Goal: Information Seeking & Learning: Learn about a topic

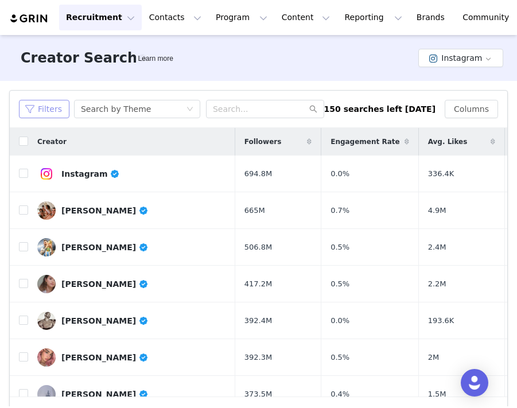
click at [55, 108] on button "Filters" at bounding box center [44, 109] width 51 height 18
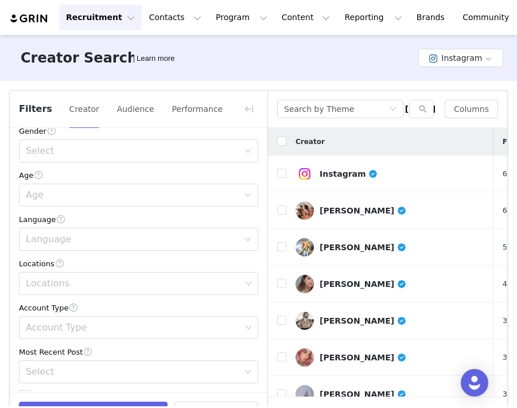
scroll to position [339, 0]
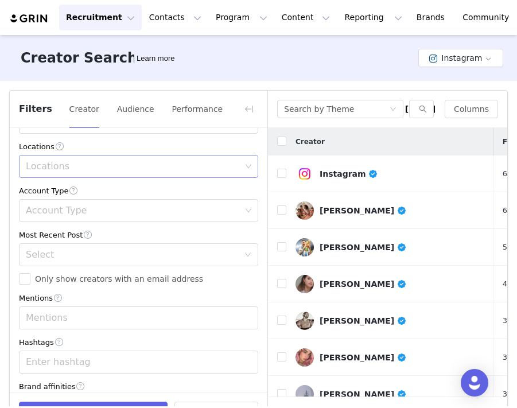
click at [85, 164] on div "Locations" at bounding box center [133, 166] width 215 height 11
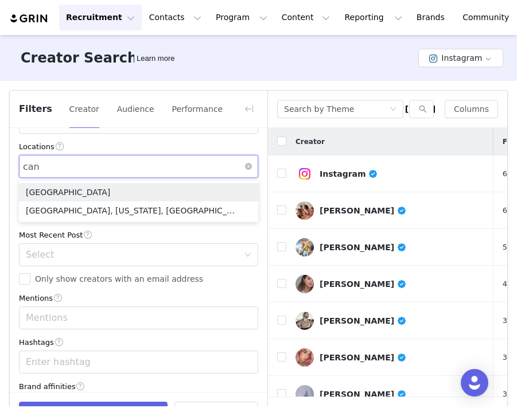
type input "ca"
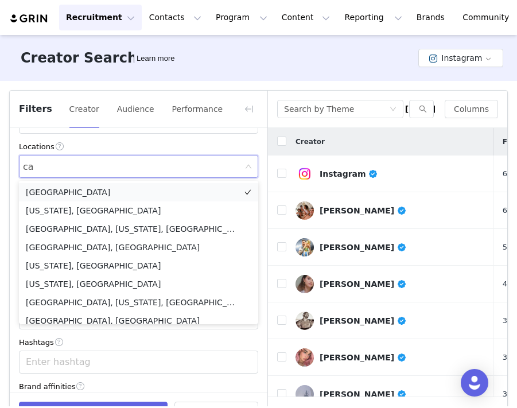
click at [67, 189] on li "[GEOGRAPHIC_DATA]" at bounding box center [138, 192] width 239 height 18
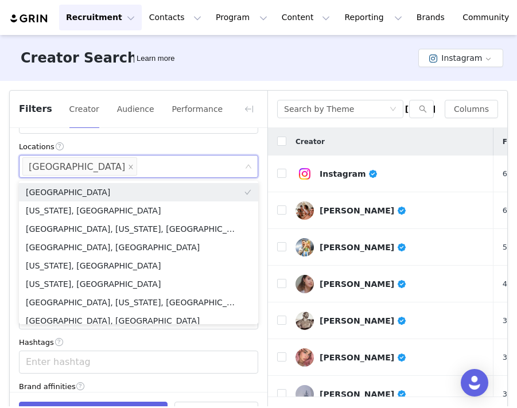
click at [131, 134] on div "Current Creators Hide creators in my CRM Bio Phrase Follower Count Min Max Enga…" at bounding box center [139, 108] width 258 height 638
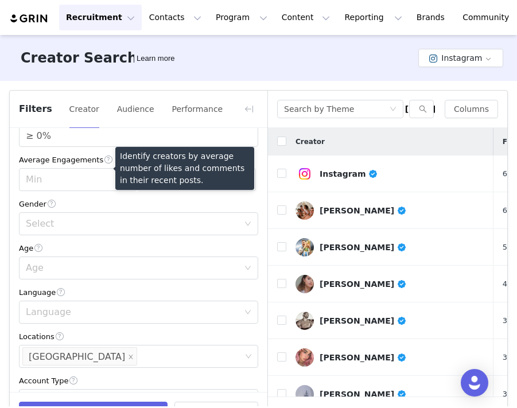
scroll to position [152, 0]
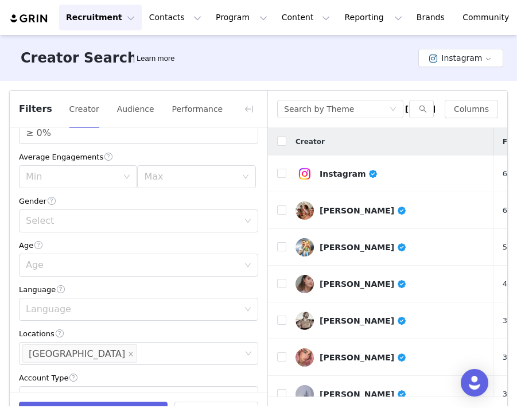
click at [105, 211] on div "Select" at bounding box center [135, 221] width 218 height 22
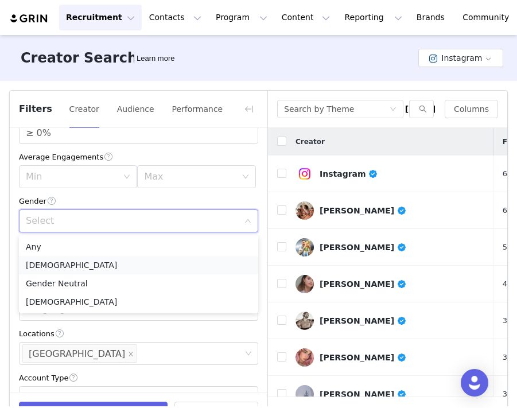
click at [102, 265] on li "[DEMOGRAPHIC_DATA]" at bounding box center [138, 265] width 239 height 18
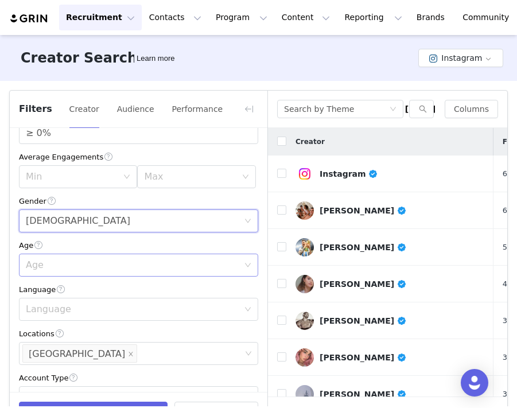
click at [107, 259] on div "Age" at bounding box center [135, 265] width 218 height 22
click at [106, 251] on div "Age" at bounding box center [138, 245] width 239 height 12
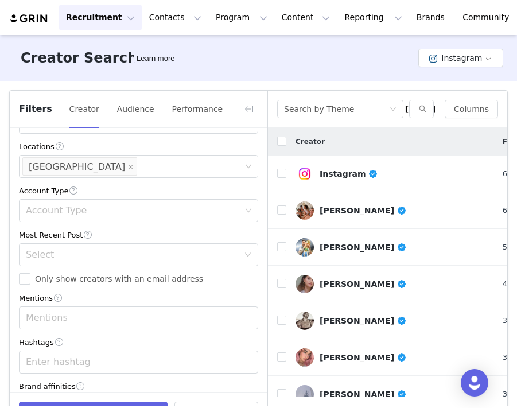
scroll to position [346, 0]
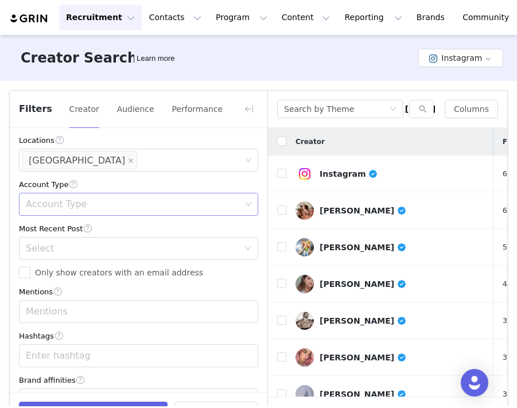
click at [94, 202] on div "Account Type" at bounding box center [133, 204] width 215 height 11
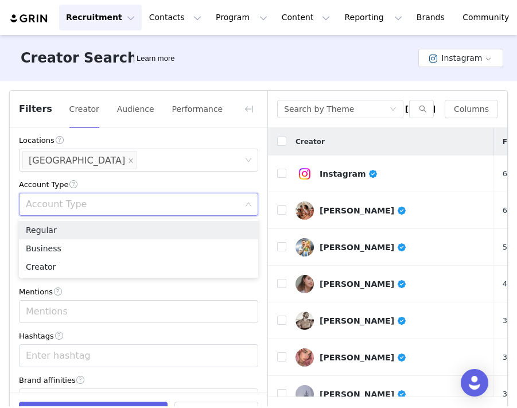
click at [106, 184] on div "Account Type" at bounding box center [138, 185] width 239 height 12
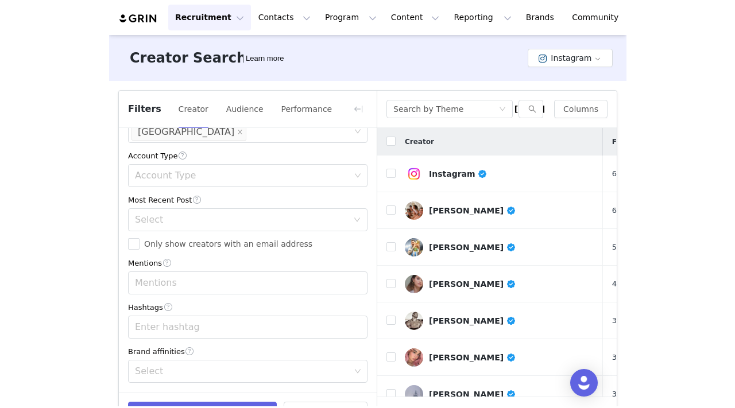
scroll to position [0, 0]
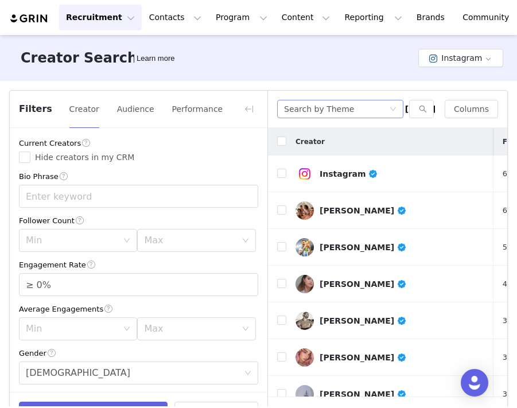
click at [382, 110] on div "Search by Theme" at bounding box center [336, 108] width 105 height 17
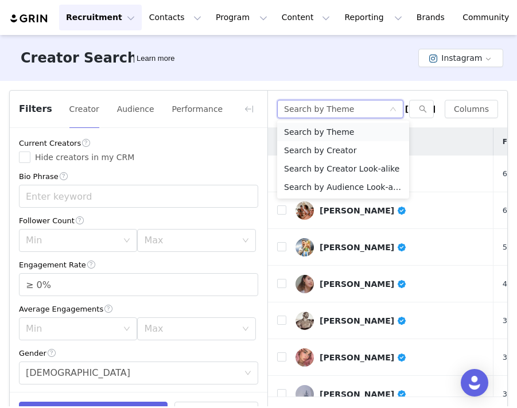
click at [357, 130] on li "Search by Theme" at bounding box center [343, 132] width 132 height 18
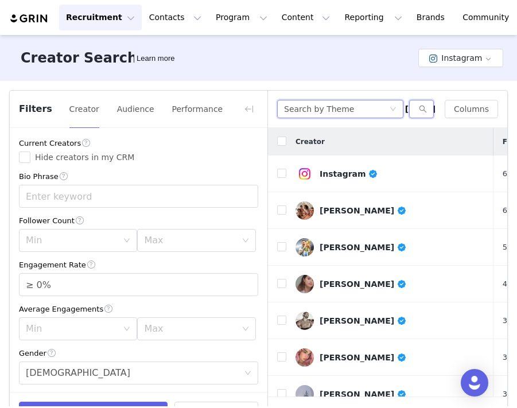
click at [418, 109] on input "text" at bounding box center [421, 109] width 25 height 18
click at [419, 103] on input "text" at bounding box center [421, 109] width 25 height 18
click at [430, 112] on input "text" at bounding box center [421, 109] width 25 height 18
click at [425, 102] on input "text" at bounding box center [421, 109] width 25 height 18
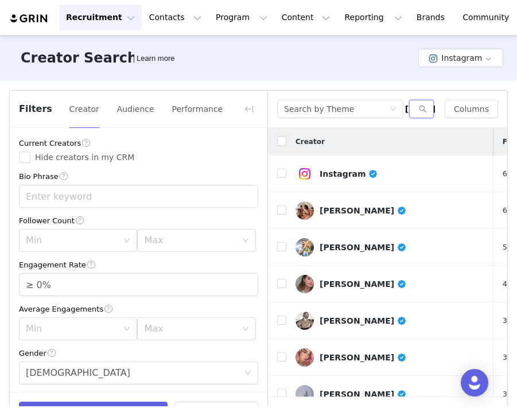
click at [425, 102] on input "text" at bounding box center [421, 109] width 25 height 18
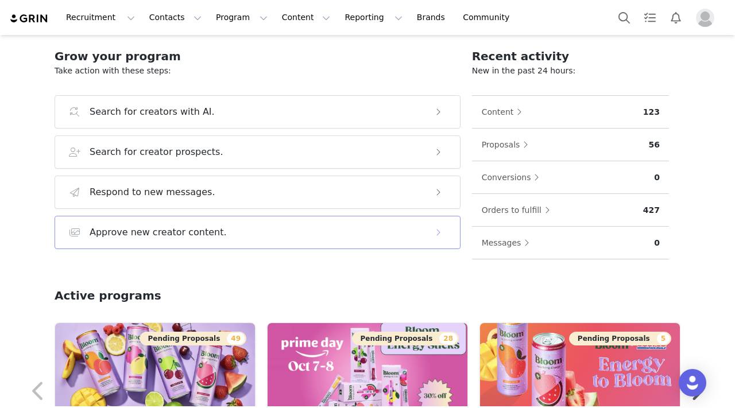
scroll to position [95, 0]
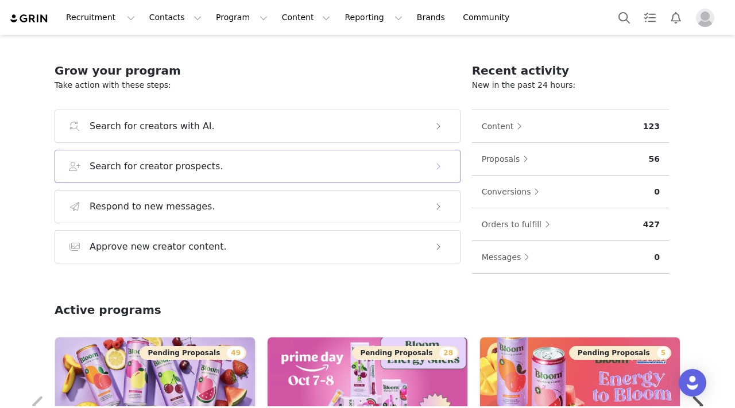
click at [247, 175] on button "Search for creator prospects." at bounding box center [258, 166] width 406 height 33
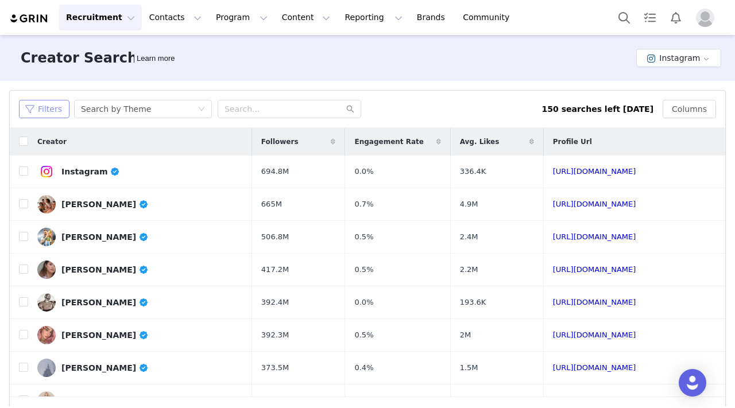
click at [45, 110] on button "Filters" at bounding box center [44, 109] width 51 height 18
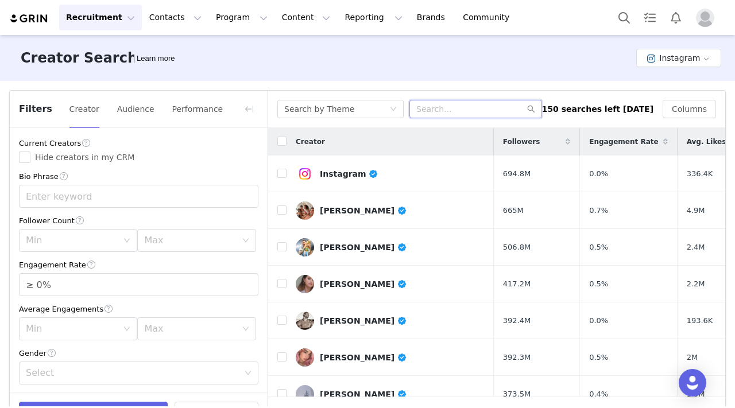
click at [441, 106] on input "text" at bounding box center [475, 109] width 133 height 18
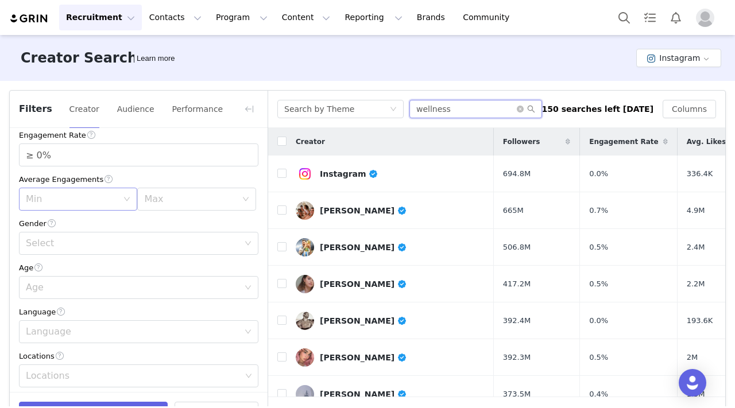
scroll to position [138, 0]
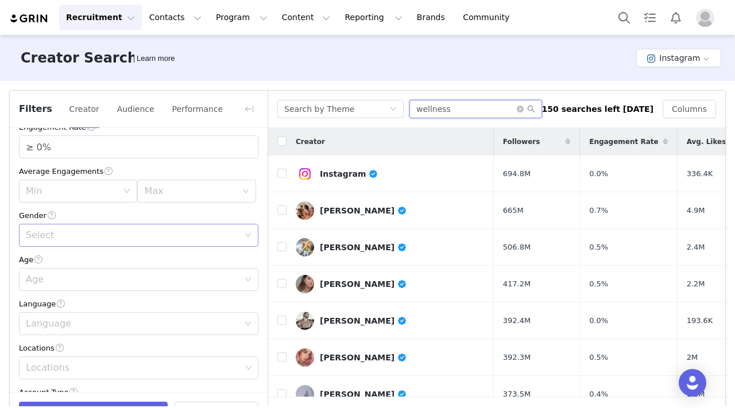
click at [111, 235] on div "Select" at bounding box center [132, 235] width 213 height 11
type input "wellness"
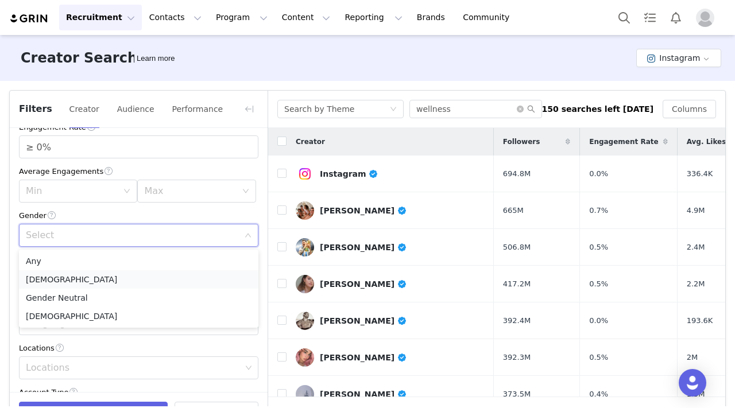
click at [99, 281] on li "[DEMOGRAPHIC_DATA]" at bounding box center [138, 279] width 239 height 18
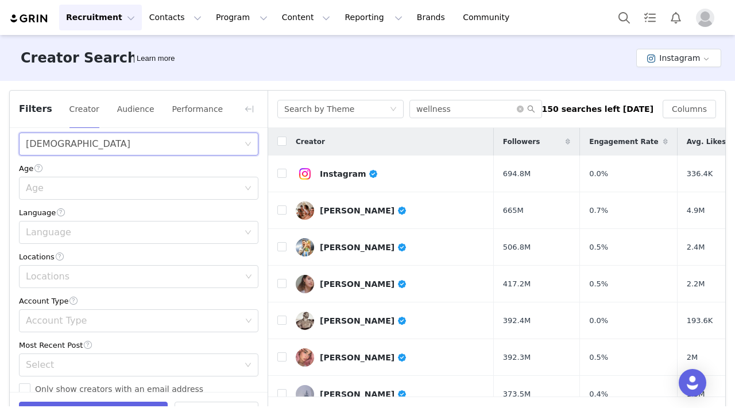
scroll to position [231, 0]
click at [83, 272] on div "Locations" at bounding box center [133, 274] width 215 height 11
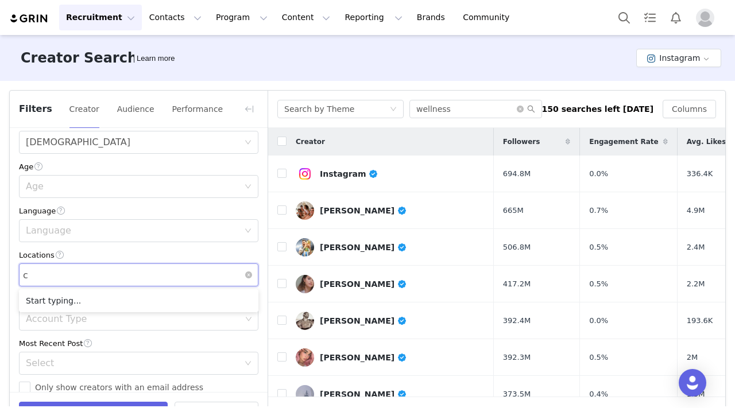
type input "ca"
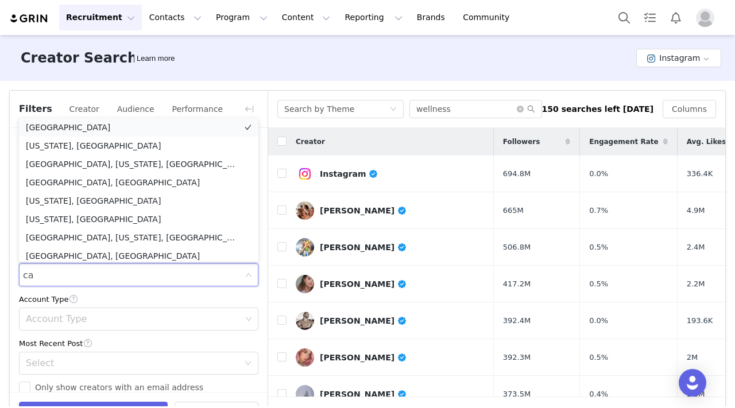
click at [51, 126] on li "[GEOGRAPHIC_DATA]" at bounding box center [138, 127] width 239 height 18
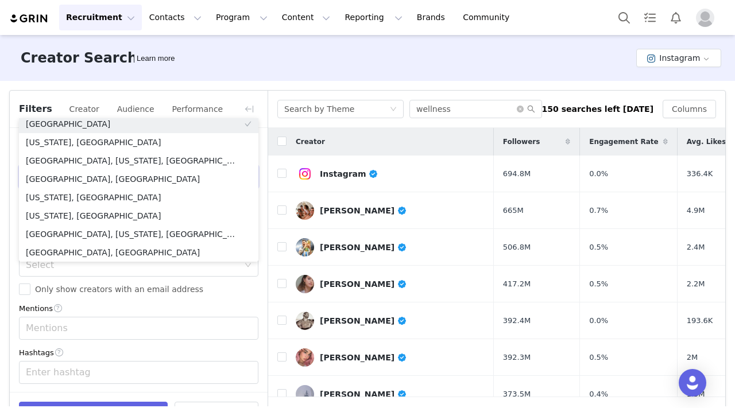
scroll to position [327, 0]
click at [11, 272] on div "Current Creators Hide creators in my CRM Bio Phrase Follower Count Min Max Enga…" at bounding box center [139, 120] width 258 height 638
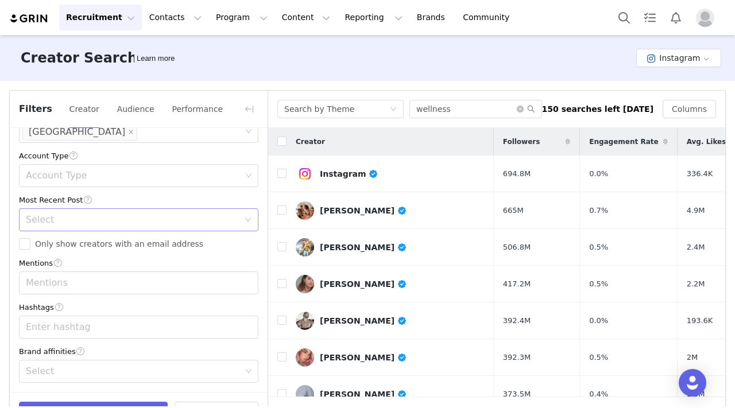
scroll to position [37, 0]
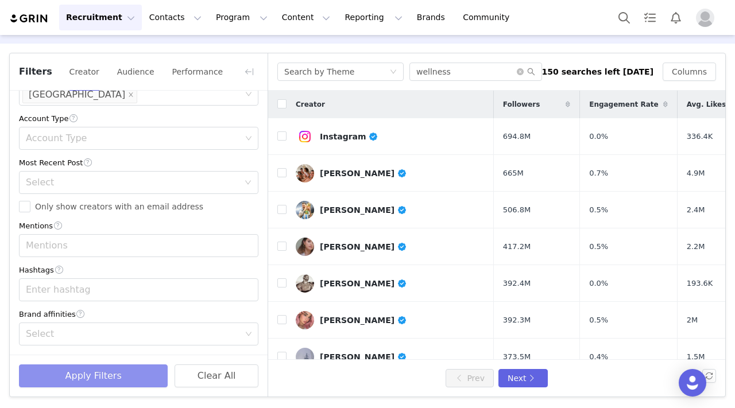
click at [123, 382] on button "Apply Filters" at bounding box center [93, 376] width 149 height 23
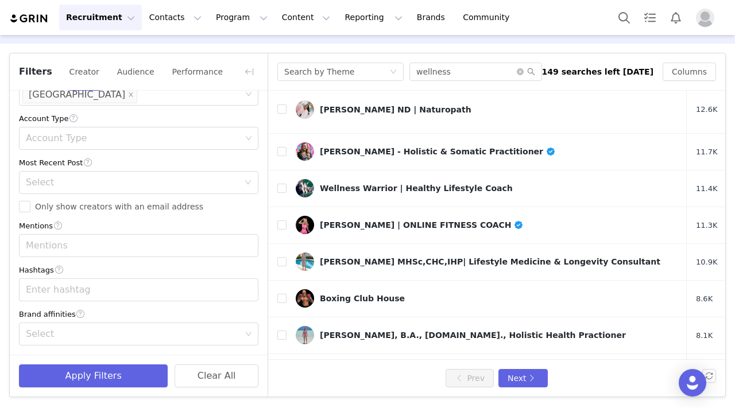
scroll to position [313, 0]
click at [405, 374] on link "[PERSON_NAME]" at bounding box center [487, 383] width 382 height 18
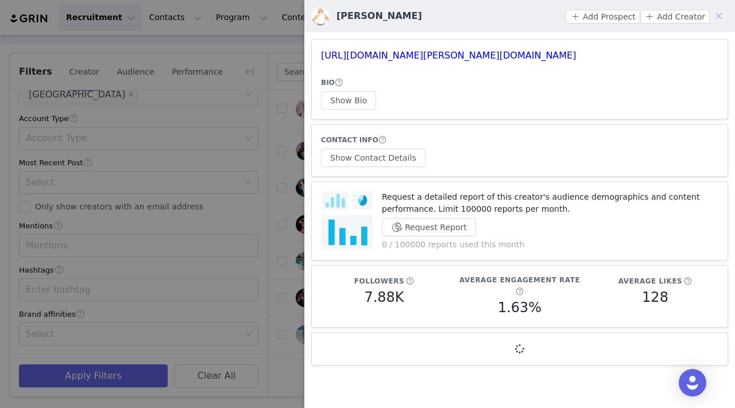
click at [517, 15] on button "button" at bounding box center [719, 16] width 18 height 18
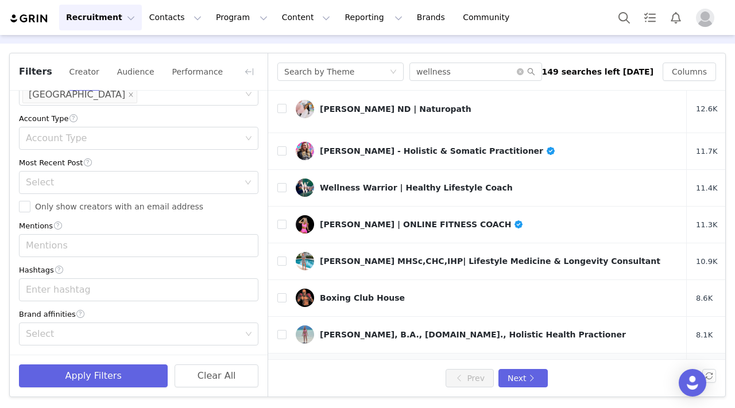
click at [402, 374] on link "[PERSON_NAME]" at bounding box center [487, 383] width 382 height 18
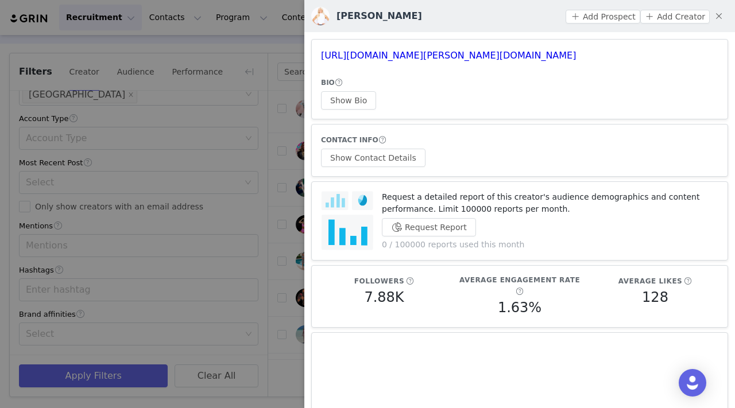
click at [260, 139] on div at bounding box center [367, 204] width 735 height 408
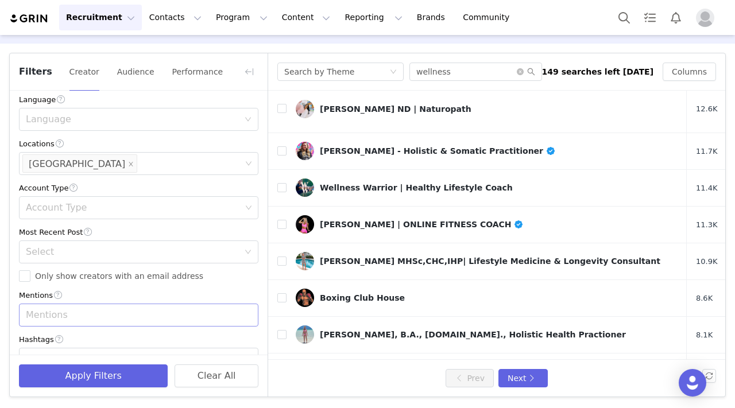
scroll to position [375, 0]
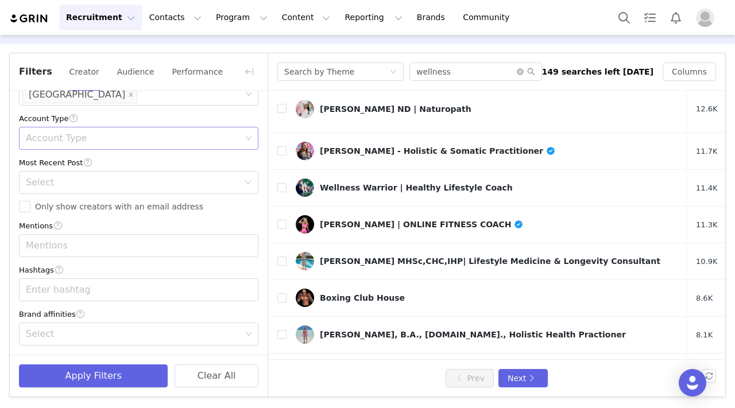
click at [125, 140] on div "Account Type" at bounding box center [133, 138] width 215 height 11
click at [138, 235] on div "Mentions" at bounding box center [134, 246] width 224 height 22
click at [126, 209] on span "Only show creators with an email address" at bounding box center [118, 206] width 177 height 9
click at [30, 209] on input "Only show creators with an email address" at bounding box center [24, 206] width 11 height 11
click at [126, 209] on span "Only show creators with an email address" at bounding box center [118, 206] width 177 height 9
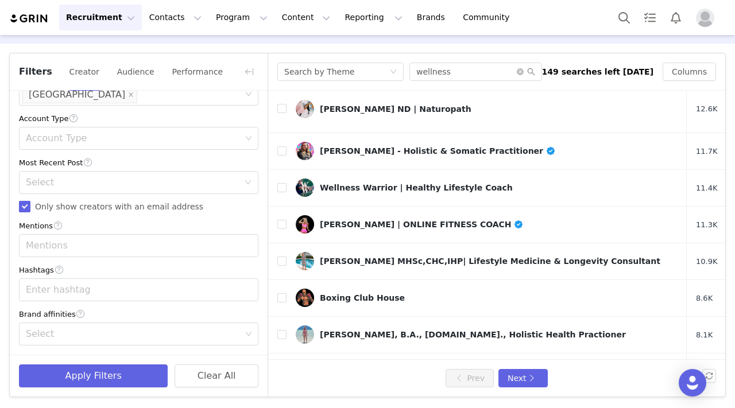
click at [30, 209] on input "Only show creators with an email address" at bounding box center [24, 206] width 11 height 11
checkbox input "false"
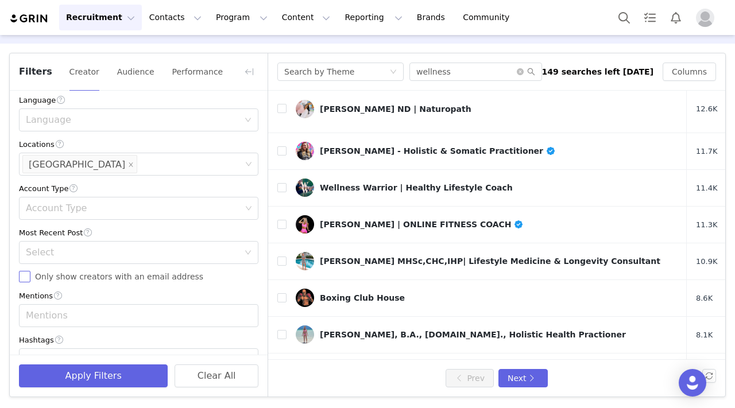
scroll to position [354, 0]
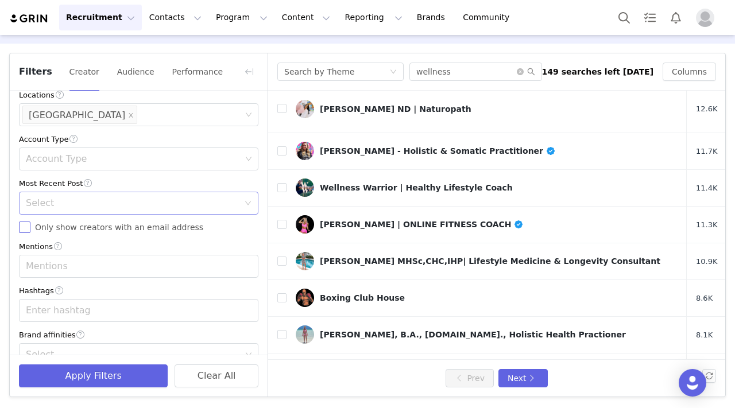
click at [108, 201] on div "Select" at bounding box center [132, 203] width 213 height 11
click at [91, 230] on li "<1 Month" at bounding box center [138, 229] width 239 height 18
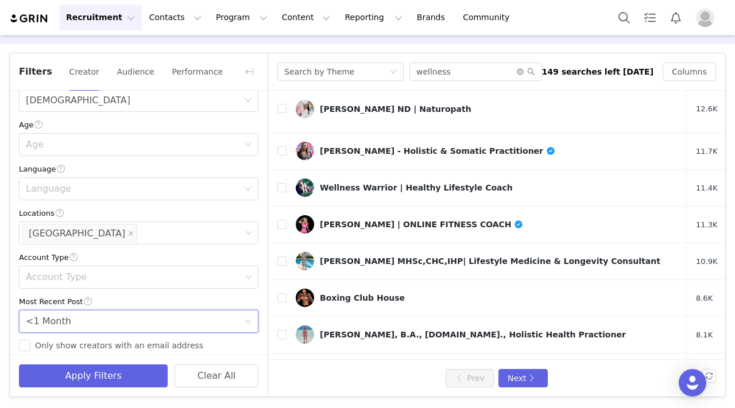
scroll to position [227, 0]
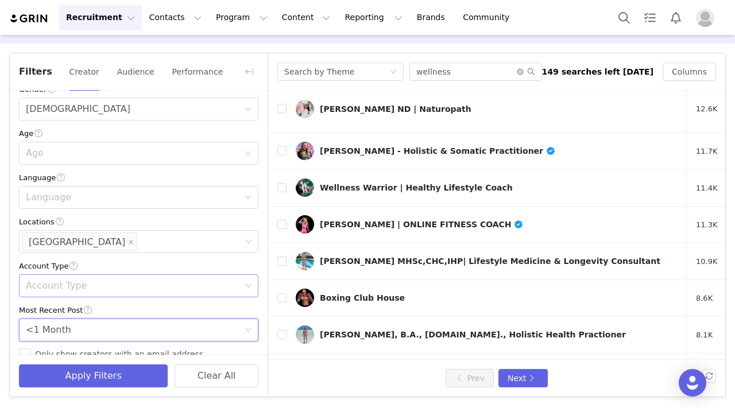
click at [97, 279] on div "Account Type" at bounding box center [134, 286] width 224 height 22
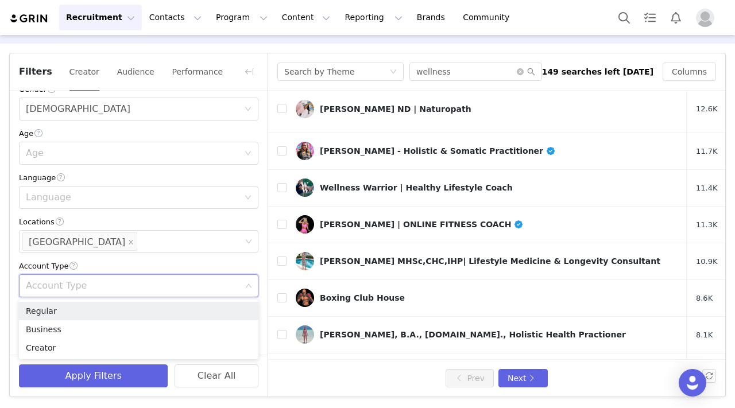
type input "t"
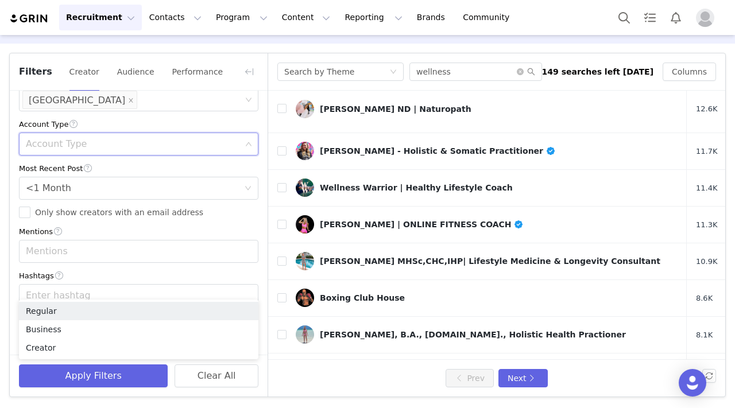
scroll to position [375, 0]
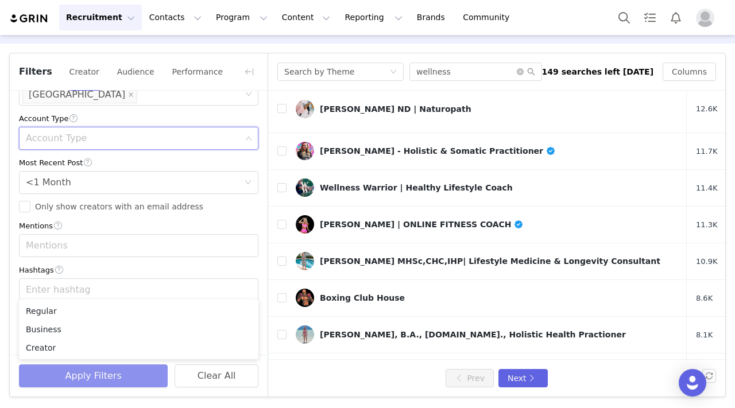
click at [113, 373] on button "Apply Filters" at bounding box center [93, 376] width 149 height 23
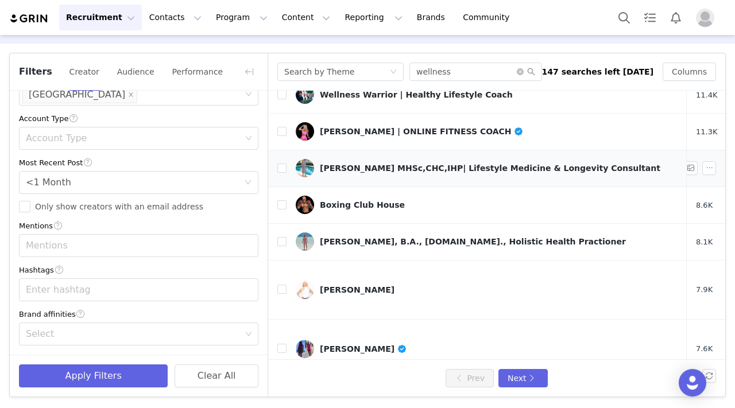
scroll to position [413, 0]
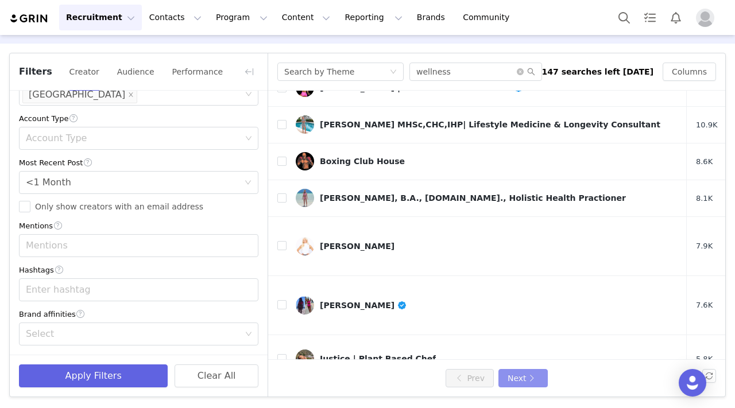
click at [517, 380] on button "Next" at bounding box center [522, 378] width 49 height 18
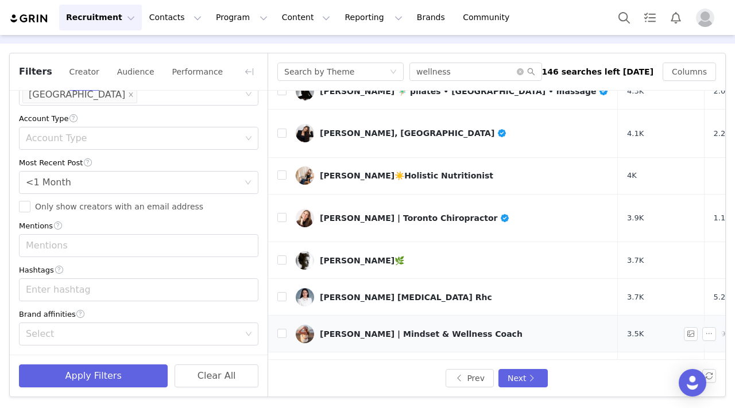
scroll to position [50, 0]
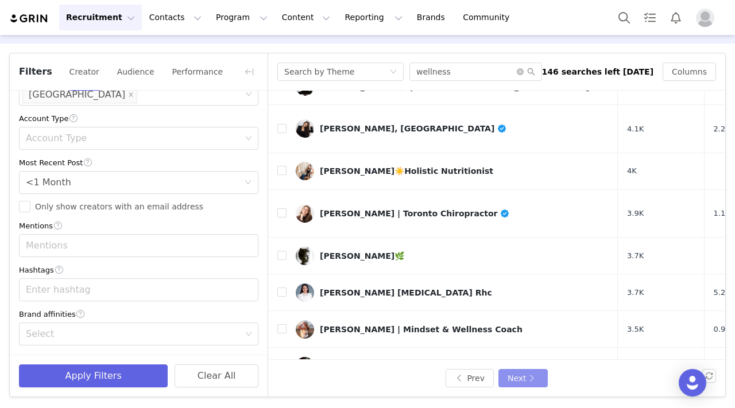
click at [517, 381] on button "Next" at bounding box center [522, 378] width 49 height 18
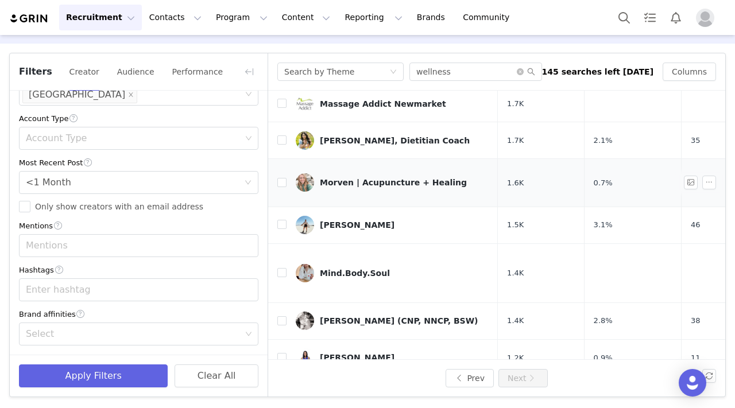
scroll to position [86, 0]
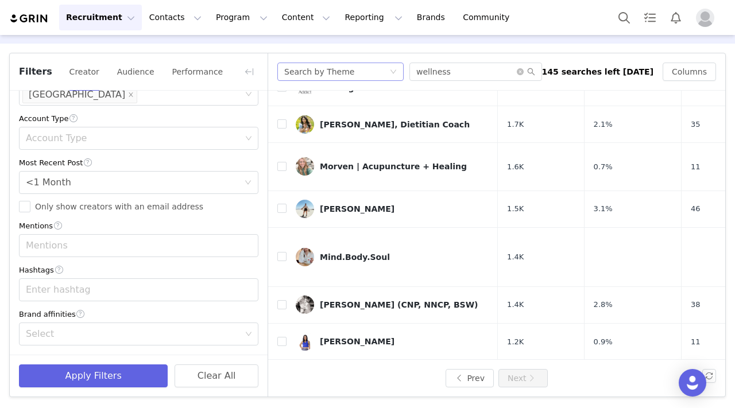
click at [388, 67] on div "Search by Theme" at bounding box center [336, 71] width 105 height 17
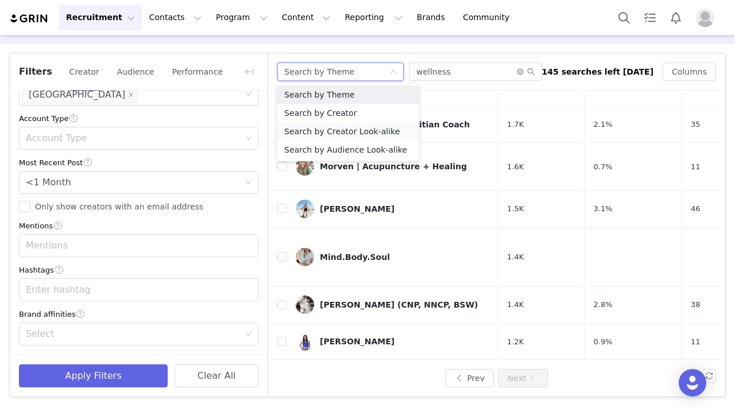
click at [385, 127] on li "Search by Creator Look-alike" at bounding box center [347, 131] width 141 height 18
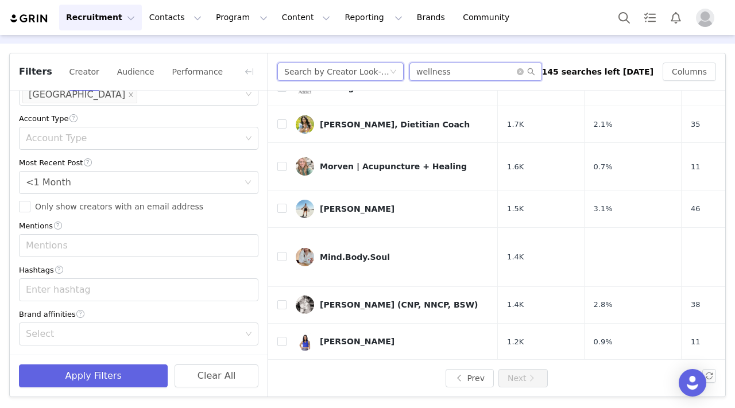
click at [483, 73] on input "wellness" at bounding box center [475, 72] width 133 height 18
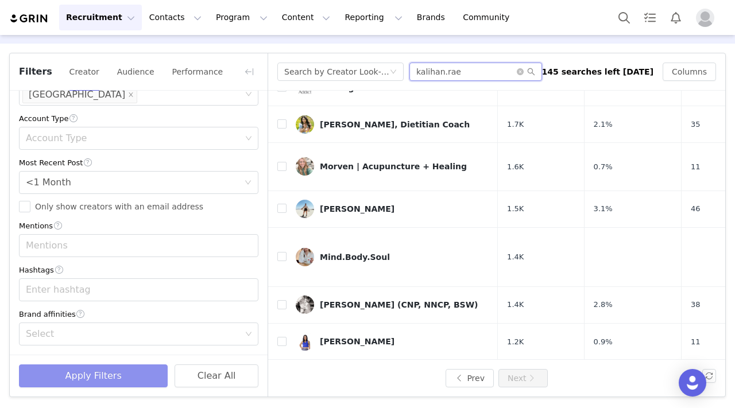
type input "kalihan.rae"
click at [95, 376] on button "Apply Filters" at bounding box center [93, 376] width 149 height 23
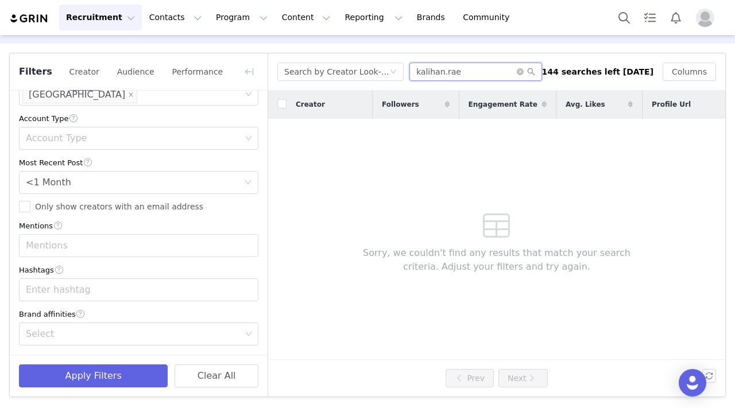
click at [479, 73] on input "kalihan.rae" at bounding box center [475, 72] width 133 height 18
type input "hopesgroo"
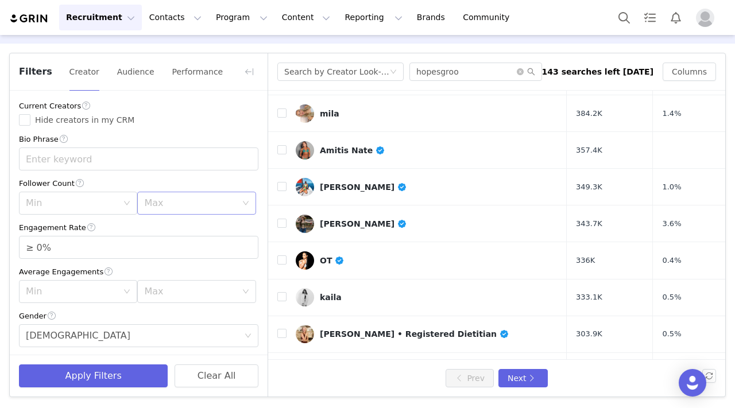
click at [178, 203] on div "Max" at bounding box center [190, 203] width 92 height 11
click at [171, 318] on li "100k" at bounding box center [196, 318] width 118 height 18
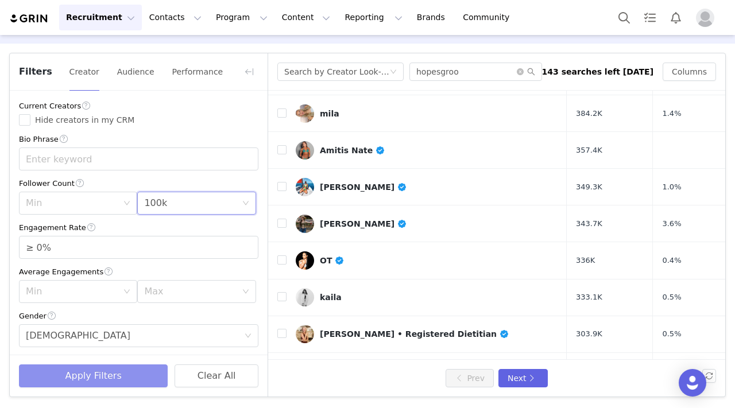
click at [133, 371] on button "Apply Filters" at bounding box center [93, 376] width 149 height 23
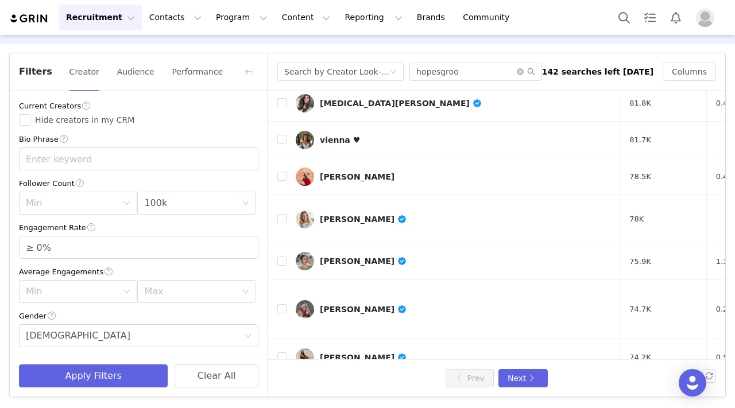
scroll to position [361, 0]
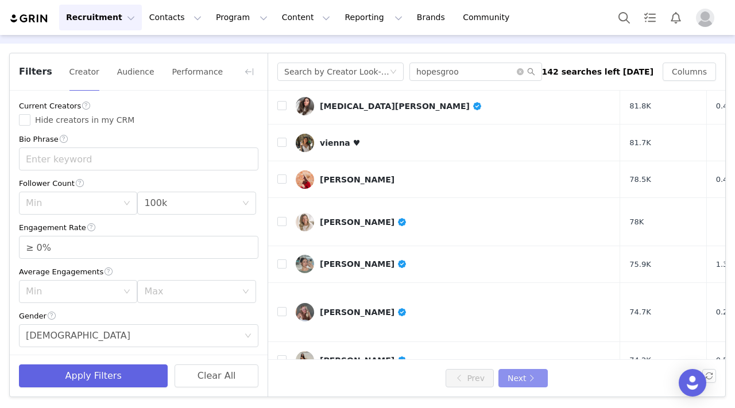
click at [512, 378] on button "Next" at bounding box center [522, 378] width 49 height 18
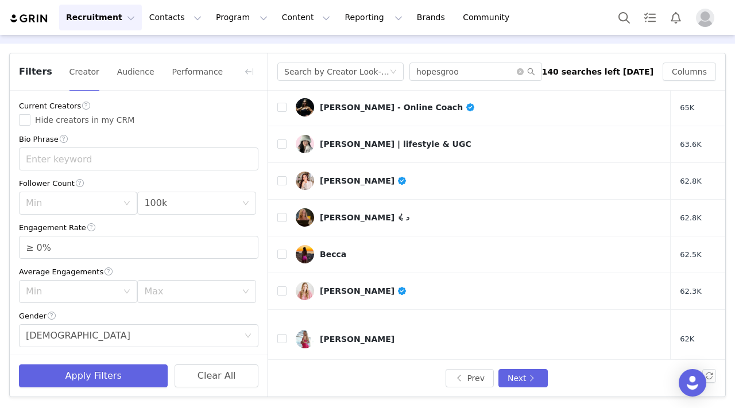
scroll to position [367, 0]
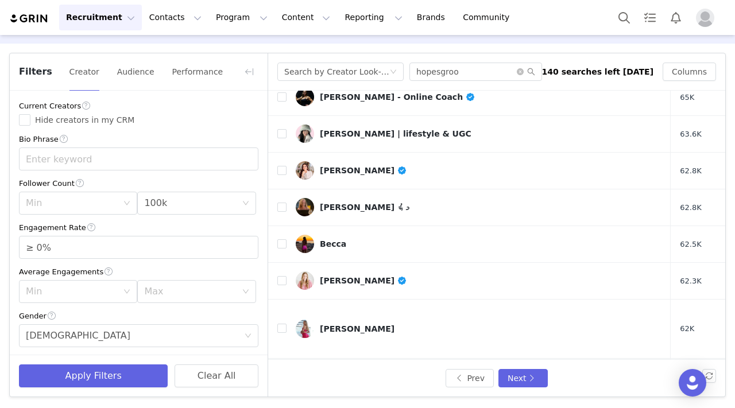
click at [427, 368] on link "Hailey" at bounding box center [479, 377] width 366 height 18
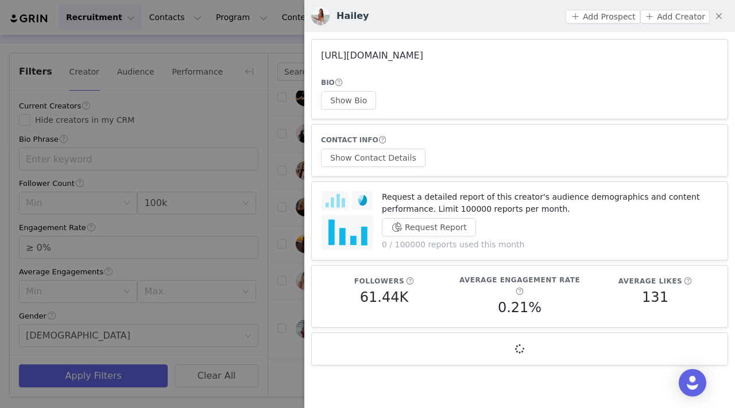
click at [420, 55] on link "[URL][DOMAIN_NAME]" at bounding box center [372, 55] width 102 height 11
click at [517, 11] on button "button" at bounding box center [719, 16] width 18 height 18
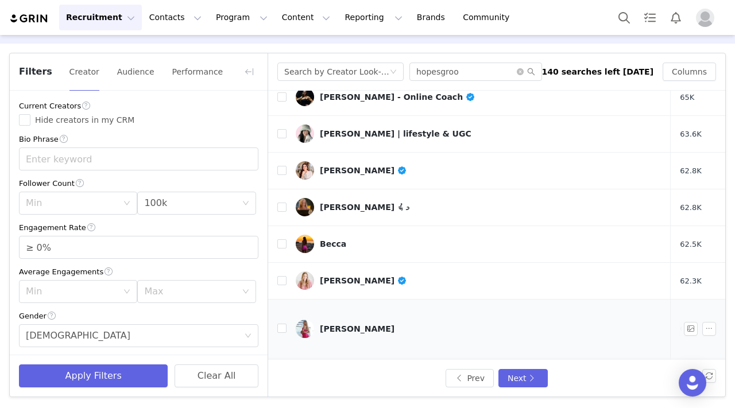
click at [338, 320] on link "[PERSON_NAME]" at bounding box center [479, 329] width 366 height 18
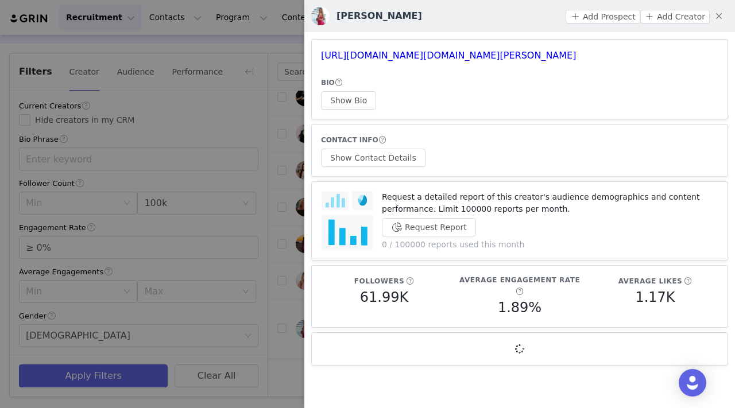
click at [364, 14] on h3 "[PERSON_NAME]" at bounding box center [379, 16] width 86 height 14
click at [282, 94] on div at bounding box center [367, 204] width 735 height 408
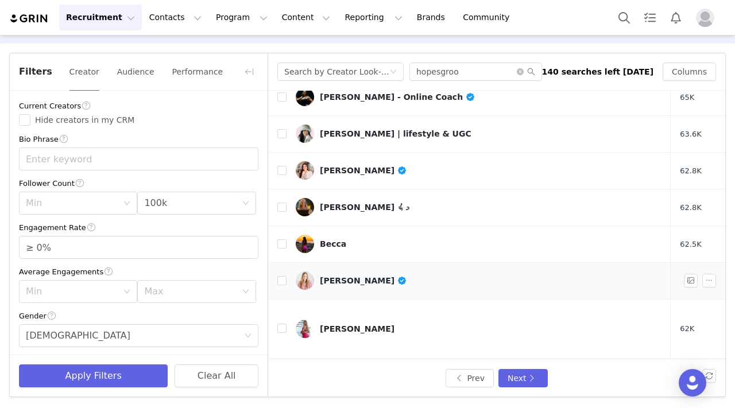
scroll to position [413, 0]
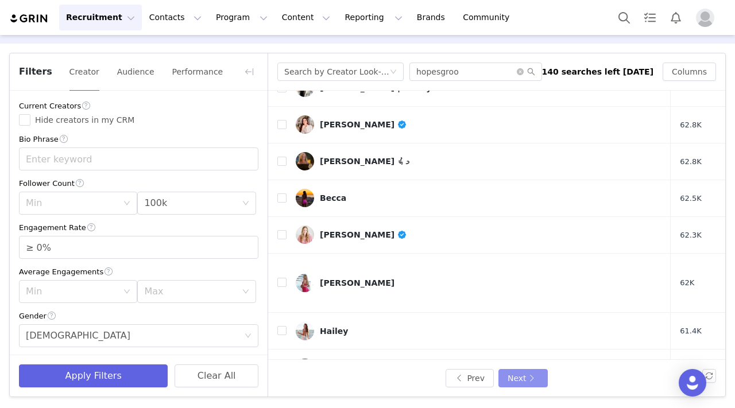
click at [517, 385] on button "Next" at bounding box center [522, 378] width 49 height 18
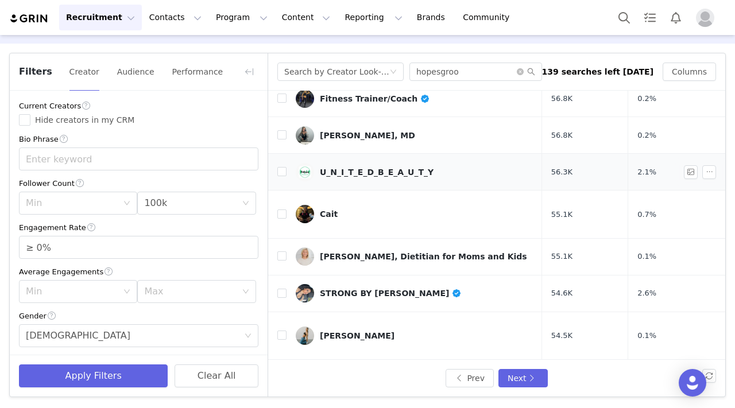
scroll to position [133, 0]
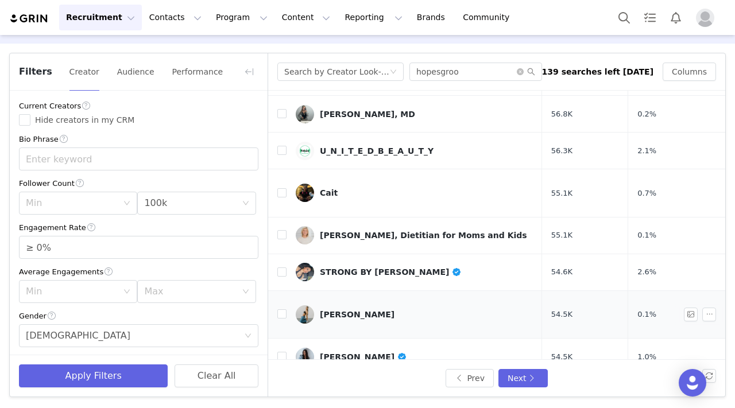
click at [478, 305] on link "[PERSON_NAME]" at bounding box center [414, 314] width 237 height 18
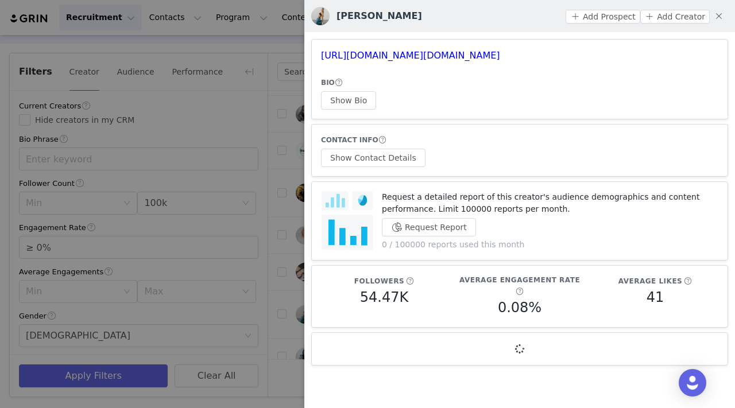
click at [387, 13] on h3 "[PERSON_NAME]" at bounding box center [379, 16] width 86 height 14
click at [262, 120] on div at bounding box center [367, 204] width 735 height 408
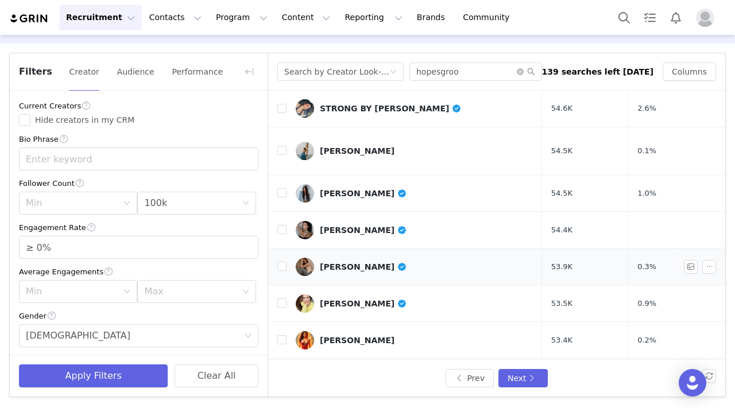
scroll to position [413, 0]
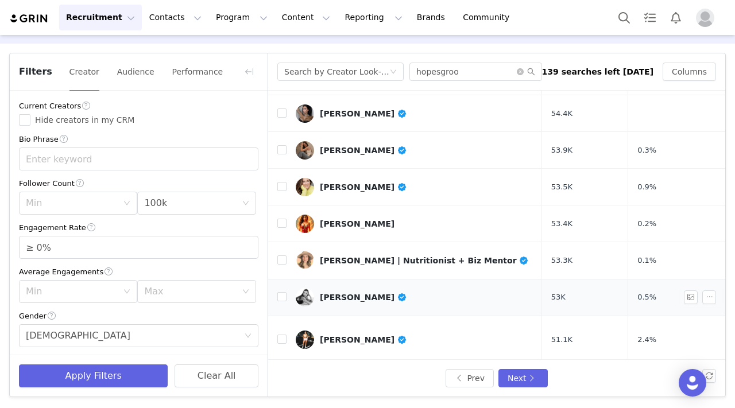
click at [347, 293] on div "[PERSON_NAME]" at bounding box center [363, 297] width 87 height 9
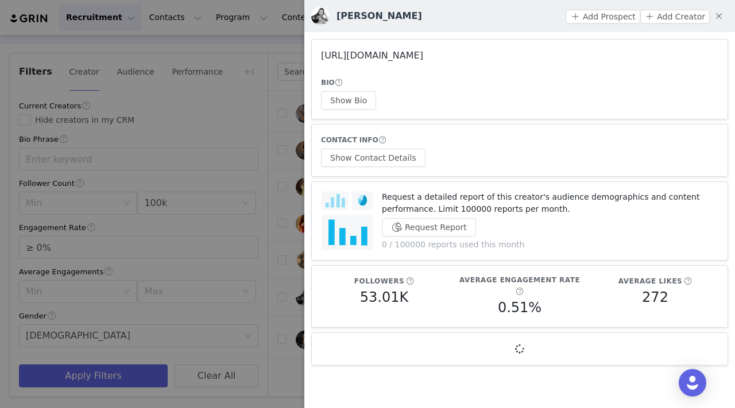
click at [356, 55] on link "[URL][DOMAIN_NAME]" at bounding box center [372, 55] width 102 height 11
click at [282, 137] on div at bounding box center [367, 204] width 735 height 408
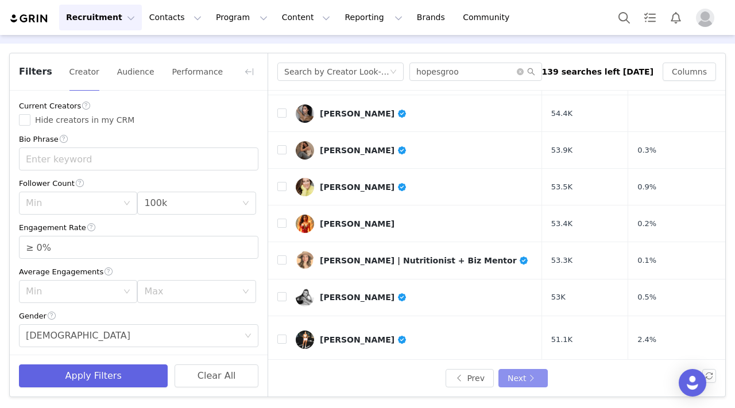
click at [508, 379] on button "Next" at bounding box center [522, 378] width 49 height 18
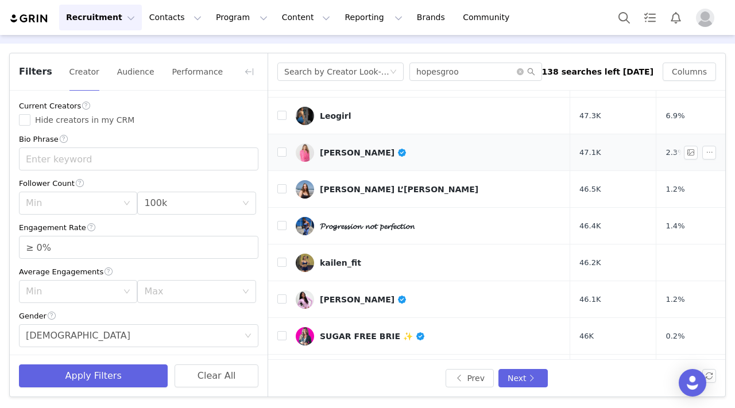
scroll to position [243, 0]
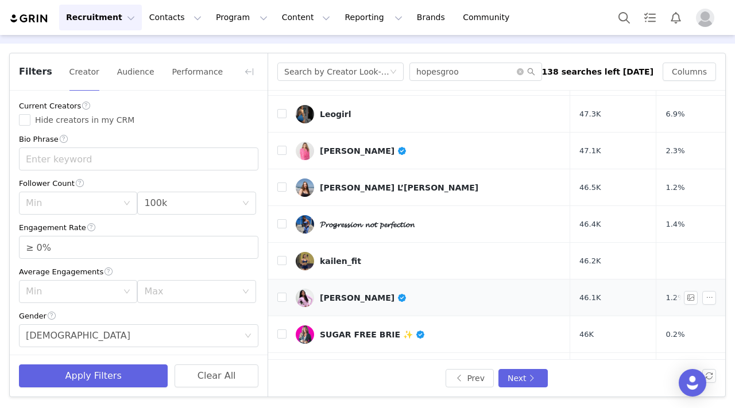
click at [446, 289] on link "[PERSON_NAME]" at bounding box center [428, 298] width 265 height 18
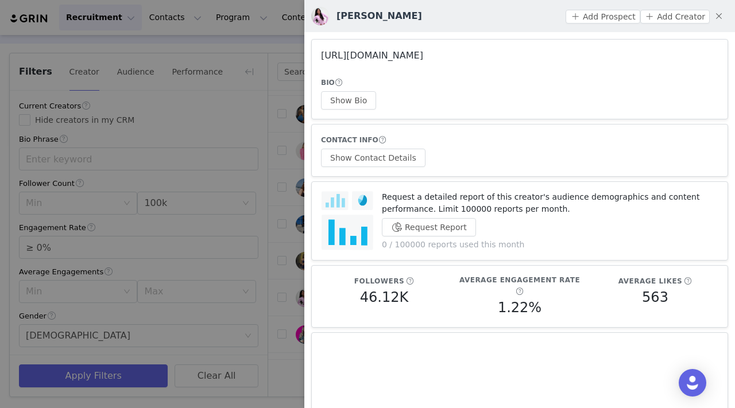
click at [423, 56] on link "[URL][DOMAIN_NAME]" at bounding box center [372, 55] width 102 height 11
click at [517, 19] on button "button" at bounding box center [719, 16] width 18 height 18
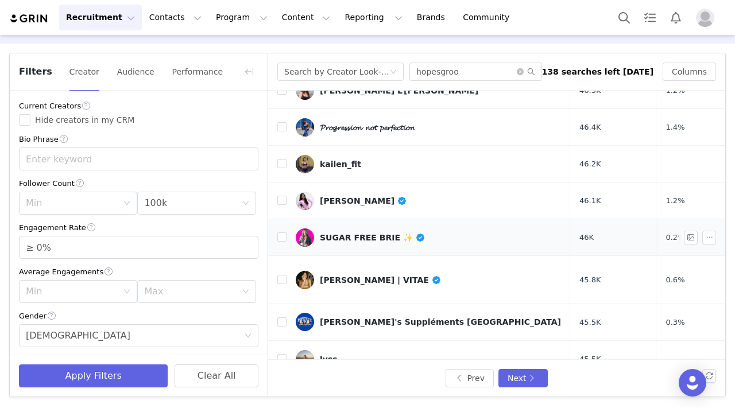
scroll to position [340, 0]
click at [405, 350] on link "lyss" at bounding box center [428, 359] width 265 height 18
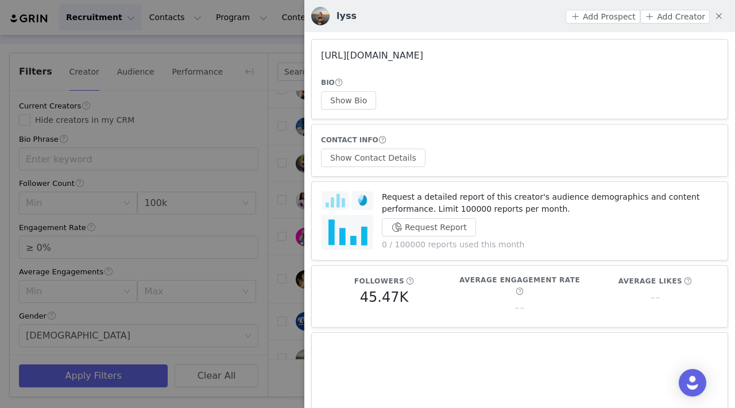
click at [423, 53] on link "[URL][DOMAIN_NAME]" at bounding box center [372, 55] width 102 height 11
click at [517, 14] on button "button" at bounding box center [719, 16] width 18 height 18
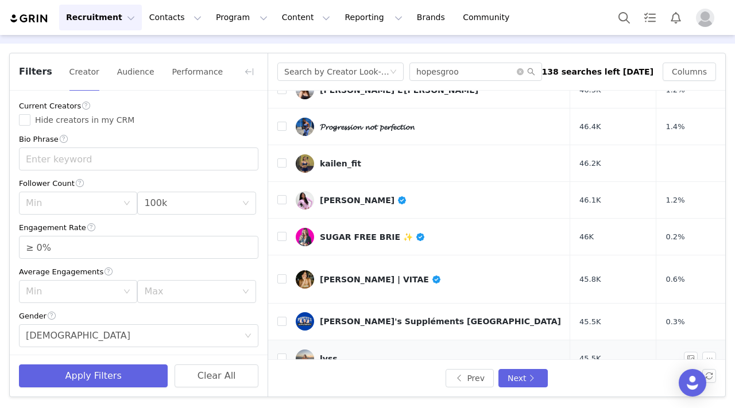
scroll to position [413, 0]
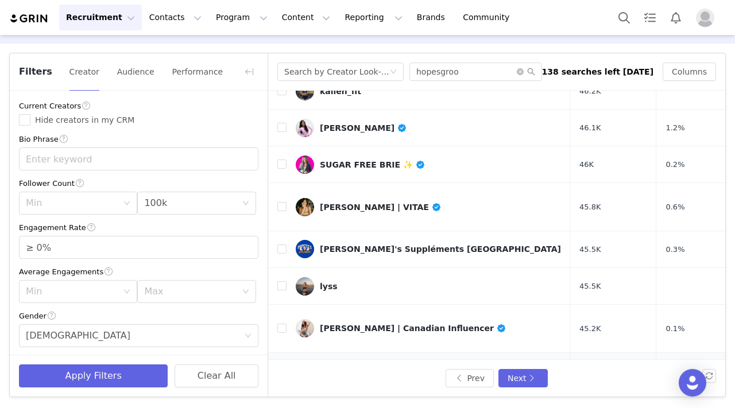
click at [398, 362] on link "[PERSON_NAME]" at bounding box center [428, 371] width 265 height 18
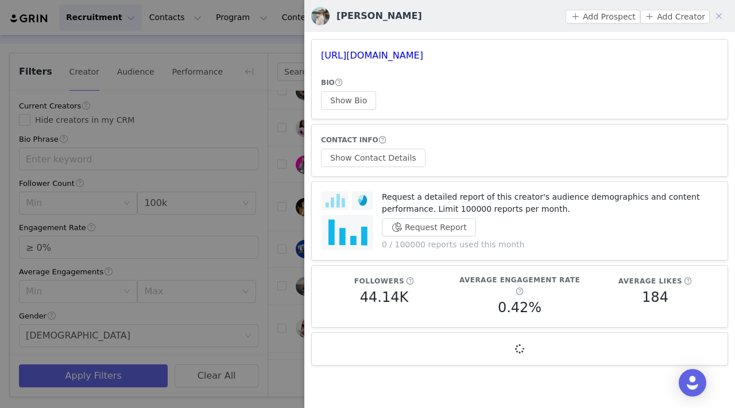
click at [517, 11] on button "button" at bounding box center [719, 16] width 18 height 18
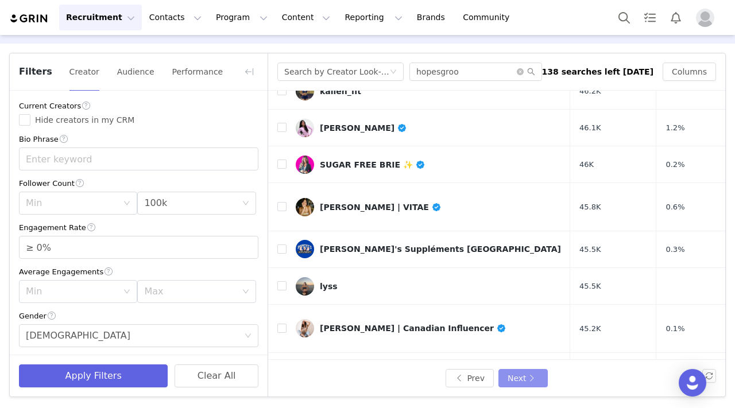
click at [515, 369] on button "Next" at bounding box center [522, 378] width 49 height 18
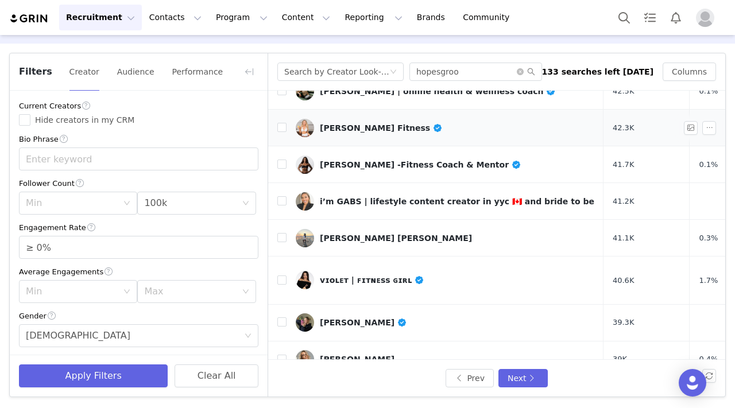
scroll to position [48, 0]
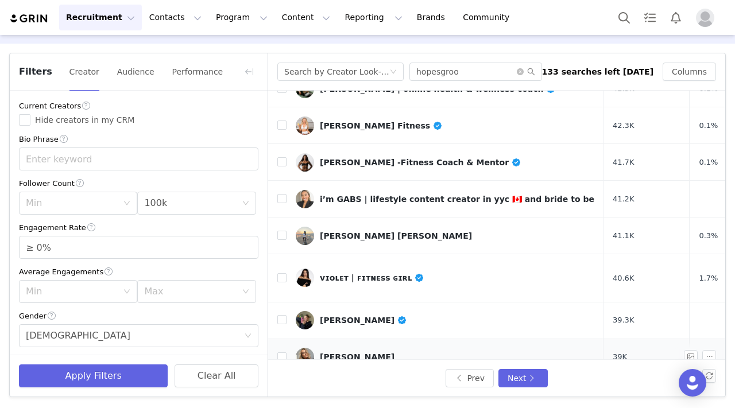
click at [387, 353] on div "[PERSON_NAME]" at bounding box center [357, 357] width 75 height 9
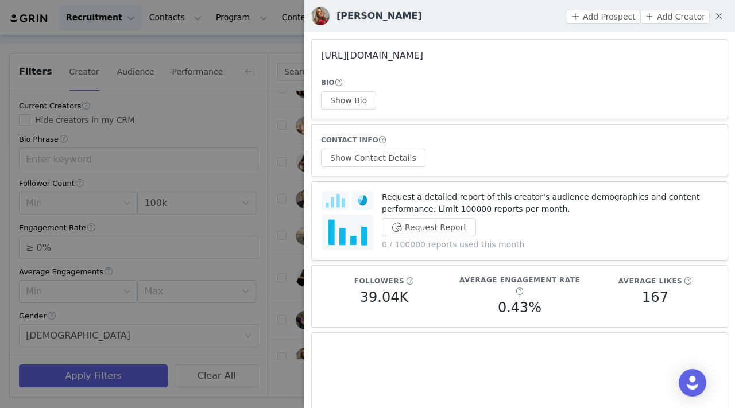
click at [423, 57] on link "[URL][DOMAIN_NAME]" at bounding box center [372, 55] width 102 height 11
click at [517, 13] on button "button" at bounding box center [719, 16] width 18 height 18
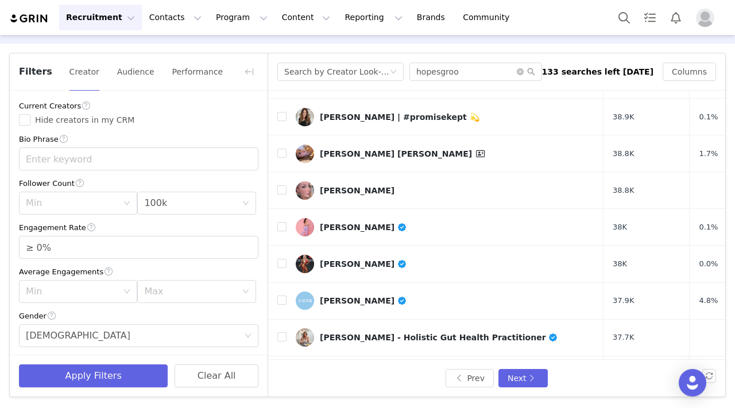
scroll to position [413, 0]
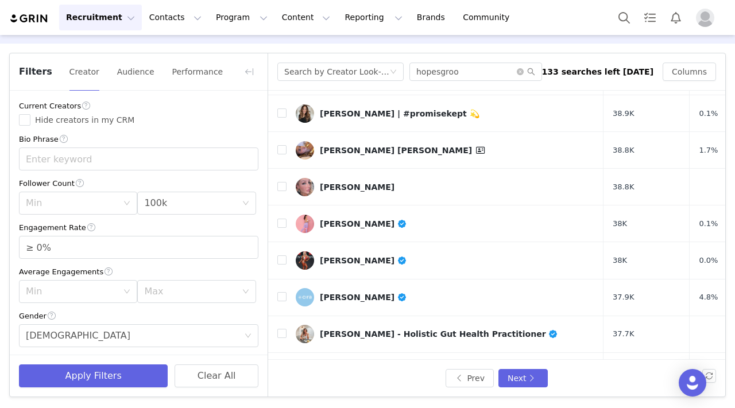
click at [432, 398] on link "Lea || Women’s Fitness & Nutrition ONLINE COACH" at bounding box center [445, 407] width 299 height 18
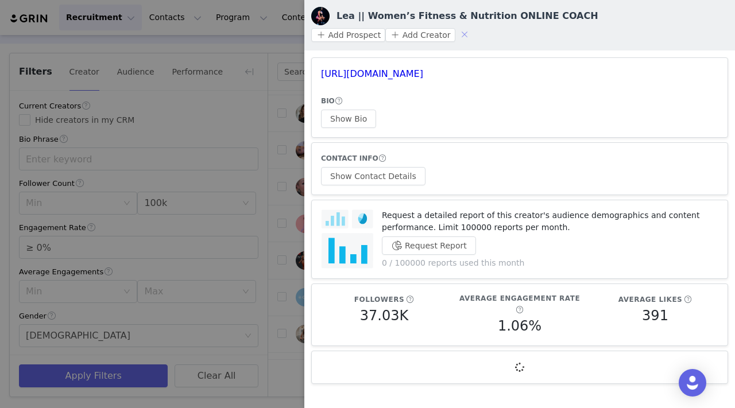
click at [474, 25] on button "button" at bounding box center [464, 34] width 18 height 18
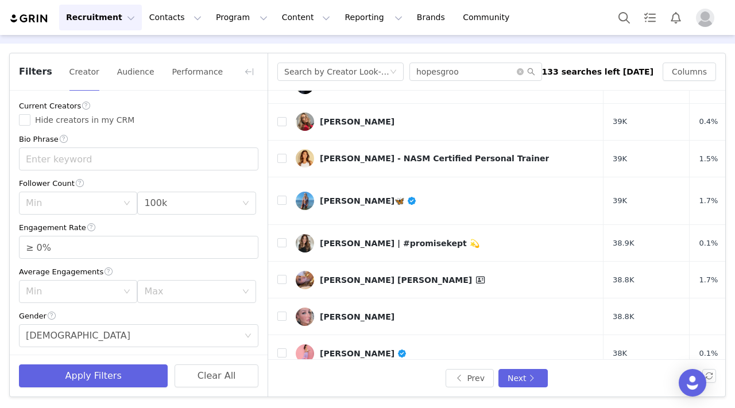
scroll to position [262, 0]
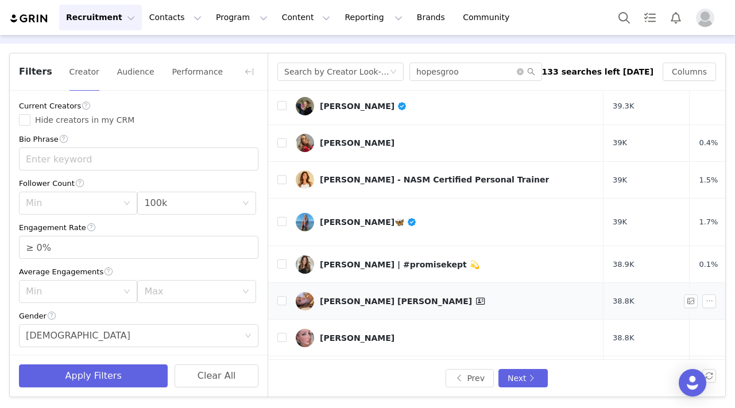
click at [356, 295] on div "[PERSON_NAME] [PERSON_NAME]" at bounding box center [404, 302] width 168 height 14
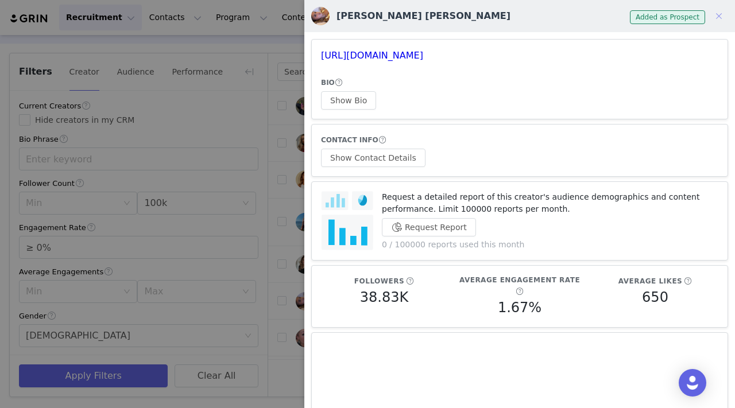
click at [517, 10] on button "button" at bounding box center [719, 16] width 18 height 18
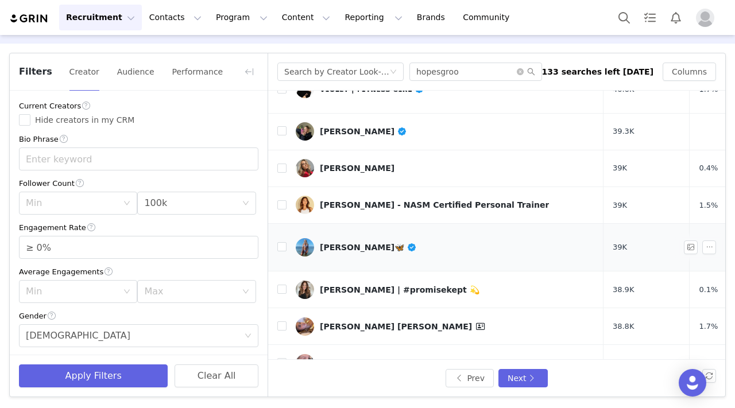
scroll to position [233, 0]
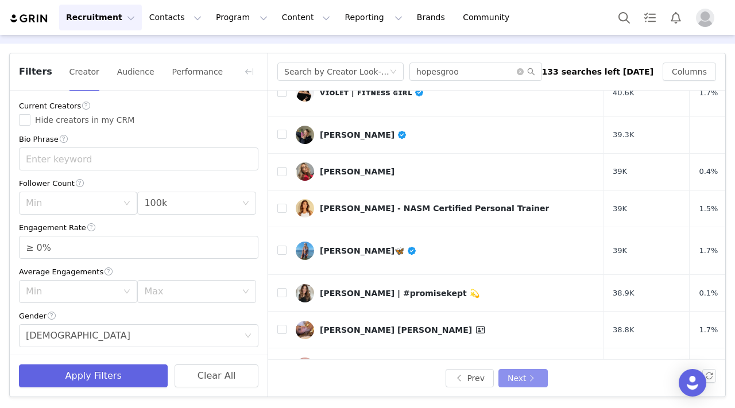
click at [516, 382] on button "Next" at bounding box center [522, 378] width 49 height 18
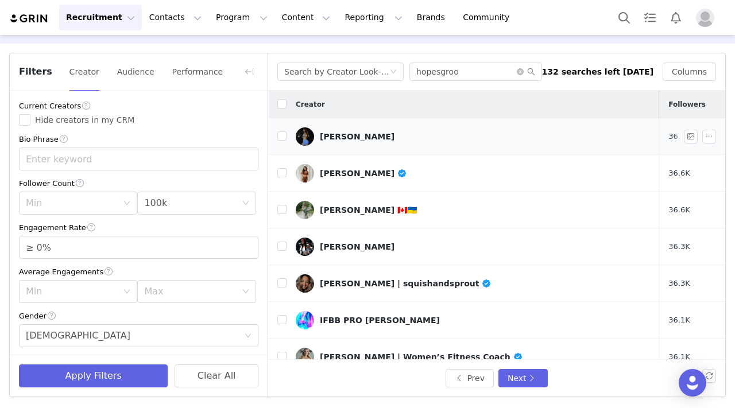
click at [388, 133] on link "[PERSON_NAME]" at bounding box center [473, 136] width 354 height 18
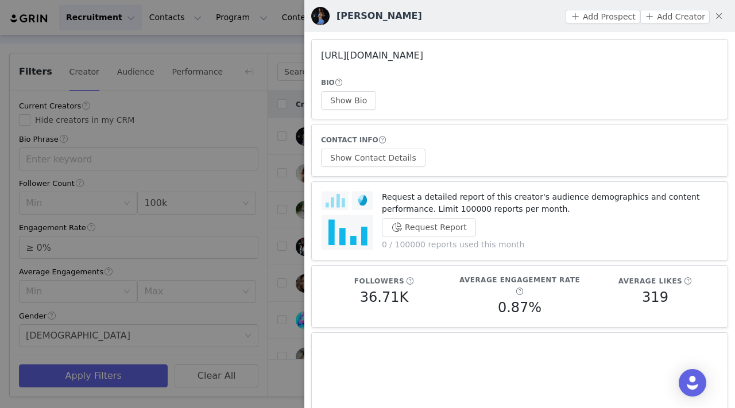
click at [423, 55] on link "[URL][DOMAIN_NAME]" at bounding box center [372, 55] width 102 height 11
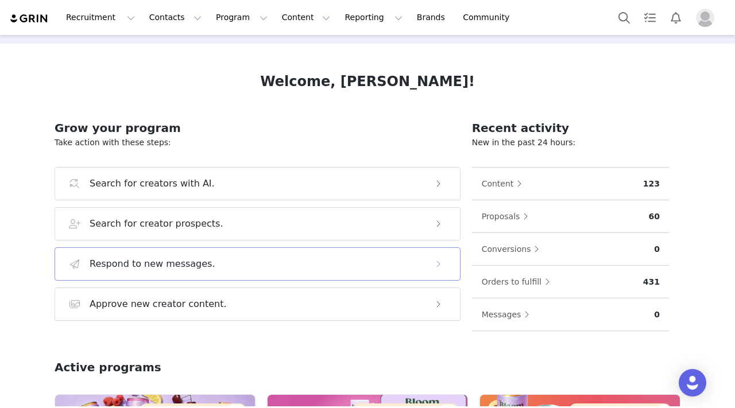
scroll to position [61, 0]
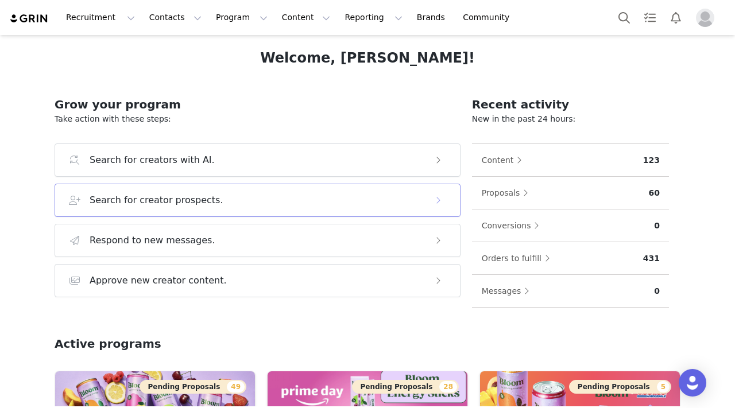
click at [231, 203] on div "Search for creator prospects." at bounding box center [246, 200] width 354 height 14
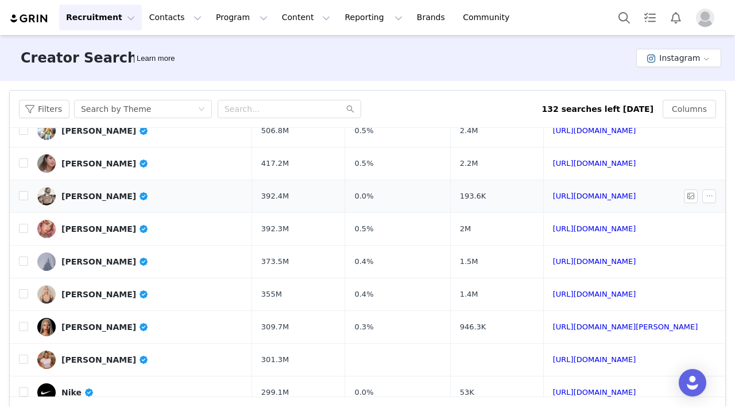
scroll to position [113, 0]
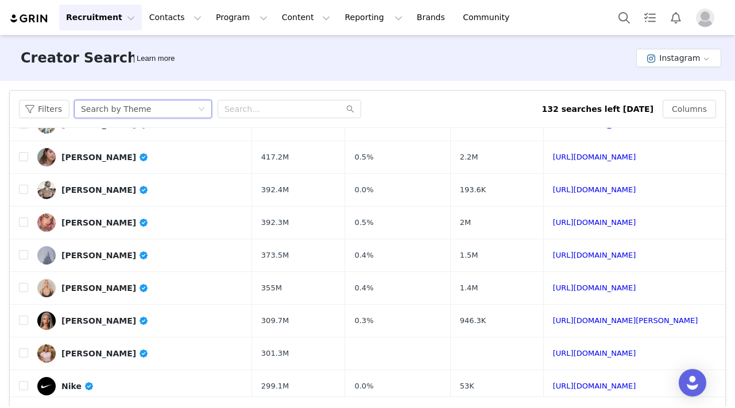
click at [120, 109] on div "Search by Theme" at bounding box center [116, 108] width 70 height 17
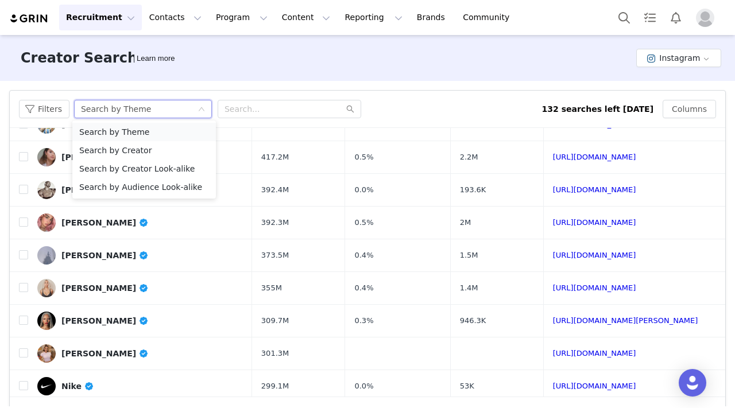
click at [147, 126] on li "Search by Theme" at bounding box center [144, 132] width 144 height 18
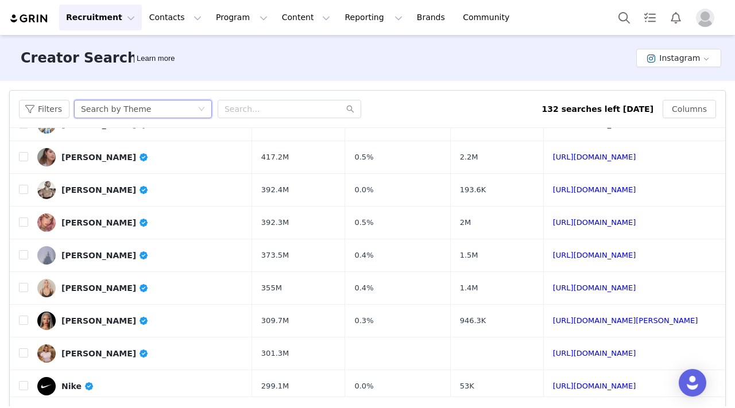
click at [189, 107] on div "Search by Theme" at bounding box center [139, 108] width 117 height 17
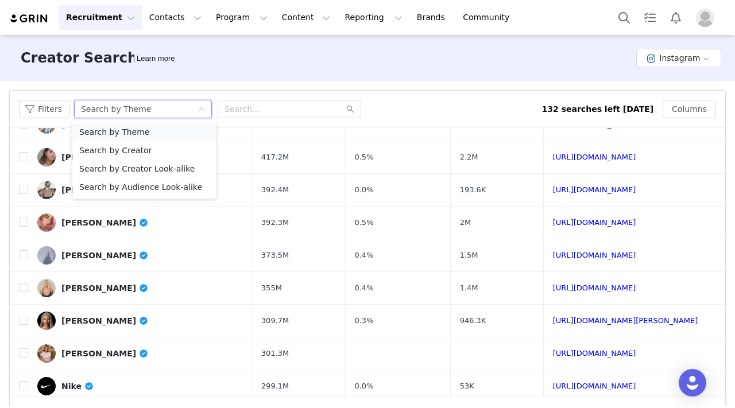
click at [181, 132] on li "Search by Theme" at bounding box center [144, 132] width 144 height 18
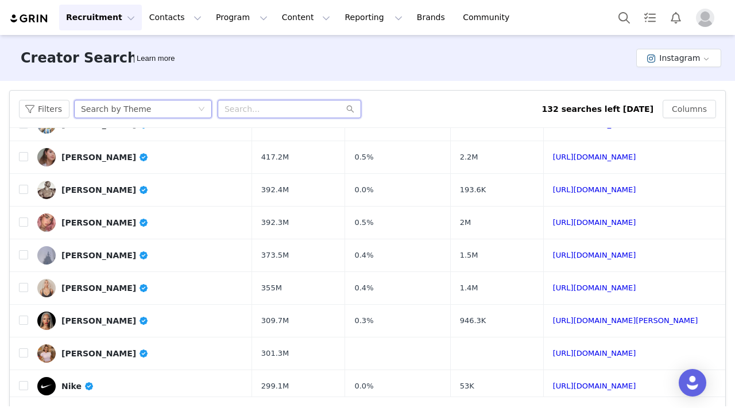
click at [243, 107] on input "text" at bounding box center [290, 109] width 144 height 18
type input "o"
type input "pilates"
click at [48, 109] on button "Filters" at bounding box center [44, 109] width 51 height 18
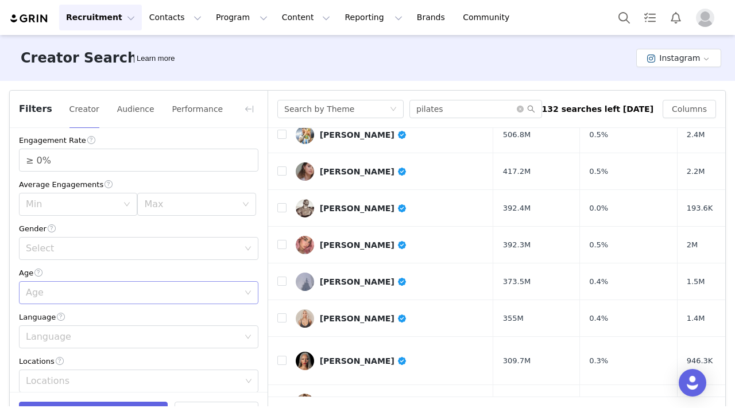
scroll to position [144, 0]
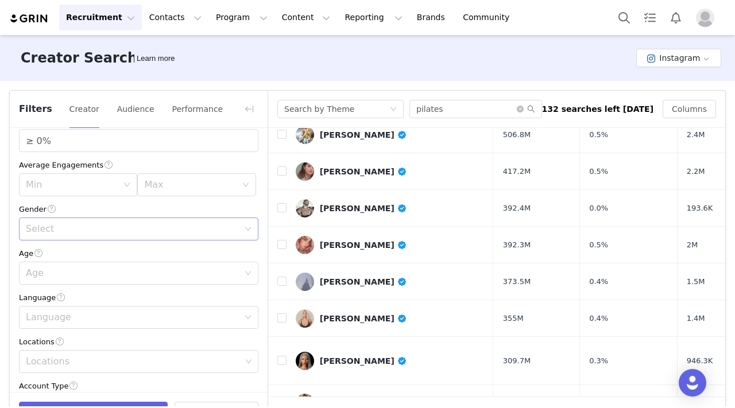
click at [64, 227] on div "Select" at bounding box center [132, 228] width 213 height 11
click at [78, 271] on li "[DEMOGRAPHIC_DATA]" at bounding box center [138, 273] width 239 height 18
click at [187, 174] on div "Max" at bounding box center [192, 185] width 97 height 22
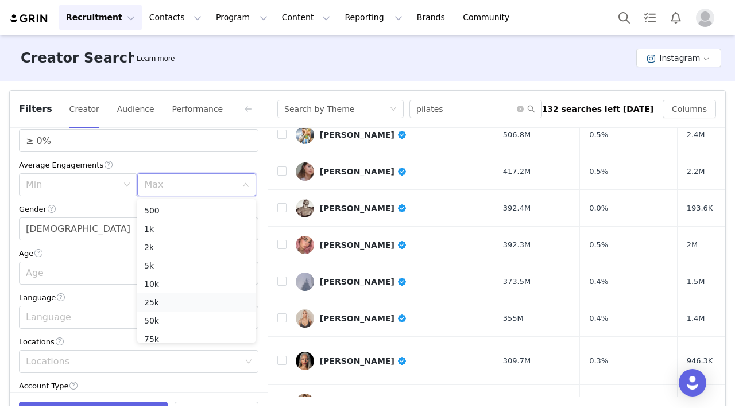
scroll to position [26, 0]
click at [166, 327] on li "100k" at bounding box center [196, 331] width 118 height 18
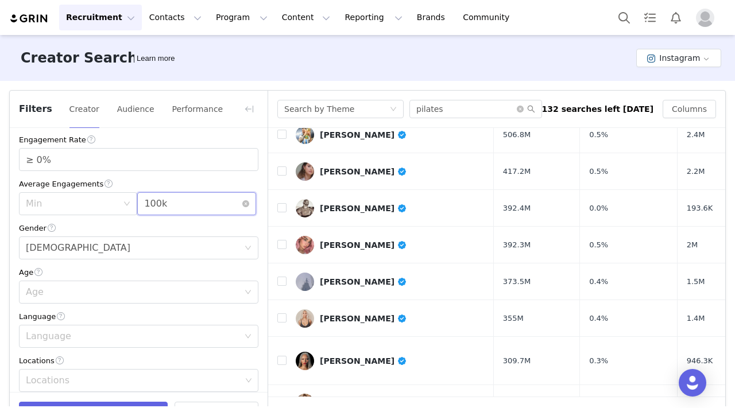
scroll to position [113, 0]
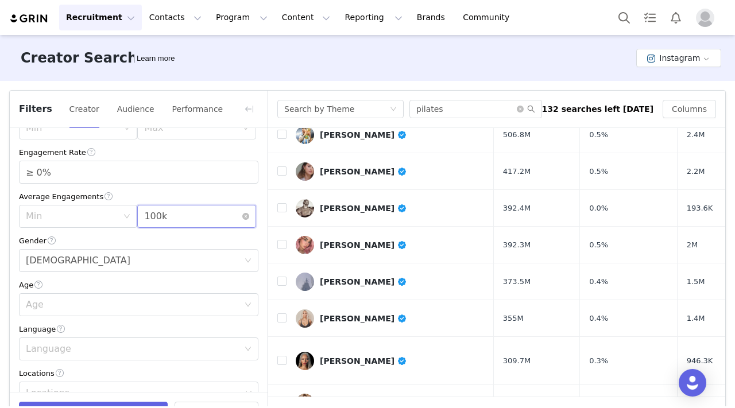
click at [191, 208] on div "Max 100k" at bounding box center [192, 217] width 97 height 22
click at [162, 216] on div "100k" at bounding box center [155, 217] width 23 height 22
click at [164, 172] on input "≥ 0%" at bounding box center [139, 172] width 238 height 22
click at [247, 216] on icon "icon: close-circle" at bounding box center [245, 216] width 7 height 7
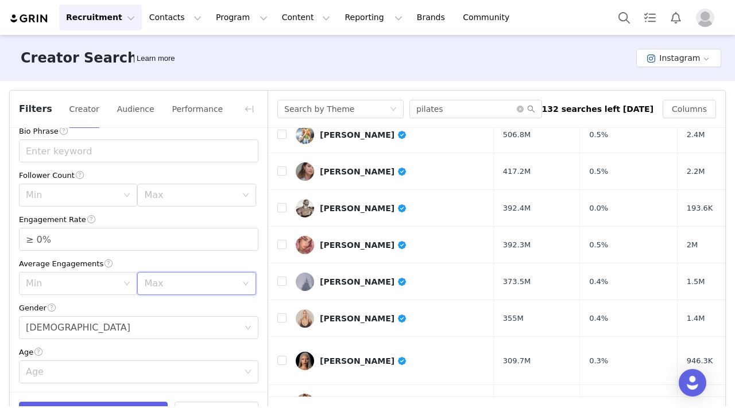
scroll to position [40, 0]
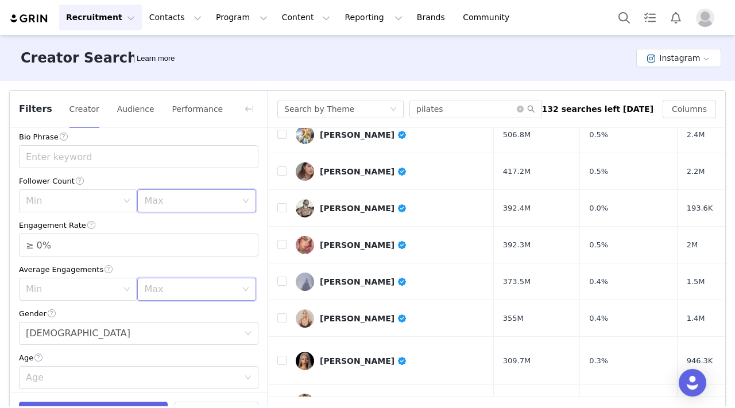
click at [182, 196] on div "Max" at bounding box center [192, 201] width 97 height 22
click at [177, 328] on li "100k" at bounding box center [196, 324] width 118 height 18
click at [205, 206] on div "Max 100k" at bounding box center [192, 201] width 97 height 22
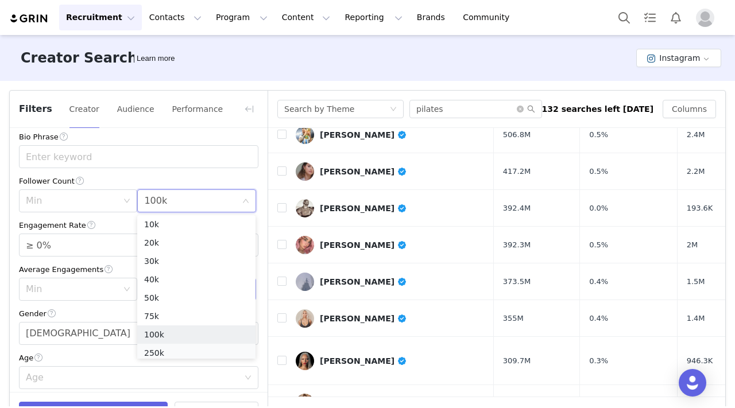
scroll to position [42, 0]
click at [200, 347] on li "250k" at bounding box center [196, 349] width 118 height 18
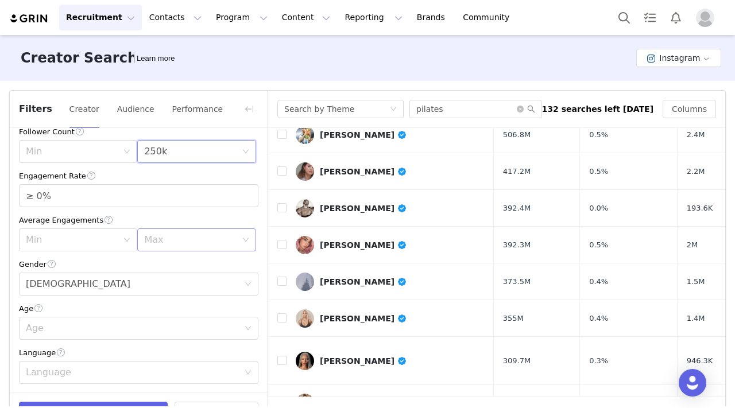
scroll to position [97, 0]
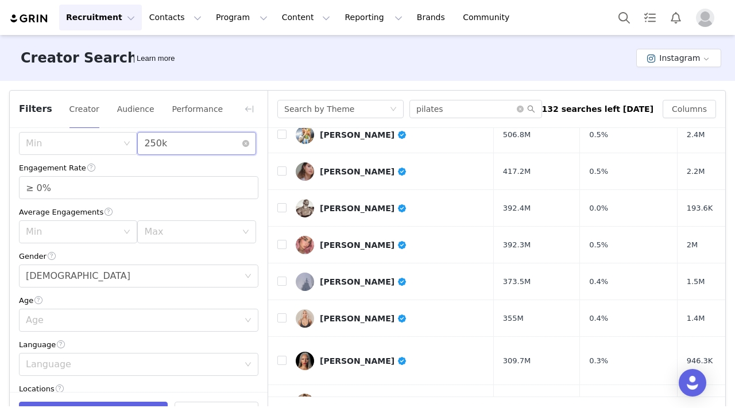
click at [196, 150] on div "Max 250k" at bounding box center [192, 144] width 97 height 22
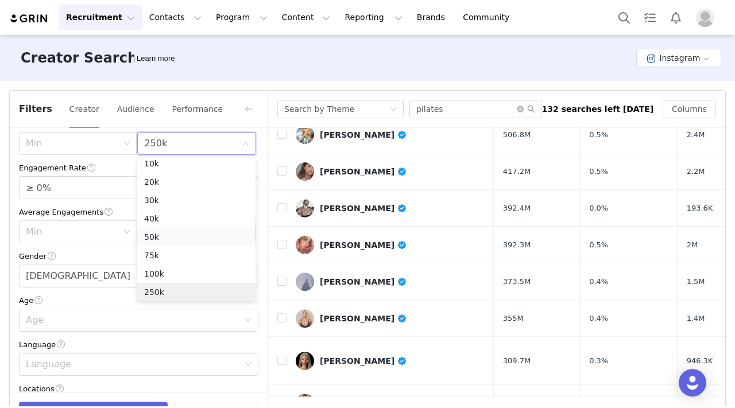
scroll to position [39, 0]
click at [184, 275] on li "100k" at bounding box center [196, 277] width 118 height 18
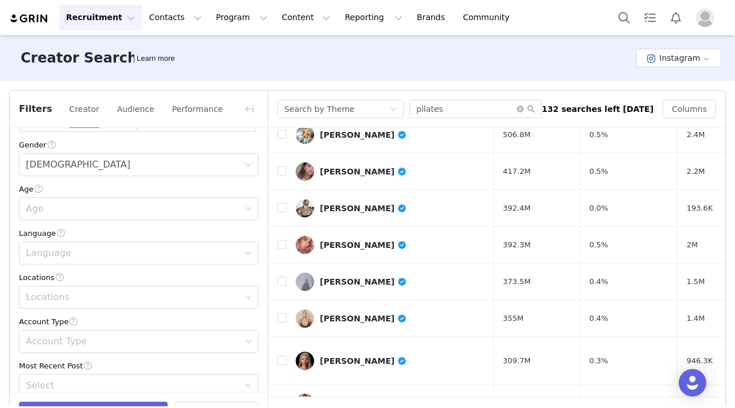
scroll to position [231, 0]
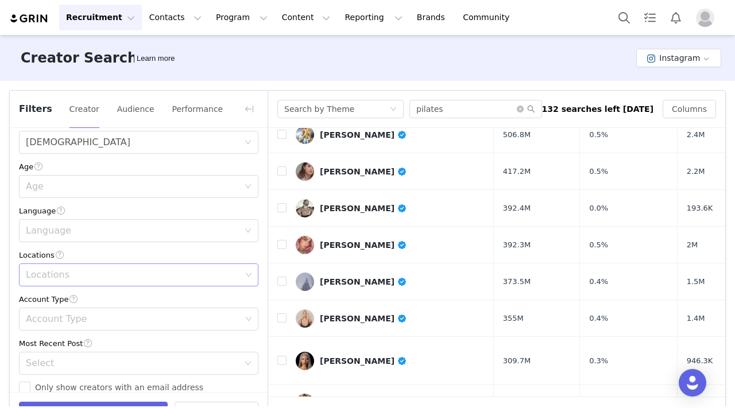
click at [93, 280] on div "Locations" at bounding box center [133, 274] width 215 height 11
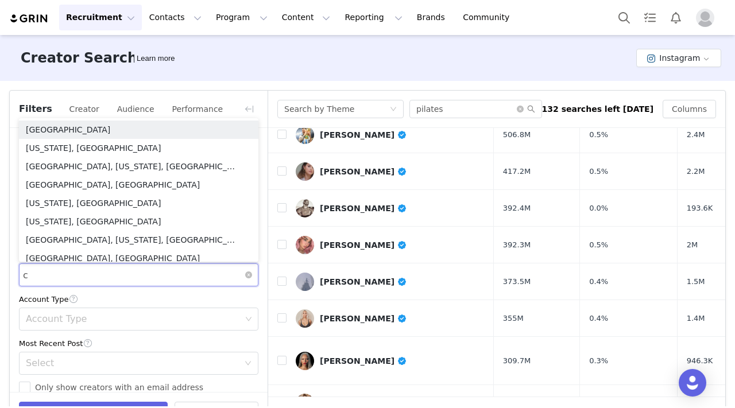
type input "ca"
click at [82, 129] on li "[GEOGRAPHIC_DATA]" at bounding box center [138, 130] width 239 height 18
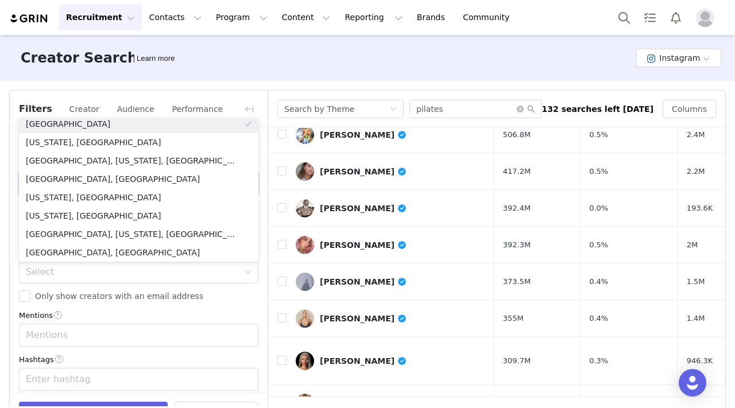
scroll to position [323, 0]
click at [182, 300] on span "Only show creators with an email address" at bounding box center [118, 295] width 177 height 9
click at [30, 300] on input "Only show creators with an email address" at bounding box center [24, 295] width 11 height 11
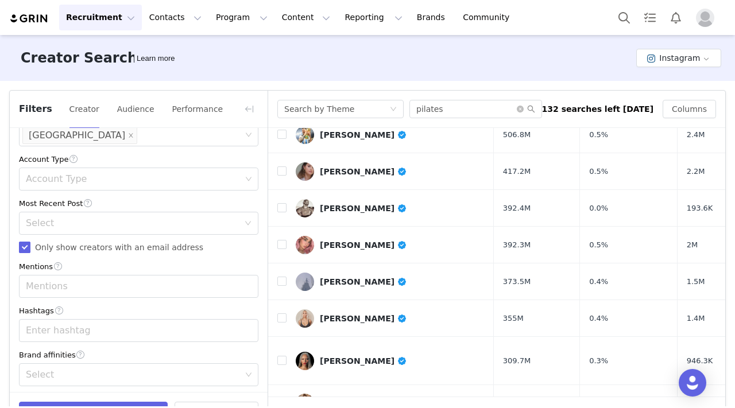
scroll to position [369, 0]
click at [142, 246] on span "Only show creators with an email address" at bounding box center [118, 249] width 177 height 9
click at [30, 246] on input "Only show creators with an email address" at bounding box center [24, 249] width 11 height 11
checkbox input "false"
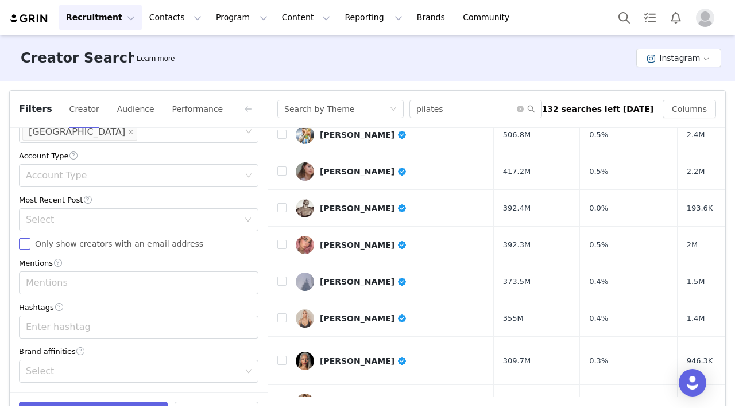
scroll to position [37, 0]
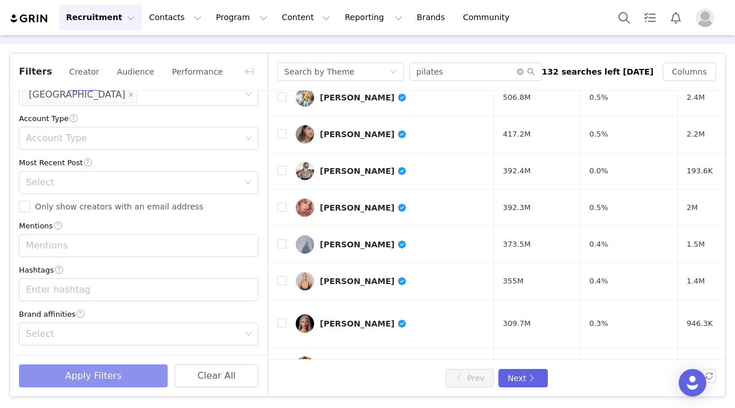
click at [134, 381] on button "Apply Filters" at bounding box center [93, 376] width 149 height 23
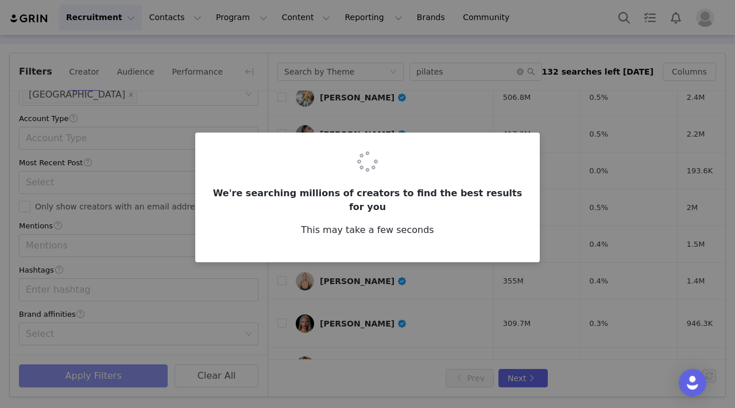
scroll to position [0, 0]
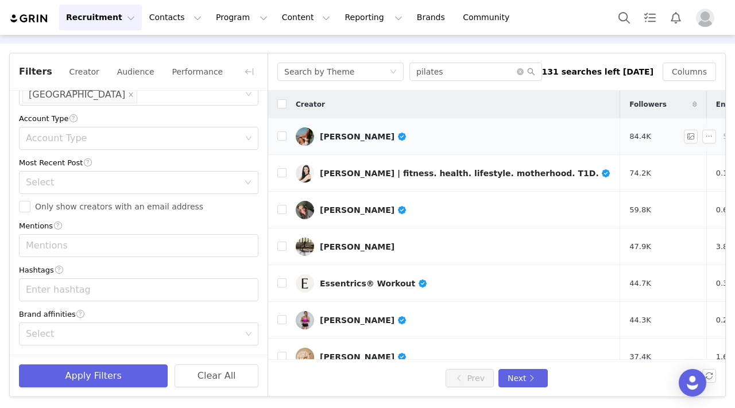
click at [345, 132] on div "[PERSON_NAME]" at bounding box center [363, 136] width 87 height 9
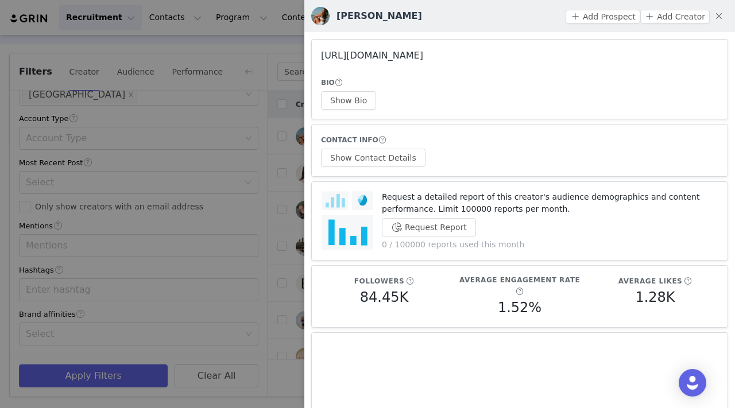
click at [385, 52] on link "[URL][DOMAIN_NAME]" at bounding box center [372, 55] width 102 height 11
click at [517, 14] on button "button" at bounding box center [719, 16] width 18 height 18
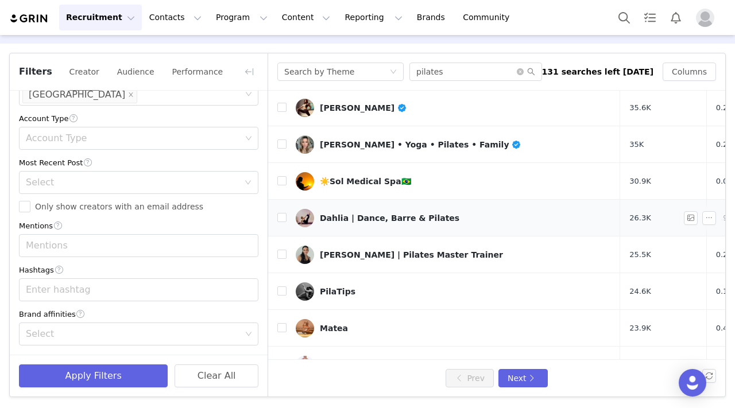
scroll to position [294, 0]
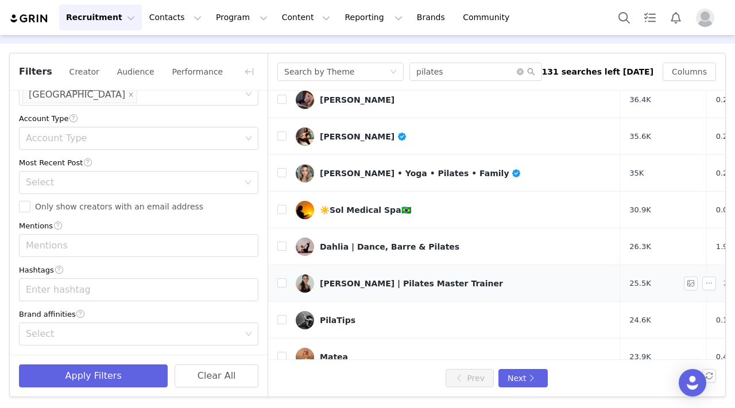
click at [348, 279] on div "[PERSON_NAME] | Pilates Master Trainer" at bounding box center [411, 283] width 183 height 9
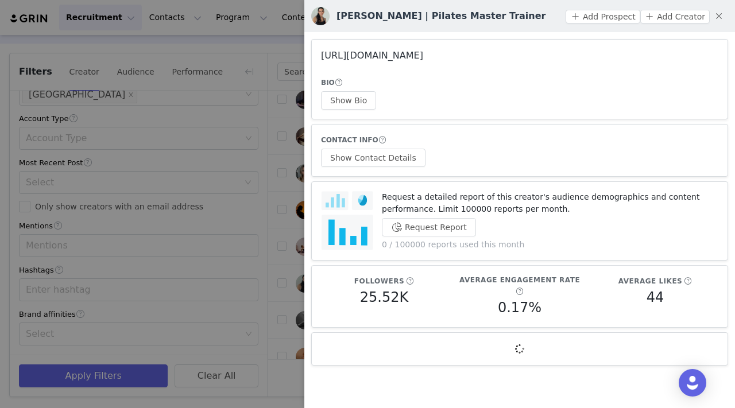
click at [423, 59] on link "[URL][DOMAIN_NAME]" at bounding box center [372, 55] width 102 height 11
click at [517, 13] on button "button" at bounding box center [719, 16] width 18 height 18
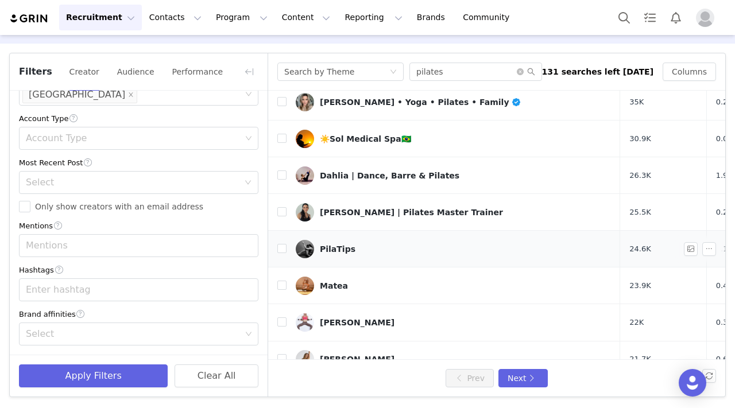
scroll to position [413, 0]
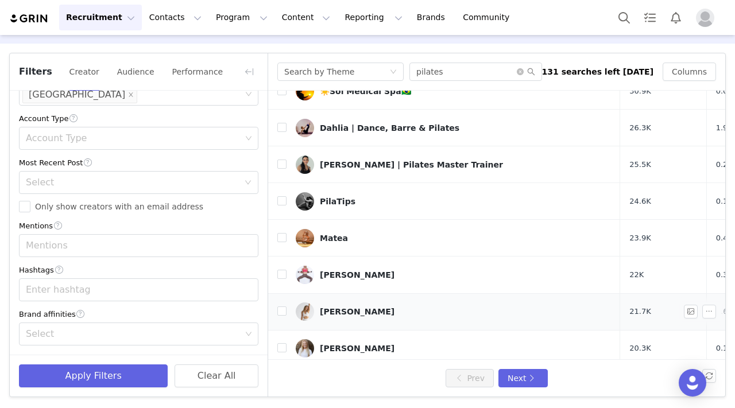
click at [348, 303] on link "[PERSON_NAME]" at bounding box center [453, 312] width 315 height 18
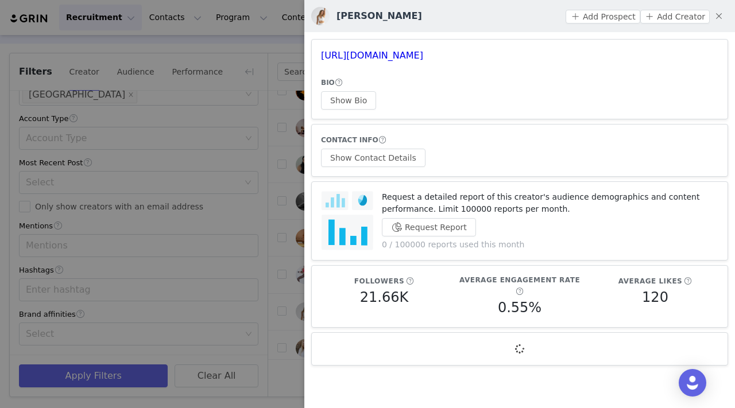
click at [352, 49] on h3 "[URL][DOMAIN_NAME]" at bounding box center [519, 56] width 397 height 14
click at [357, 57] on link "[URL][DOMAIN_NAME]" at bounding box center [372, 55] width 102 height 11
click at [517, 22] on button "button" at bounding box center [719, 16] width 18 height 18
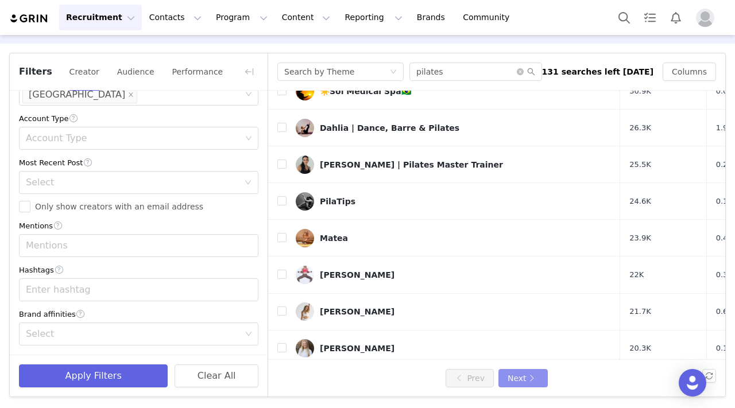
click at [517, 381] on button "Next" at bounding box center [522, 378] width 49 height 18
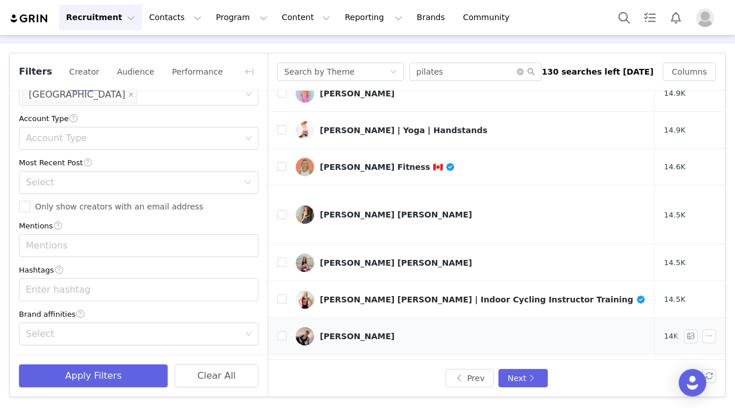
scroll to position [301, 0]
click at [373, 331] on div "[PERSON_NAME]" at bounding box center [357, 335] width 75 height 9
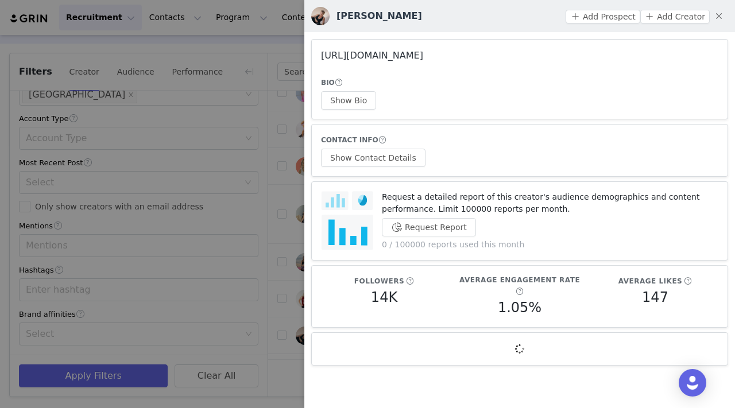
click at [385, 53] on link "[URL][DOMAIN_NAME]" at bounding box center [372, 55] width 102 height 11
click at [517, 15] on button "button" at bounding box center [719, 16] width 18 height 18
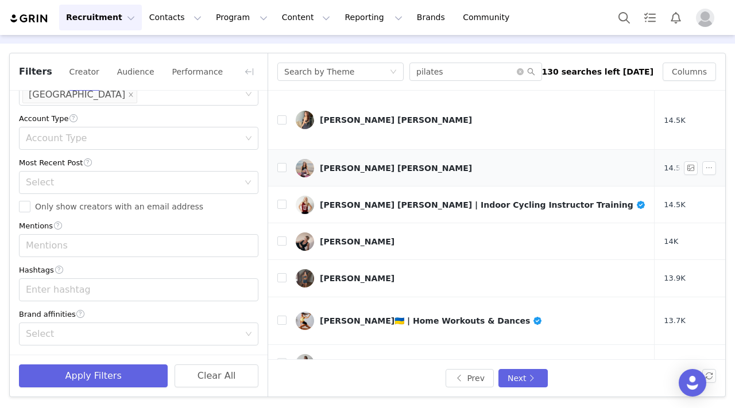
scroll to position [413, 0]
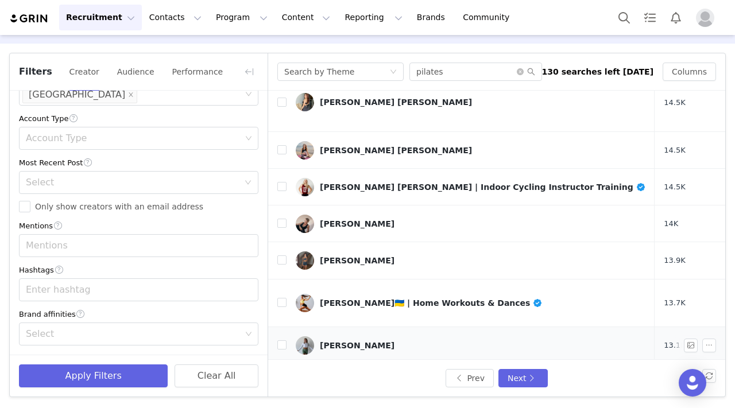
click at [399, 336] on link "[PERSON_NAME]" at bounding box center [471, 345] width 350 height 18
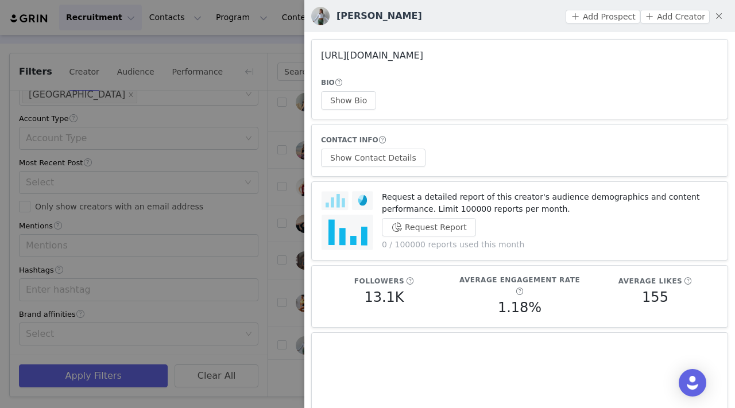
click at [413, 57] on link "[URL][DOMAIN_NAME]" at bounding box center [372, 55] width 102 height 11
click at [517, 17] on button "button" at bounding box center [719, 16] width 18 height 18
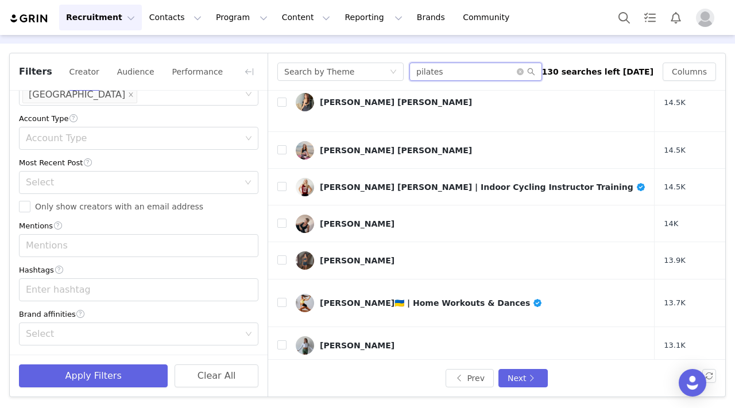
click at [460, 66] on input "pilates" at bounding box center [475, 72] width 133 height 18
type input "lifestyle"
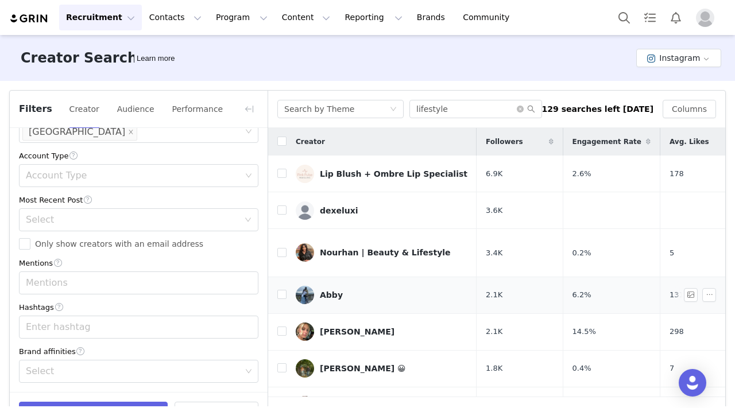
scroll to position [37, 0]
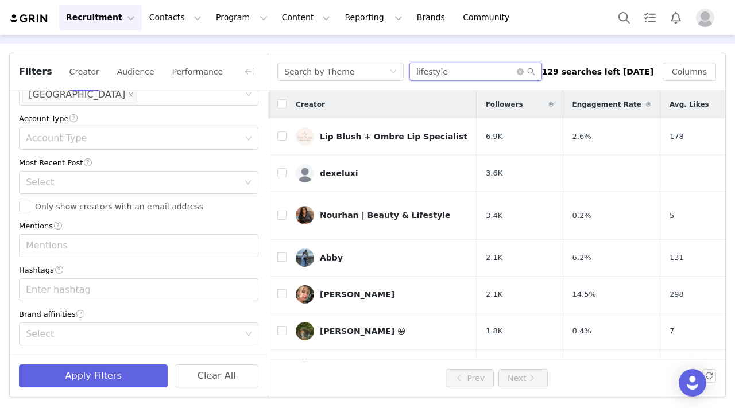
click at [475, 73] on input "lifestyle" at bounding box center [475, 72] width 133 height 18
type input "w"
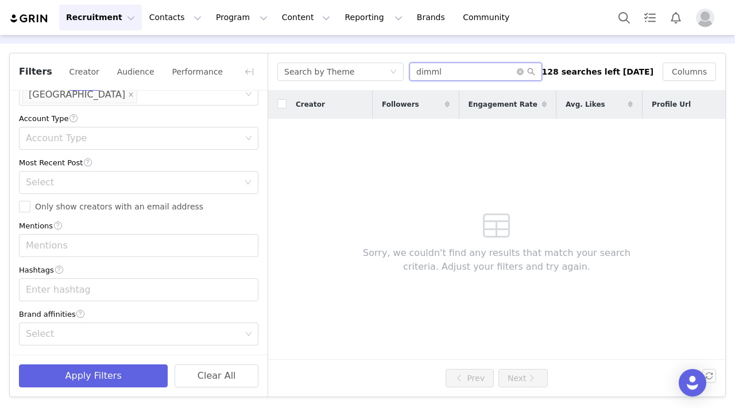
click at [440, 68] on input "dimml" at bounding box center [475, 72] width 133 height 18
type input "diml"
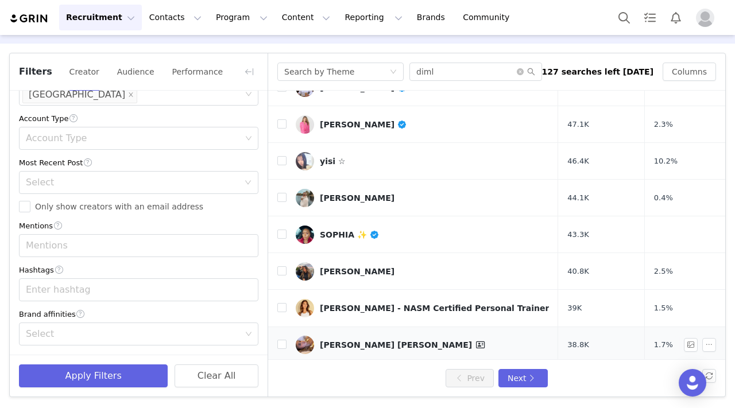
scroll to position [413, 0]
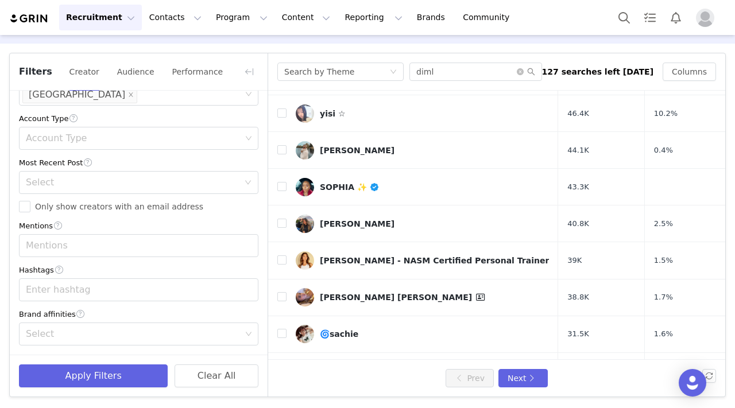
click at [338, 403] on div "[PERSON_NAME]" at bounding box center [363, 407] width 87 height 9
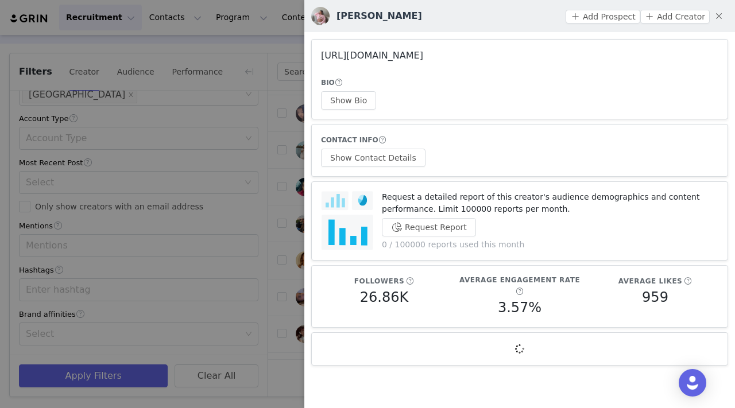
click at [396, 55] on link "[URL][DOMAIN_NAME]" at bounding box center [372, 55] width 102 height 11
click at [289, 90] on div at bounding box center [367, 204] width 735 height 408
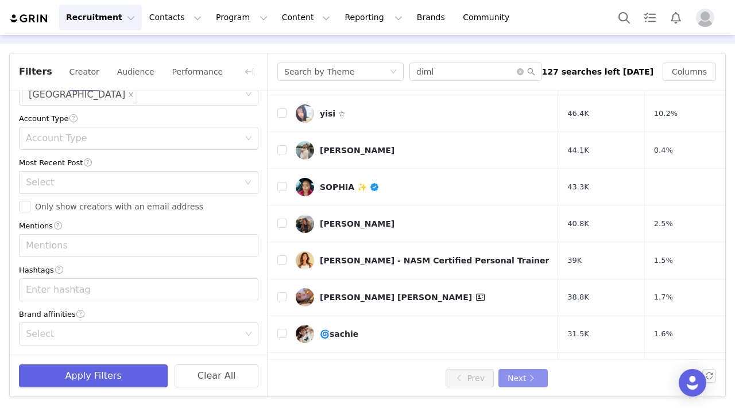
click at [517, 374] on button "Next" at bounding box center [522, 378] width 49 height 18
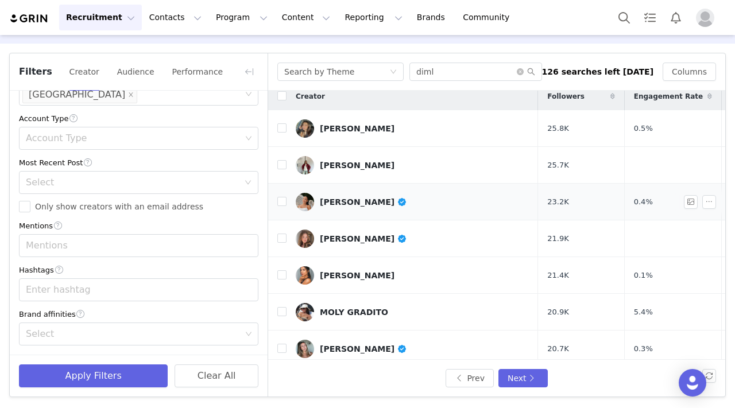
scroll to position [5, 0]
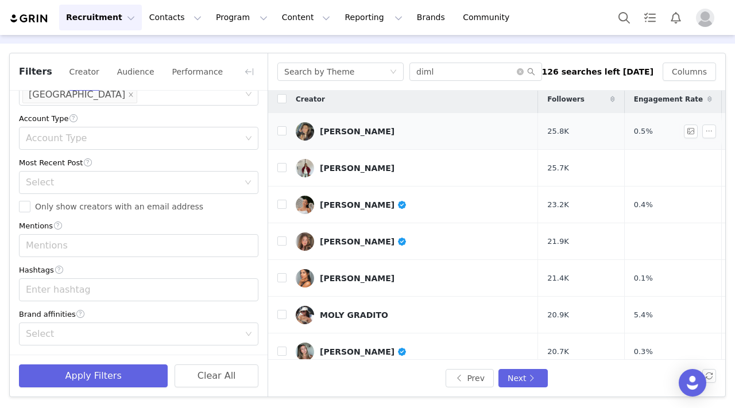
click at [342, 134] on link "[PERSON_NAME]" at bounding box center [412, 131] width 233 height 18
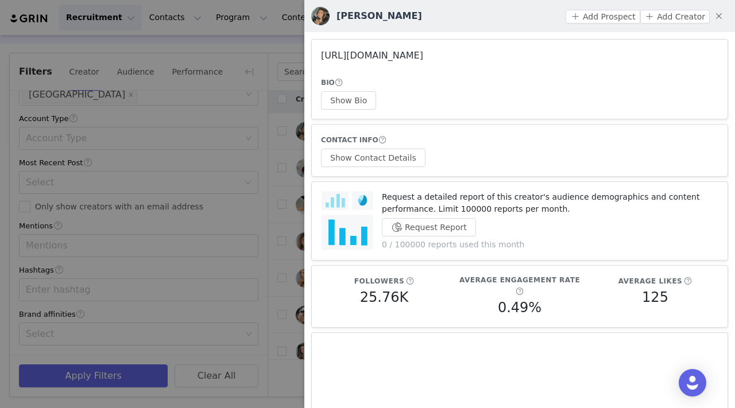
click at [373, 55] on link "[URL][DOMAIN_NAME]" at bounding box center [372, 55] width 102 height 11
click at [223, 89] on div at bounding box center [367, 204] width 735 height 408
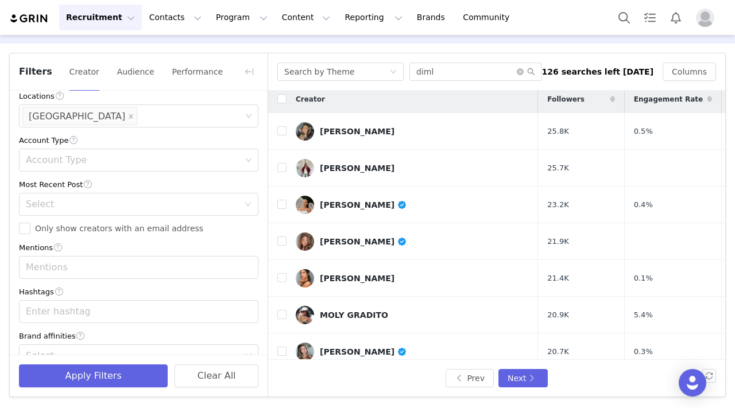
scroll to position [348, 0]
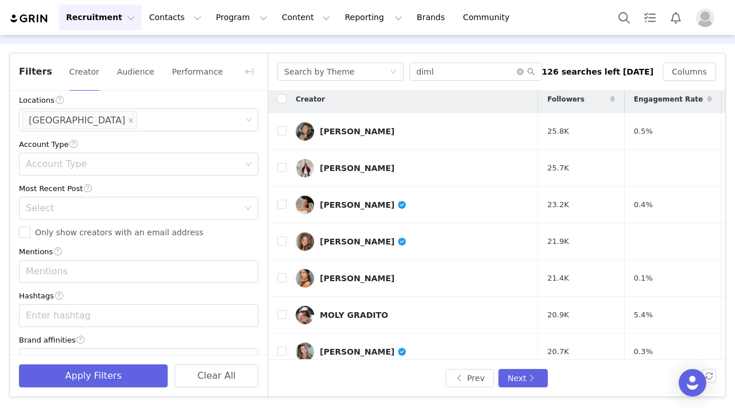
click at [133, 166] on div "Account Type" at bounding box center [133, 163] width 215 height 11
type input "tiktok"
click at [166, 179] on div "Current Creators Hide creators in my CRM Bio Phrase Follower Count Min Max 100k…" at bounding box center [139, 61] width 258 height 638
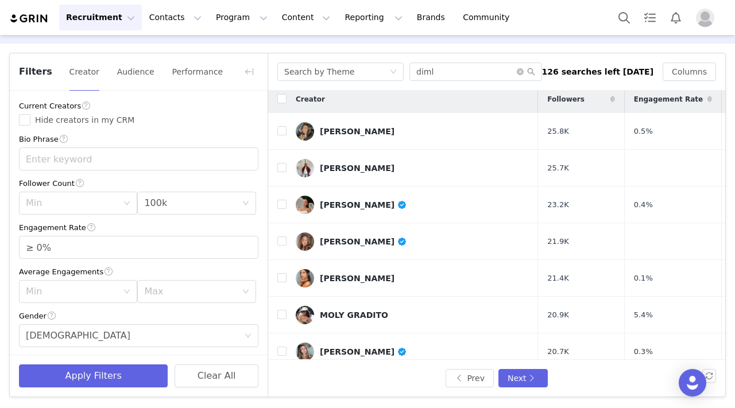
scroll to position [0, 0]
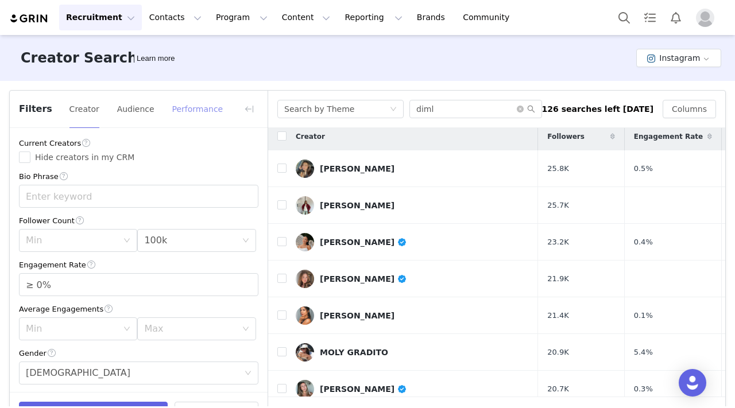
click at [184, 106] on button "Performance" at bounding box center [197, 109] width 52 height 18
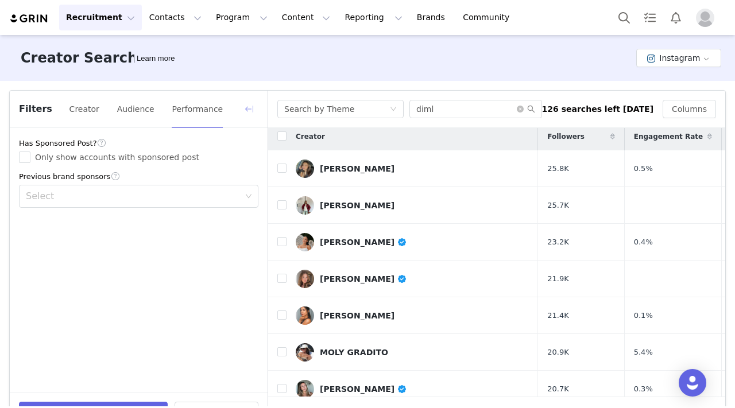
click at [255, 104] on button "button" at bounding box center [249, 109] width 18 height 18
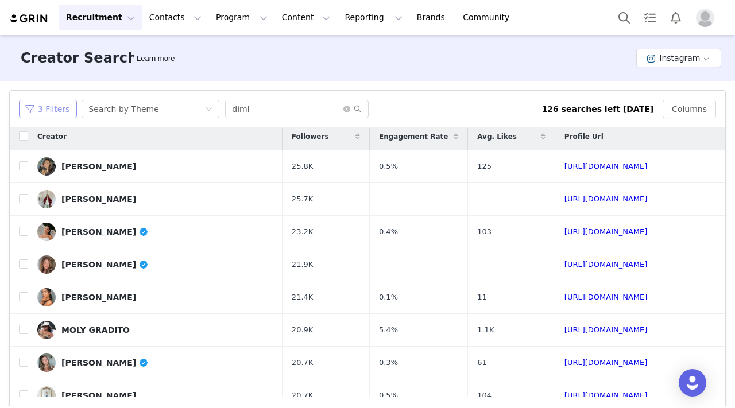
click at [45, 108] on button "3 Filters" at bounding box center [48, 109] width 58 height 18
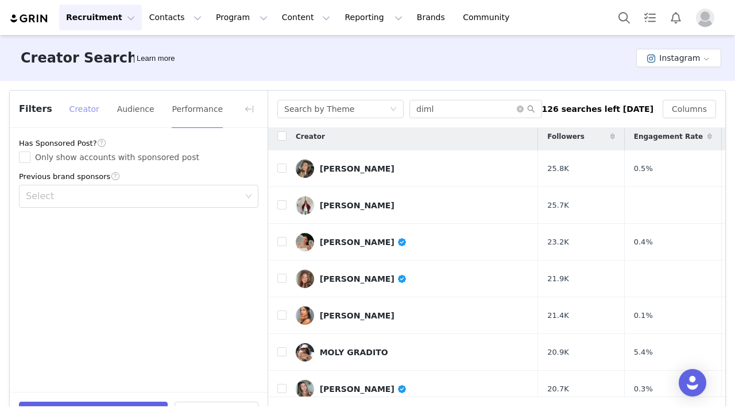
click at [83, 103] on button "Creator" at bounding box center [84, 109] width 31 height 18
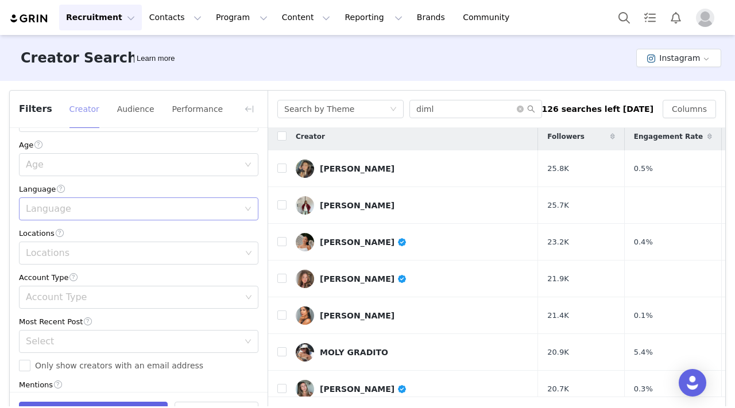
scroll to position [295, 0]
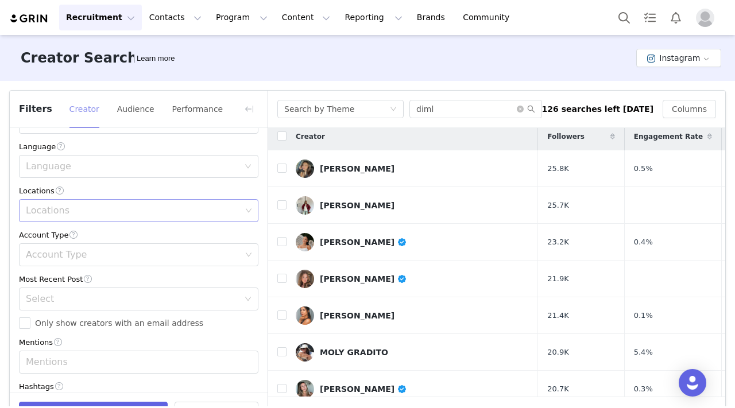
click at [106, 214] on div "Locations" at bounding box center [133, 210] width 215 height 11
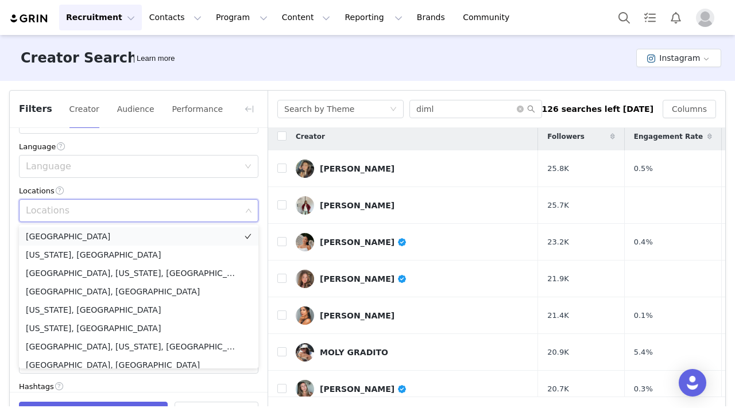
click at [104, 233] on li "[GEOGRAPHIC_DATA]" at bounding box center [138, 236] width 239 height 18
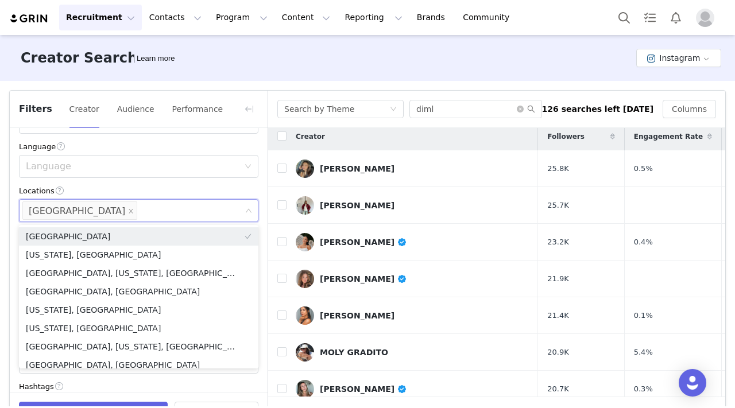
click at [105, 191] on div "Locations" at bounding box center [138, 191] width 239 height 12
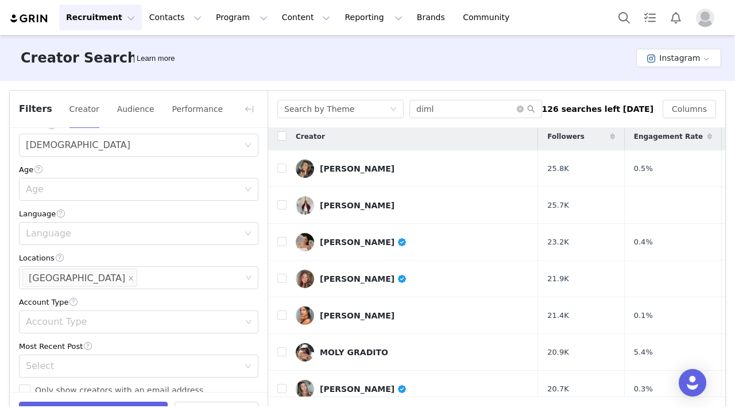
scroll to position [231, 0]
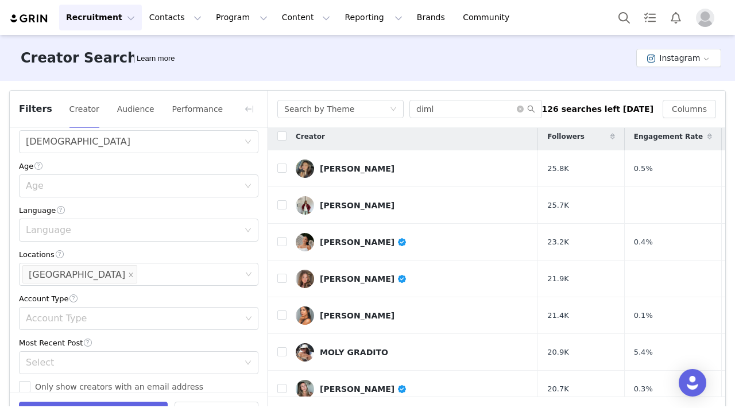
click at [105, 191] on div "Age" at bounding box center [132, 185] width 213 height 11
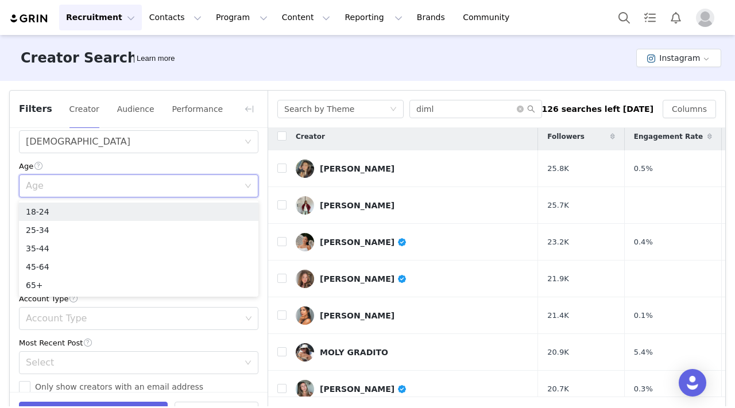
click at [91, 163] on div "Age" at bounding box center [138, 166] width 239 height 12
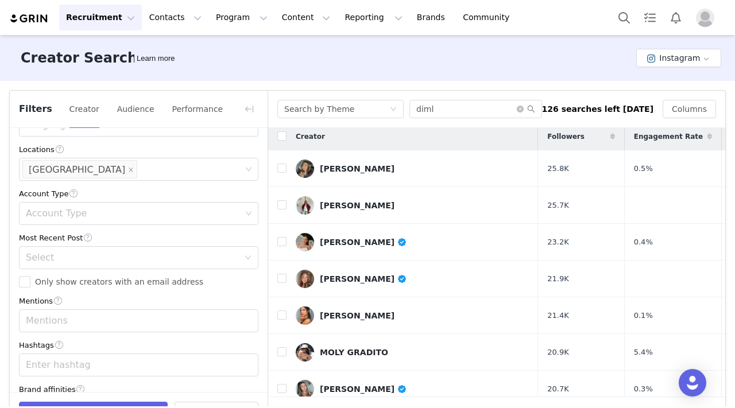
scroll to position [375, 0]
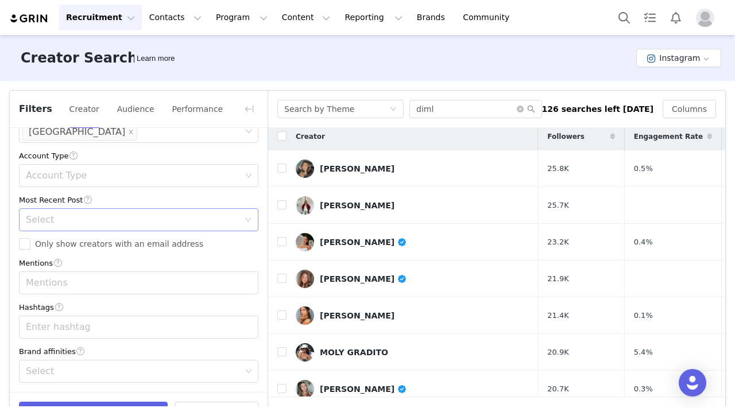
click at [59, 222] on div "Select" at bounding box center [132, 219] width 213 height 11
click at [60, 249] on li "<1 Month" at bounding box center [138, 244] width 239 height 18
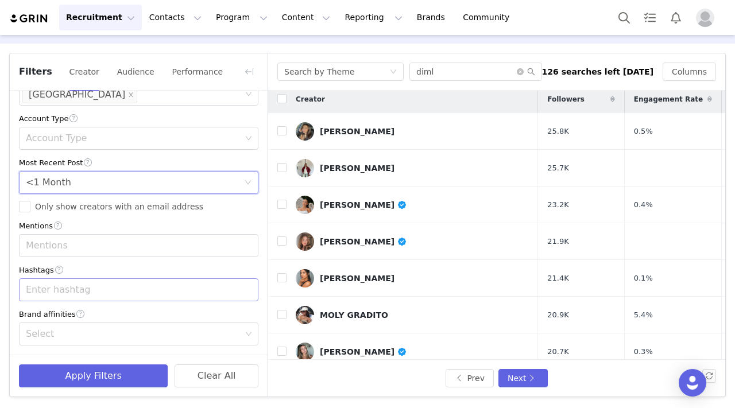
click at [100, 334] on div "Select" at bounding box center [133, 333] width 215 height 11
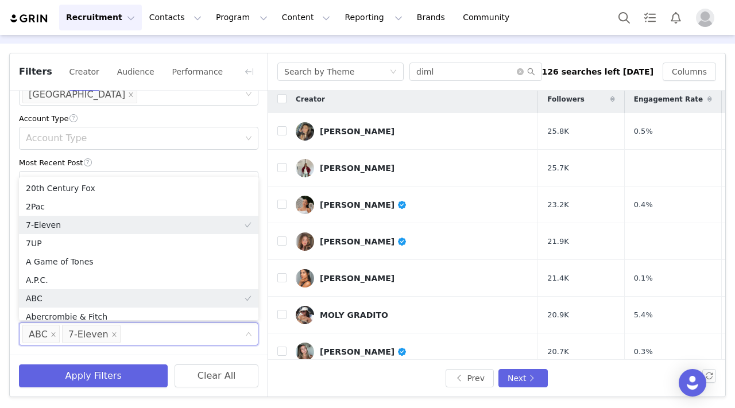
click at [10, 132] on div "Current Creators Hide creators in my CRM Bio Phrase Follower Count Min Max 100k…" at bounding box center [139, 35] width 258 height 638
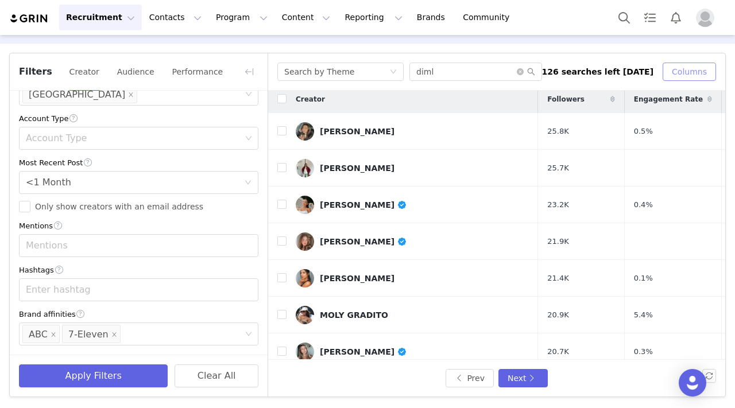
click at [517, 68] on button "Columns" at bounding box center [689, 72] width 53 height 18
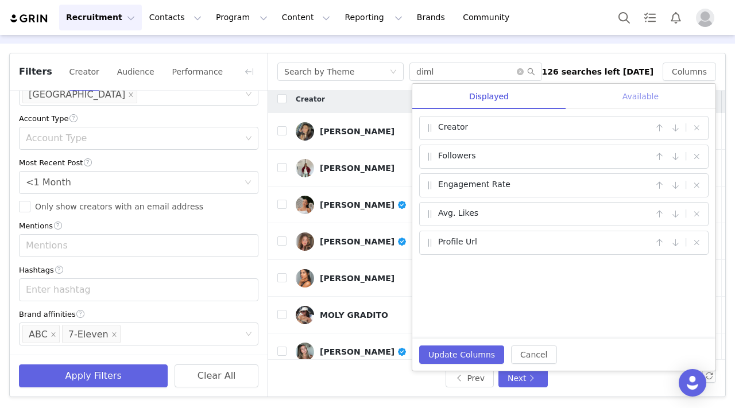
click at [517, 94] on div "Available" at bounding box center [641, 97] width 150 height 26
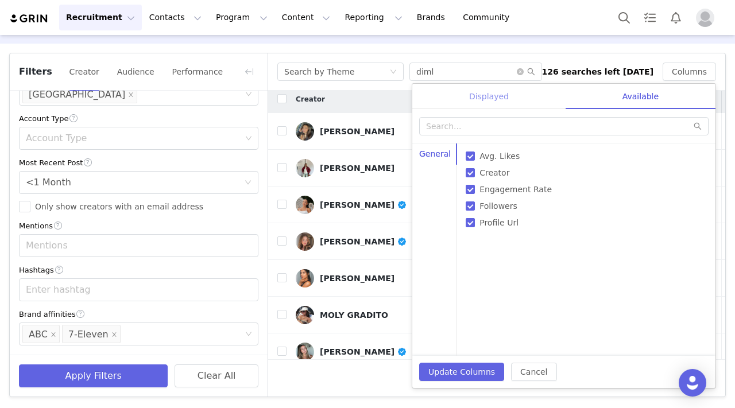
click at [517, 99] on div "Displayed" at bounding box center [488, 97] width 153 height 26
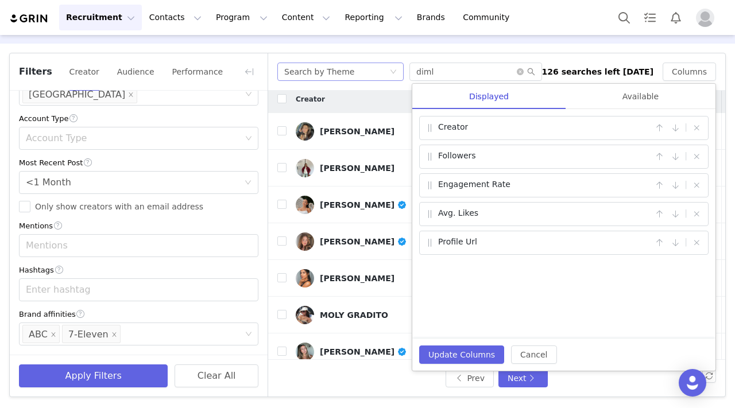
click at [376, 68] on div "Search by Theme" at bounding box center [336, 71] width 105 height 17
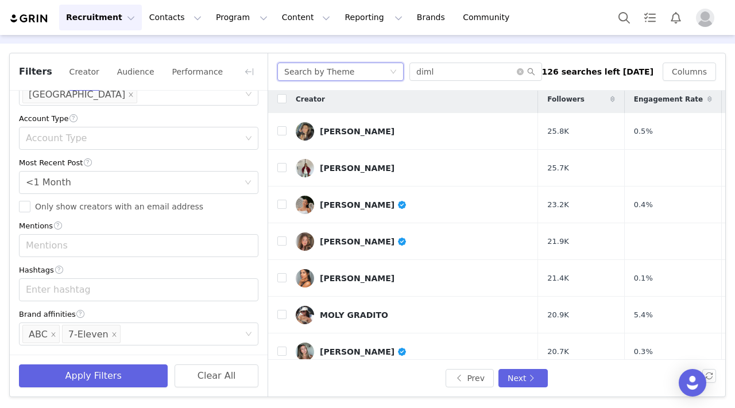
click at [452, 53] on div "Search by Theme diml 126 searches left [DATE] Columns Displayed Available Creat…" at bounding box center [496, 71] width 457 height 37
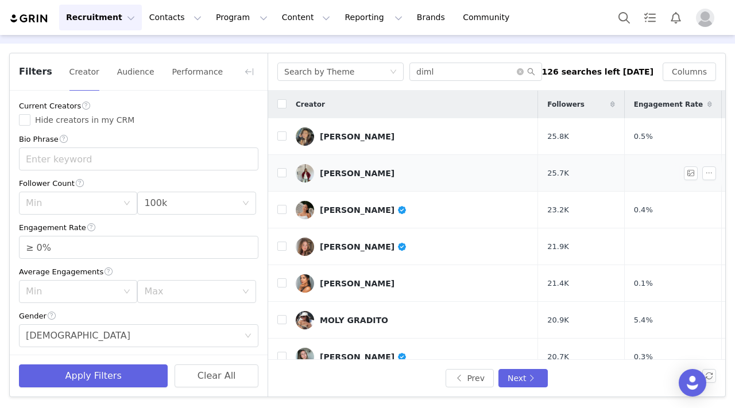
scroll to position [0, 0]
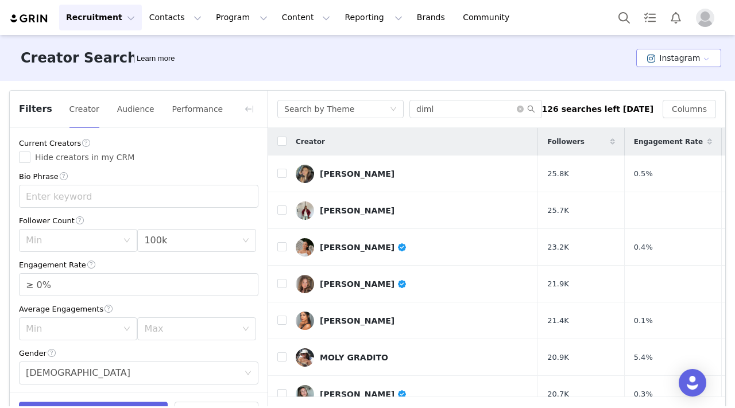
click at [517, 61] on button "Instagram" at bounding box center [678, 58] width 85 height 18
click at [517, 98] on li "TikTok" at bounding box center [680, 100] width 81 height 19
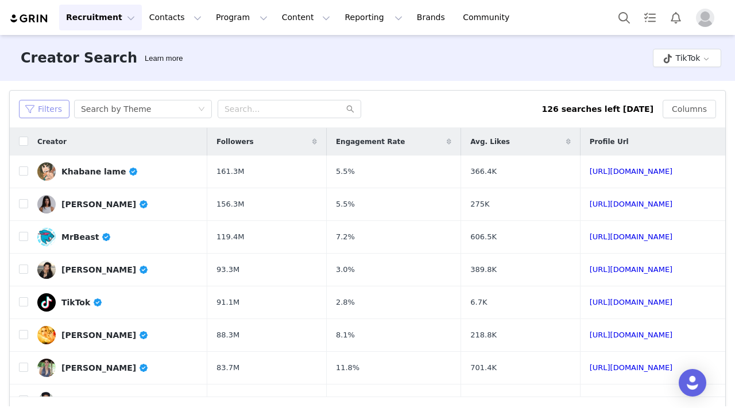
click at [48, 109] on button "Filters" at bounding box center [44, 109] width 51 height 18
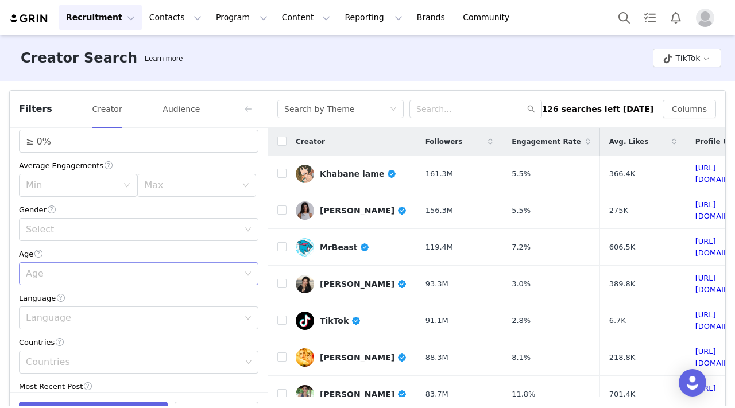
scroll to position [152, 0]
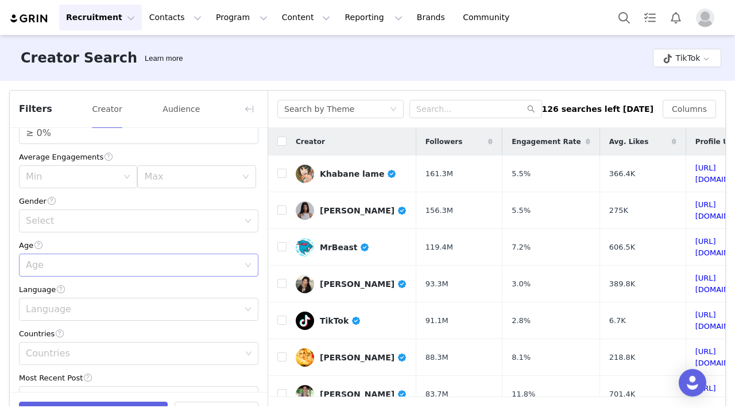
click at [58, 269] on div "Age" at bounding box center [132, 265] width 213 height 11
click at [60, 233] on div "Current Creators Hide creators in my CRM Bio Phrase Follower Count Min Max Enga…" at bounding box center [139, 251] width 258 height 550
click at [60, 225] on div "Select" at bounding box center [132, 220] width 213 height 11
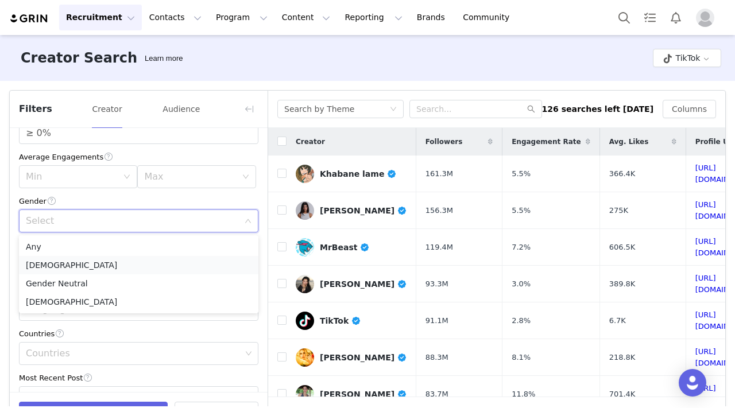
click at [61, 262] on li "[DEMOGRAPHIC_DATA]" at bounding box center [138, 265] width 239 height 18
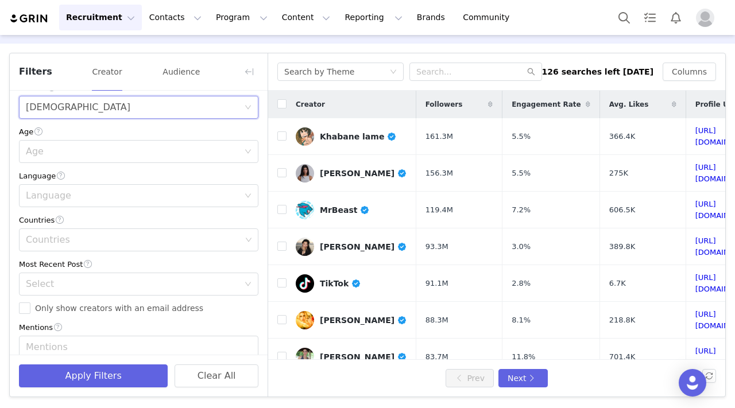
scroll to position [249, 0]
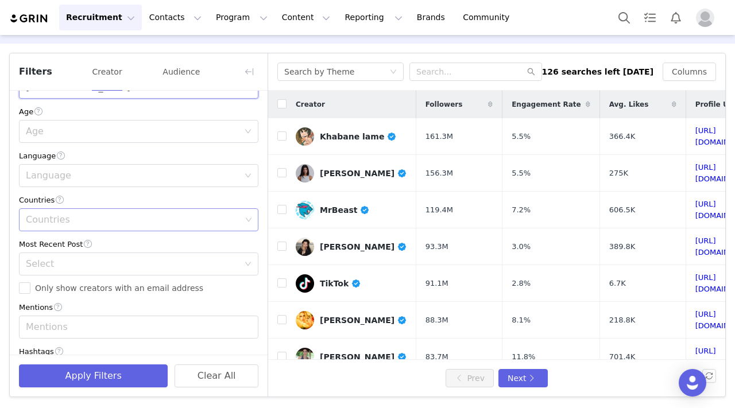
click at [96, 218] on div "Countries" at bounding box center [133, 219] width 215 height 11
type input "ca"
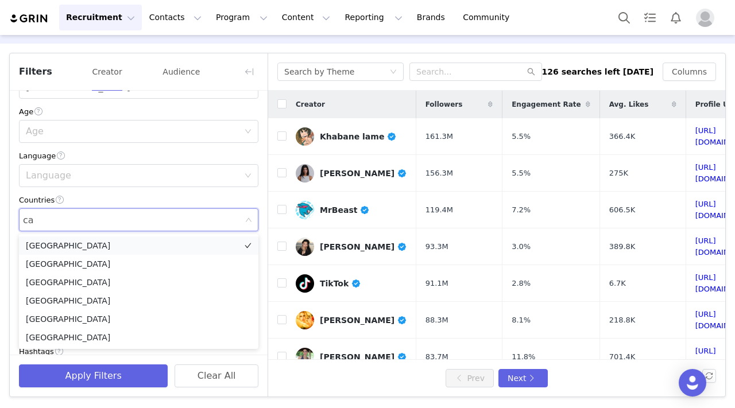
click at [68, 246] on li "[GEOGRAPHIC_DATA]" at bounding box center [138, 246] width 239 height 18
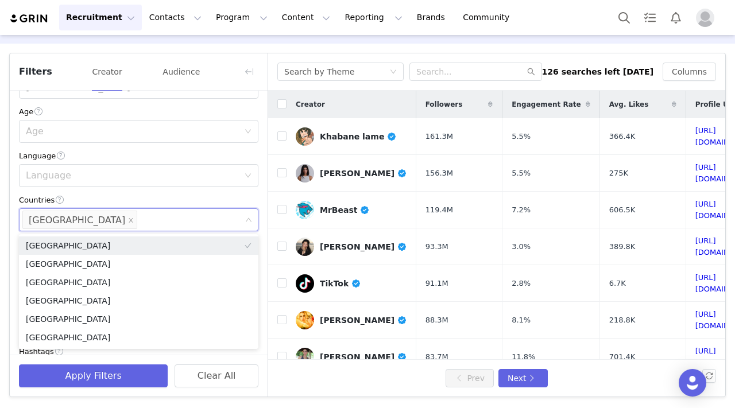
click at [161, 196] on div "Countries" at bounding box center [138, 200] width 239 height 12
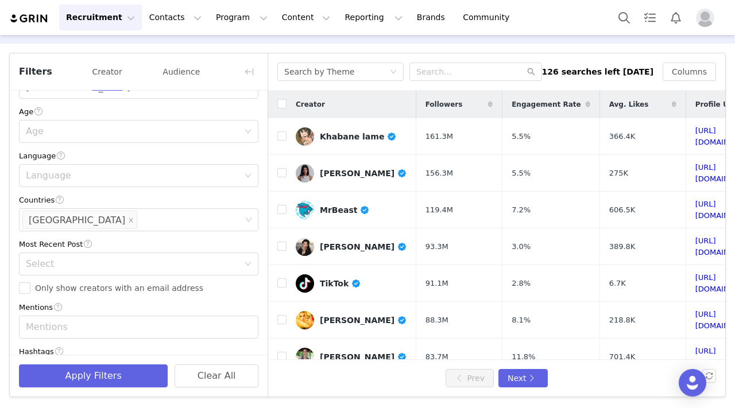
scroll to position [286, 0]
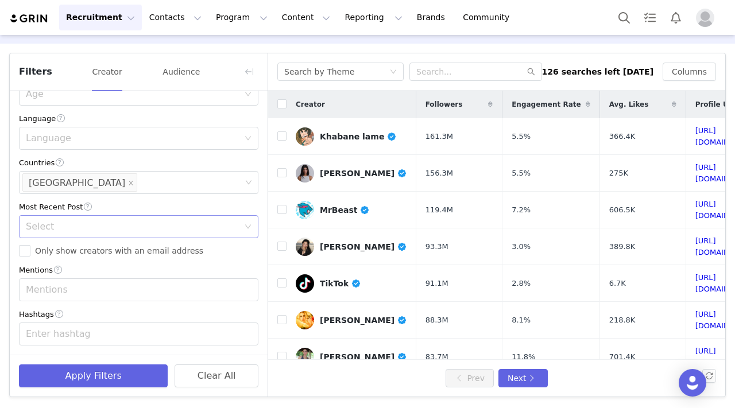
click at [146, 224] on div "Select" at bounding box center [132, 226] width 213 height 11
click at [106, 250] on li "<1 Month" at bounding box center [138, 251] width 239 height 18
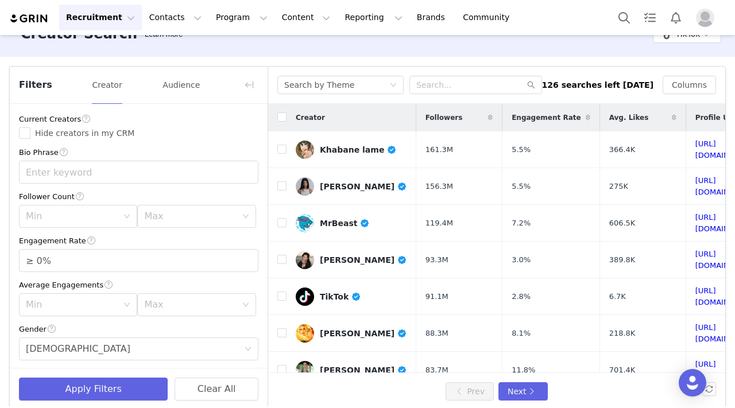
scroll to position [21, 0]
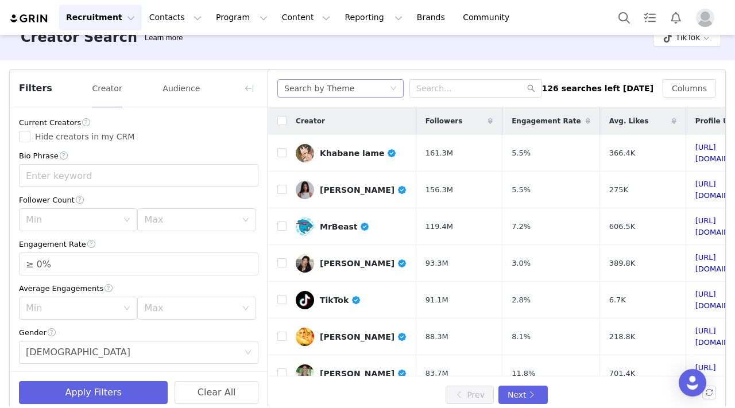
click at [382, 89] on div "Search by Theme" at bounding box center [336, 88] width 105 height 17
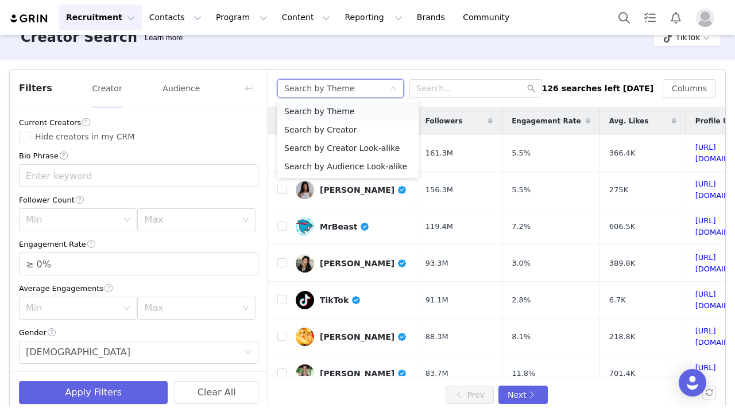
click at [369, 111] on li "Search by Theme" at bounding box center [347, 111] width 141 height 18
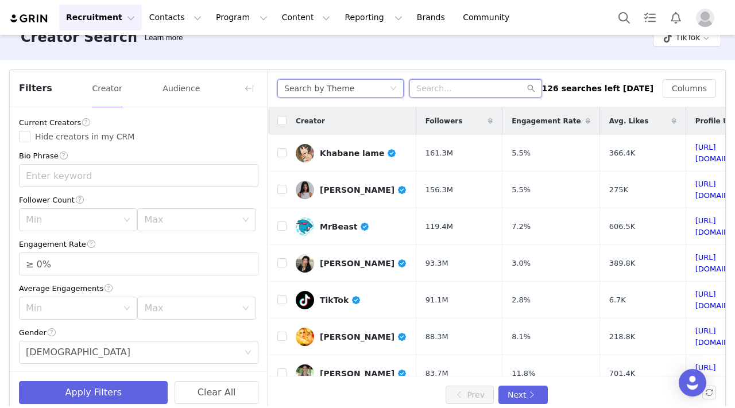
click at [448, 90] on input "text" at bounding box center [475, 88] width 133 height 18
type input "diml"
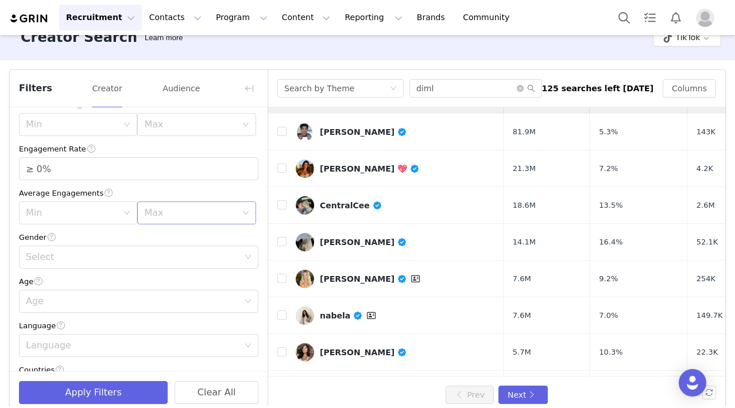
scroll to position [98, 0]
click at [177, 120] on div "Max" at bounding box center [190, 121] width 92 height 11
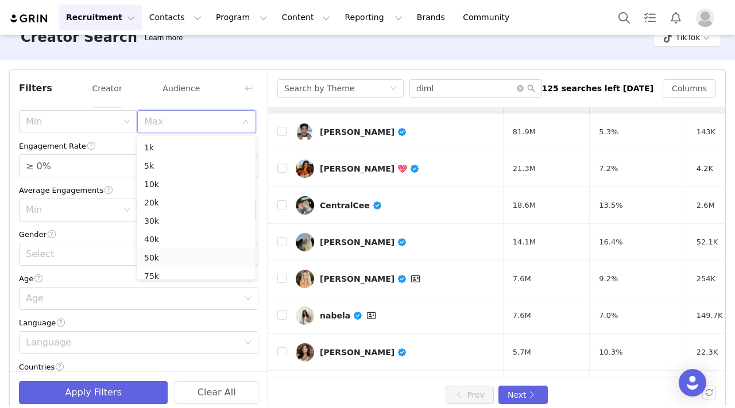
scroll to position [82, 0]
click at [171, 216] on li "100k" at bounding box center [196, 213] width 118 height 18
click at [154, 255] on div "Select" at bounding box center [132, 254] width 213 height 11
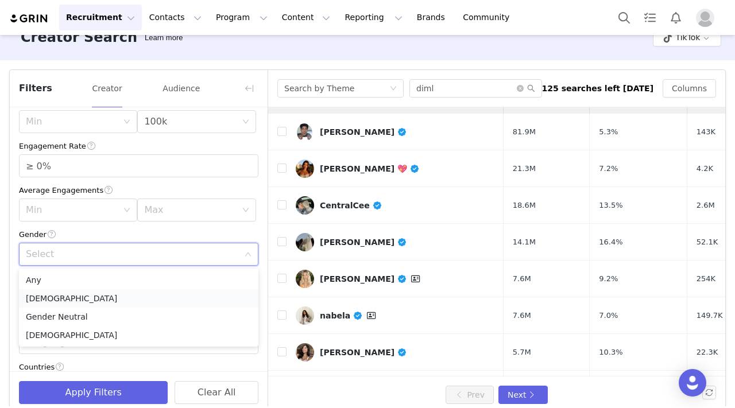
click at [118, 297] on li "[DEMOGRAPHIC_DATA]" at bounding box center [138, 298] width 239 height 18
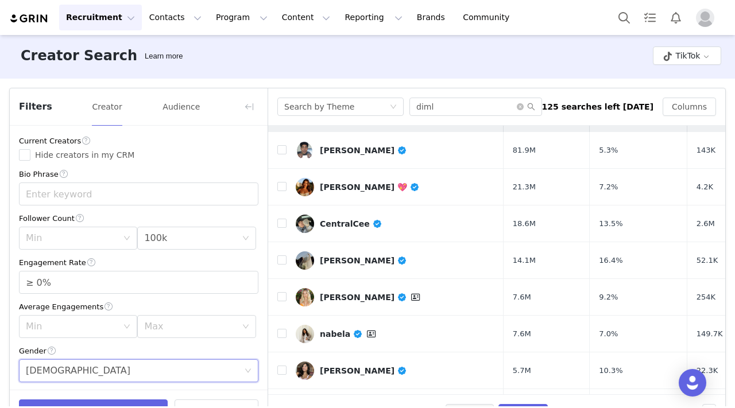
scroll to position [37, 0]
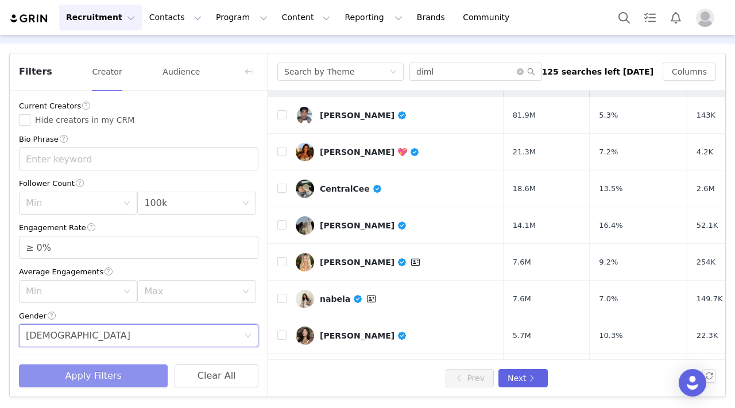
click at [125, 373] on button "Apply Filters" at bounding box center [93, 376] width 149 height 23
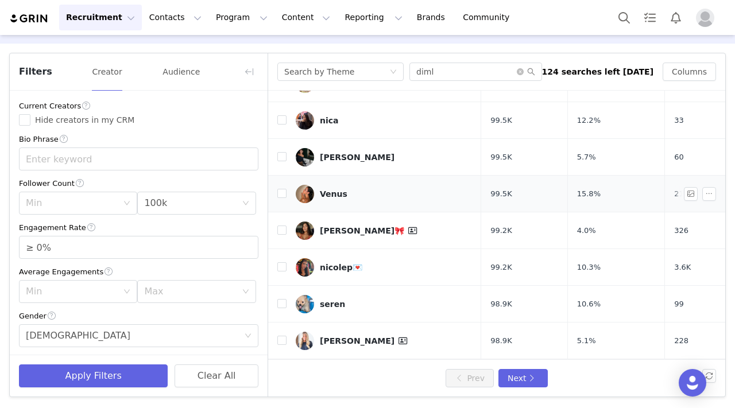
scroll to position [144, 0]
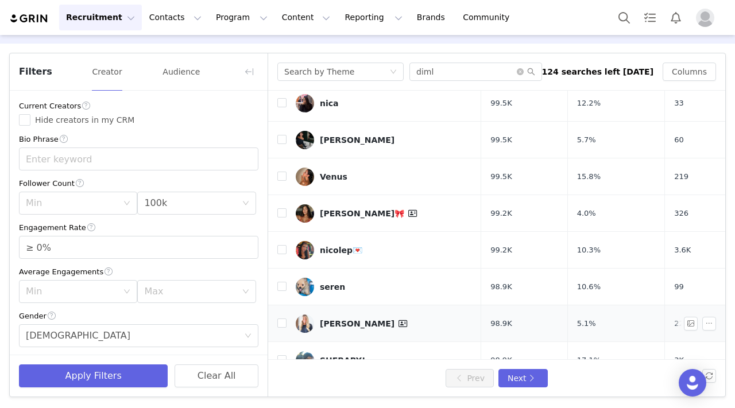
click at [354, 317] on div "[PERSON_NAME]" at bounding box center [365, 324] width 90 height 14
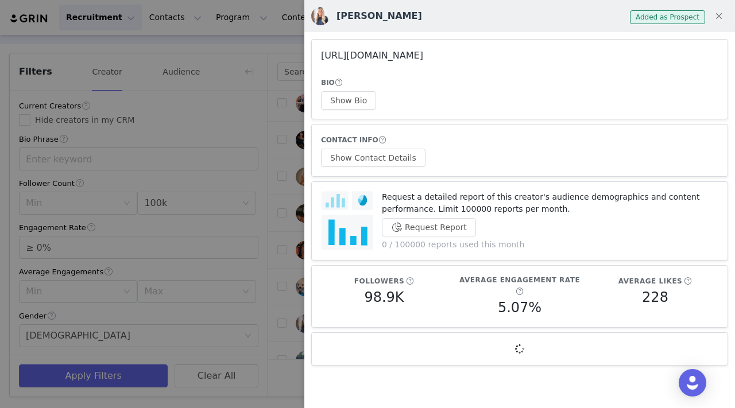
click at [423, 55] on link "[URL][DOMAIN_NAME]" at bounding box center [372, 55] width 102 height 11
click at [274, 68] on div at bounding box center [367, 204] width 735 height 408
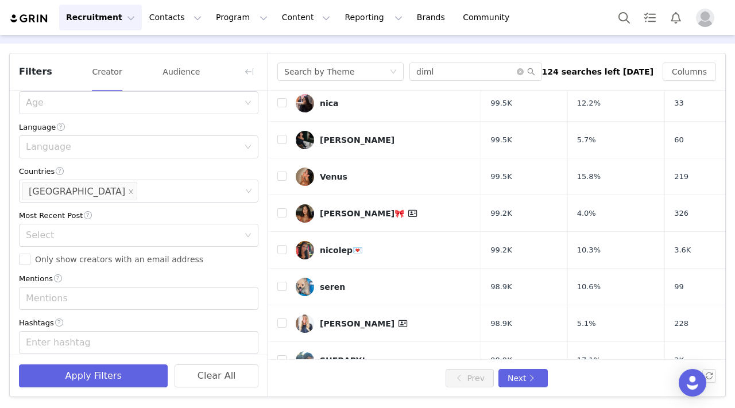
scroll to position [278, 0]
click at [117, 200] on div "Countries [GEOGRAPHIC_DATA]" at bounding box center [134, 190] width 224 height 22
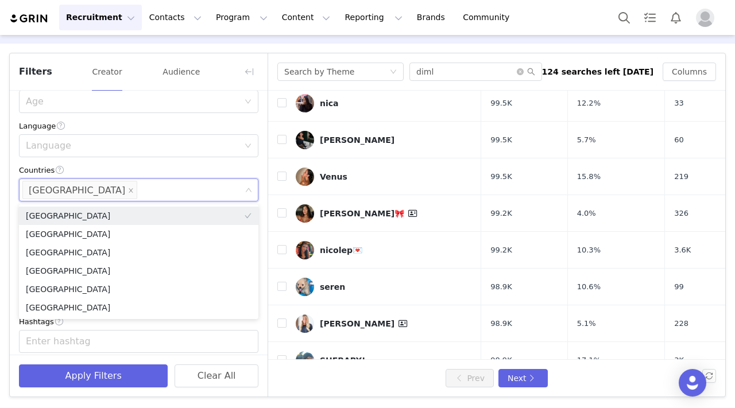
click at [131, 160] on div "Current Creators Hide creators in my CRM Bio Phrase Follower Count Min Max 100k…" at bounding box center [139, 87] width 258 height 550
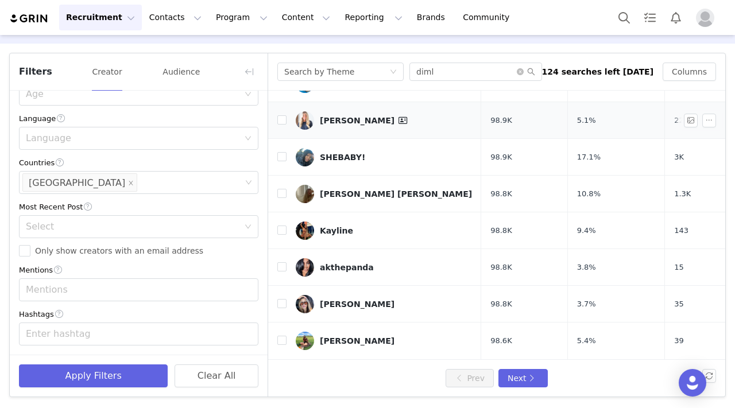
scroll to position [354, 0]
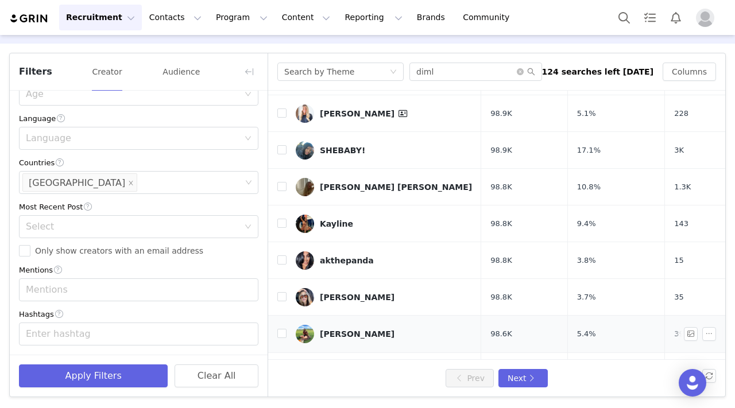
click at [365, 330] on div "[PERSON_NAME]" at bounding box center [357, 334] width 75 height 9
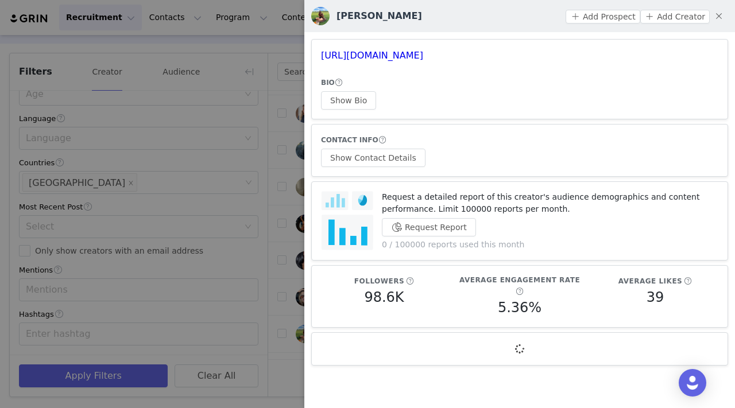
click at [386, 47] on article "[URL][DOMAIN_NAME] BIO Show Bio" at bounding box center [519, 79] width 417 height 80
click at [386, 58] on link "[URL][DOMAIN_NAME]" at bounding box center [372, 55] width 102 height 11
click at [172, 238] on div at bounding box center [367, 204] width 735 height 408
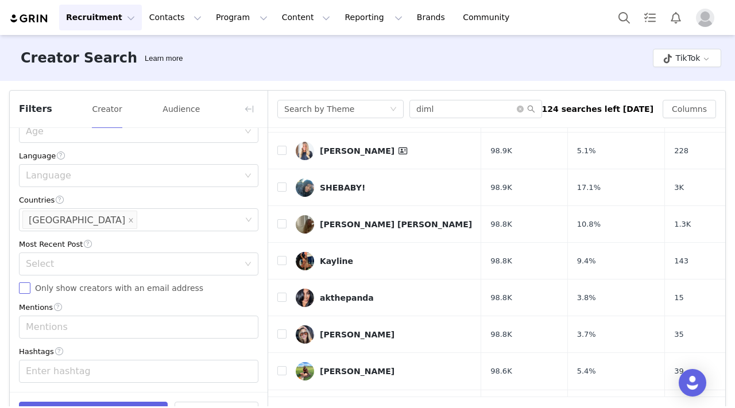
scroll to position [37, 0]
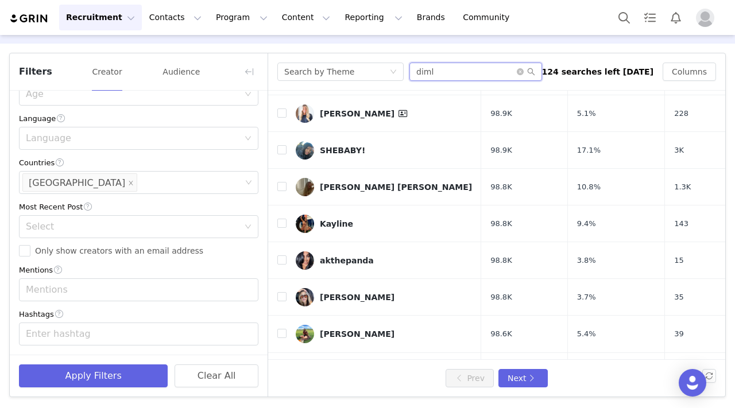
click at [479, 73] on input "diml" at bounding box center [475, 72] width 133 height 18
type input "[GEOGRAPHIC_DATA]"
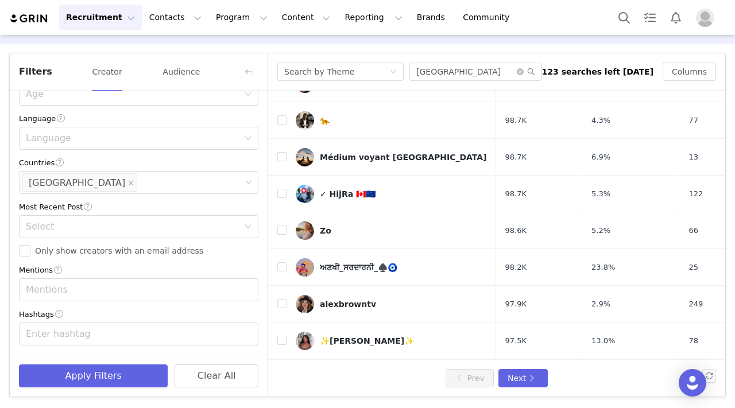
scroll to position [378, 0]
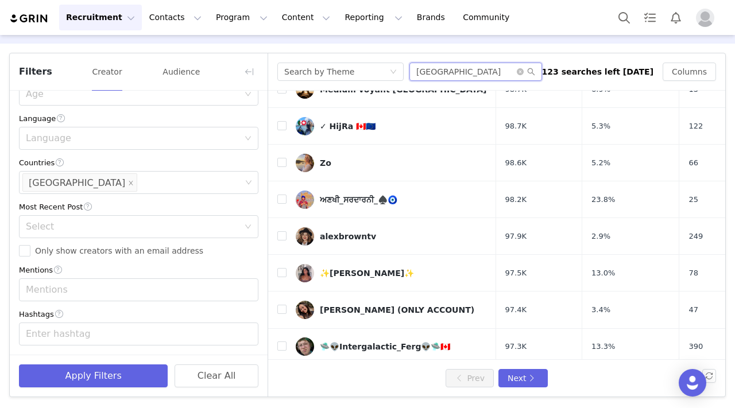
click at [468, 73] on input "[GEOGRAPHIC_DATA]" at bounding box center [475, 72] width 133 height 18
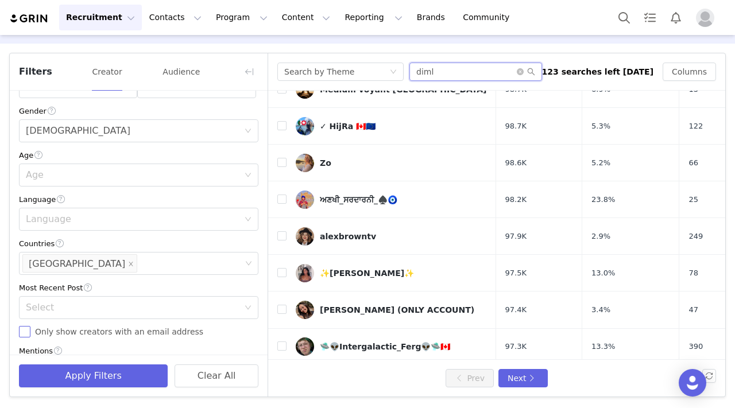
scroll to position [206, 0]
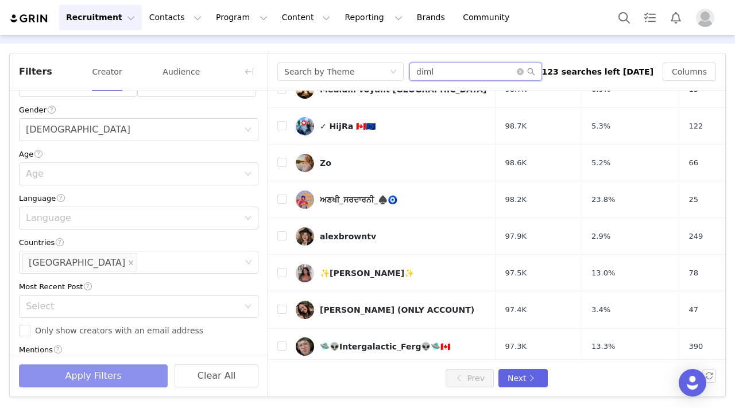
type input "diml"
click at [98, 373] on button "Apply Filters" at bounding box center [93, 376] width 149 height 23
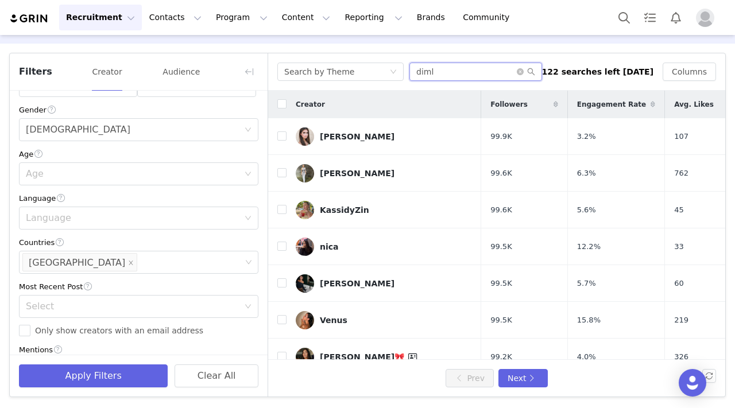
click at [452, 73] on input "diml" at bounding box center [475, 72] width 133 height 18
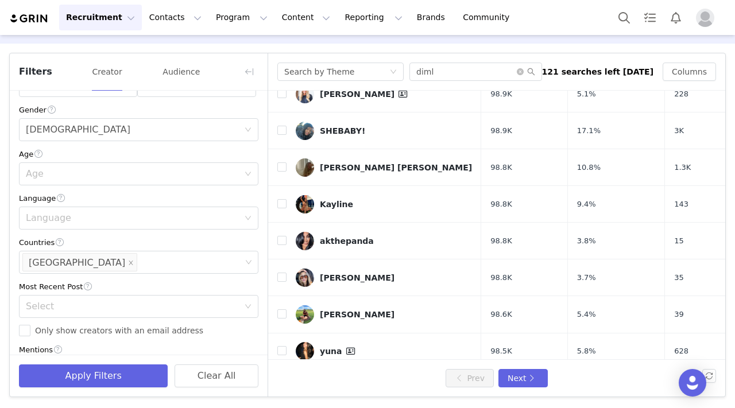
scroll to position [413, 0]
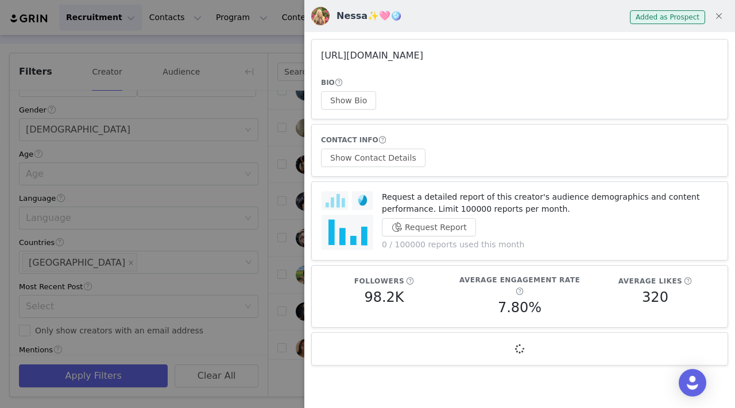
click at [398, 55] on link "[URL][DOMAIN_NAME]" at bounding box center [372, 55] width 102 height 11
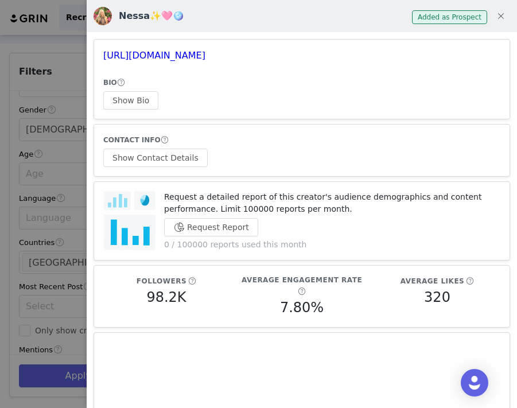
click at [39, 85] on div at bounding box center [258, 204] width 517 height 408
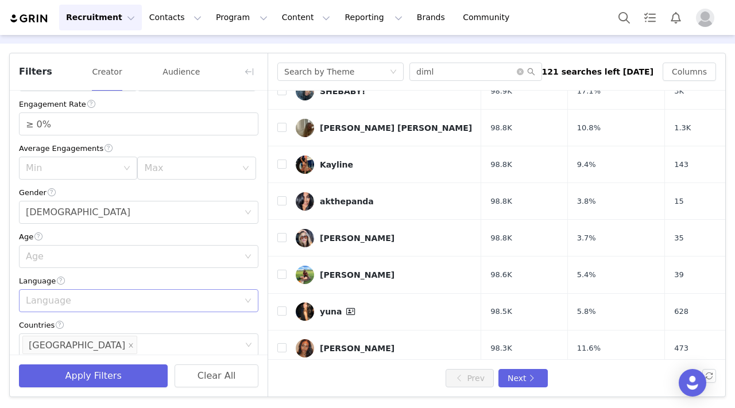
scroll to position [0, 0]
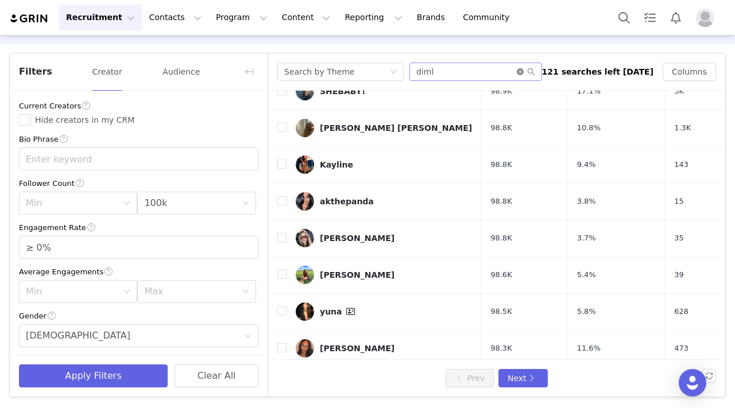
click at [517, 73] on icon "icon: close-circle" at bounding box center [520, 71] width 7 height 7
click at [402, 66] on div "Search by Theme" at bounding box center [340, 72] width 126 height 18
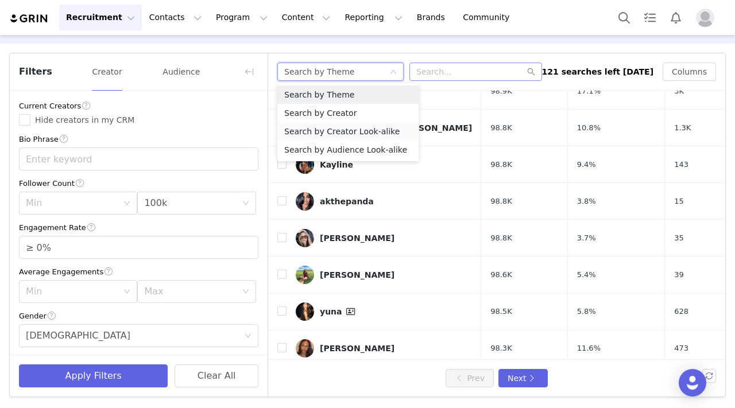
click at [374, 132] on li "Search by Creator Look-alike" at bounding box center [347, 131] width 141 height 18
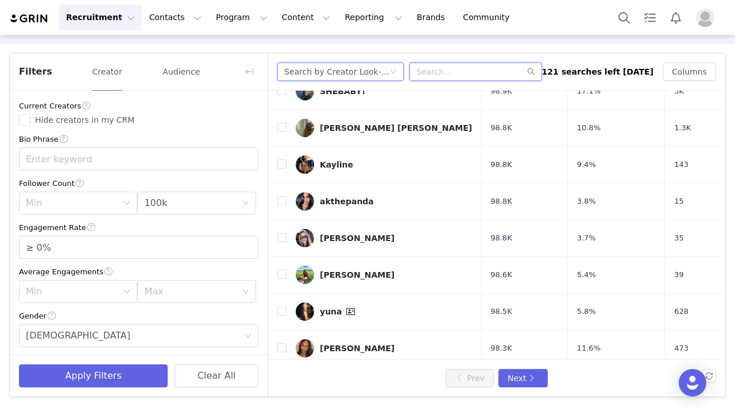
click at [451, 69] on input "text" at bounding box center [475, 72] width 133 height 18
paste input "itsdarianova"
type input "itsdarianova"
click at [512, 376] on button "Next" at bounding box center [522, 378] width 49 height 18
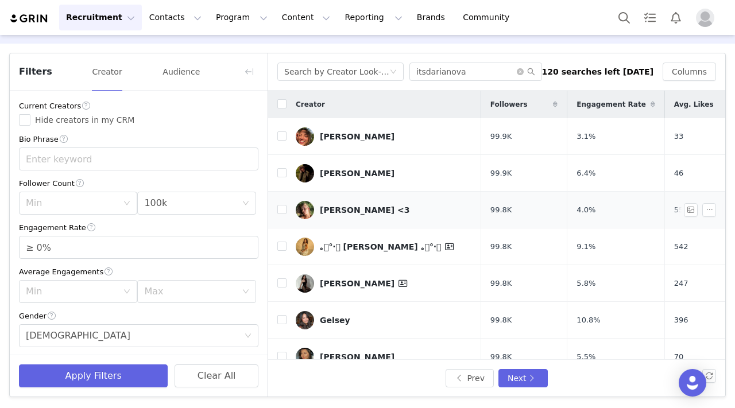
click at [341, 206] on div "[PERSON_NAME] <3" at bounding box center [365, 210] width 90 height 9
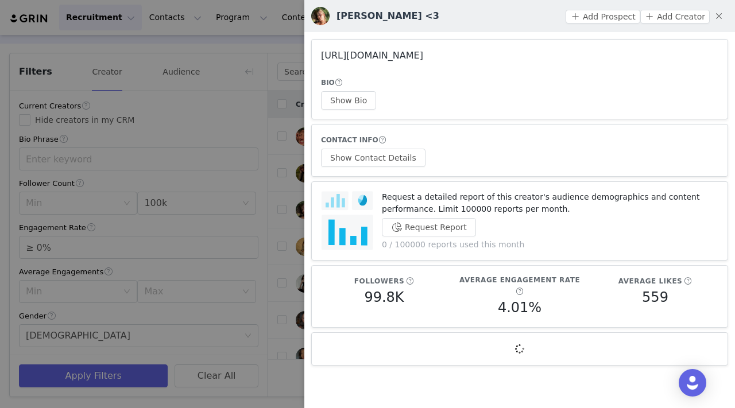
click at [423, 57] on link "[URL][DOMAIN_NAME]" at bounding box center [372, 55] width 102 height 11
click at [287, 51] on div at bounding box center [367, 204] width 735 height 408
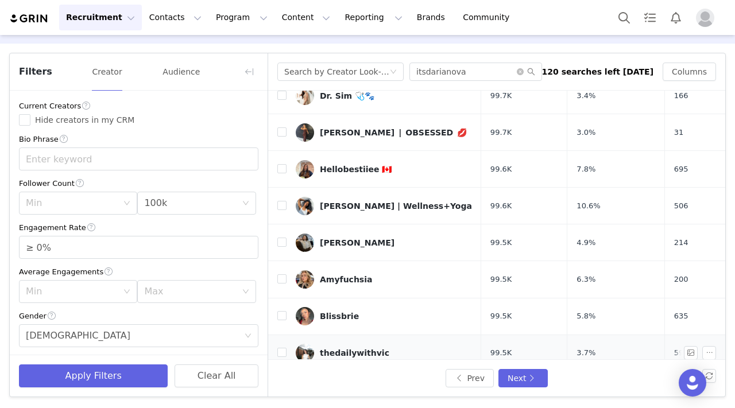
scroll to position [413, 0]
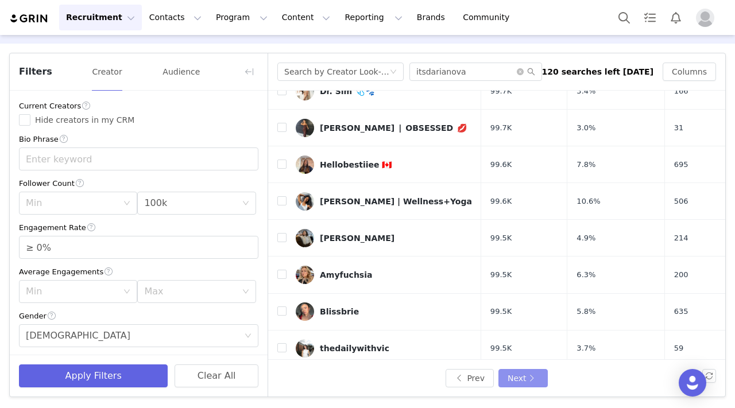
click at [508, 379] on button "Next" at bounding box center [522, 378] width 49 height 18
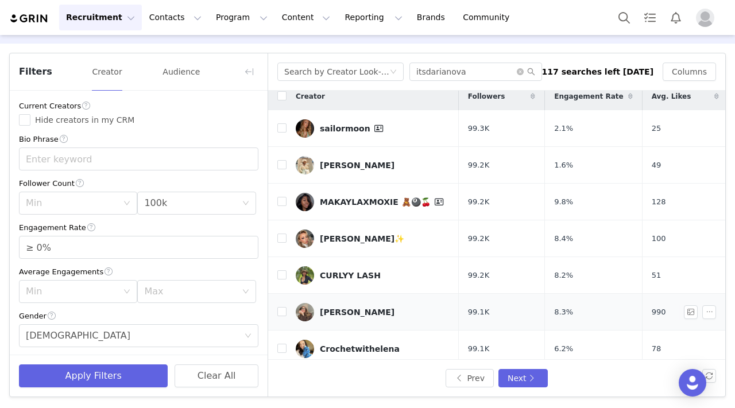
scroll to position [15, 0]
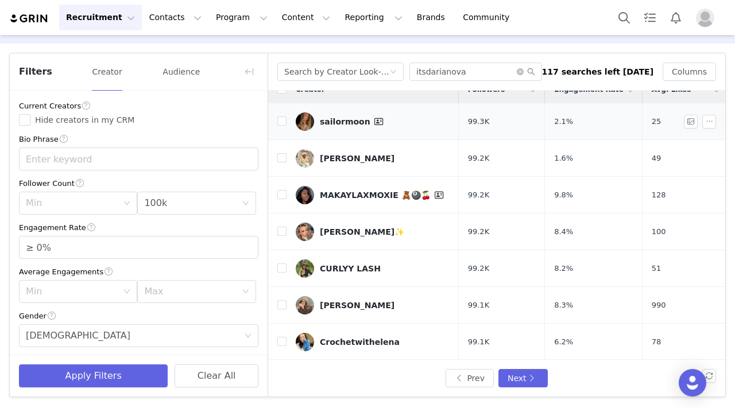
click at [355, 120] on div "sailormoon" at bounding box center [353, 122] width 66 height 14
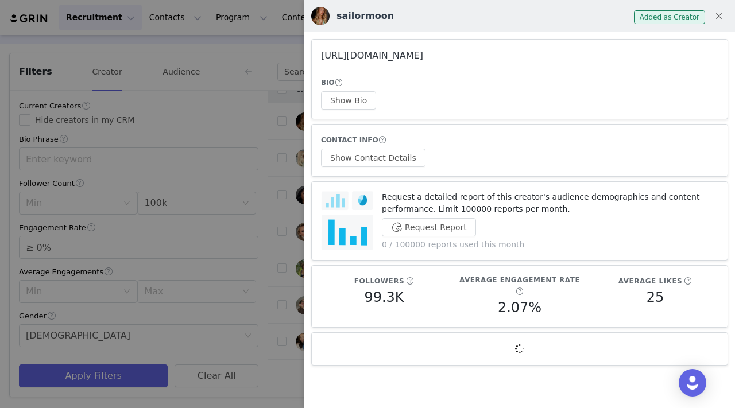
click at [413, 53] on link "[URL][DOMAIN_NAME]" at bounding box center [372, 55] width 102 height 11
click at [299, 57] on div at bounding box center [367, 204] width 735 height 408
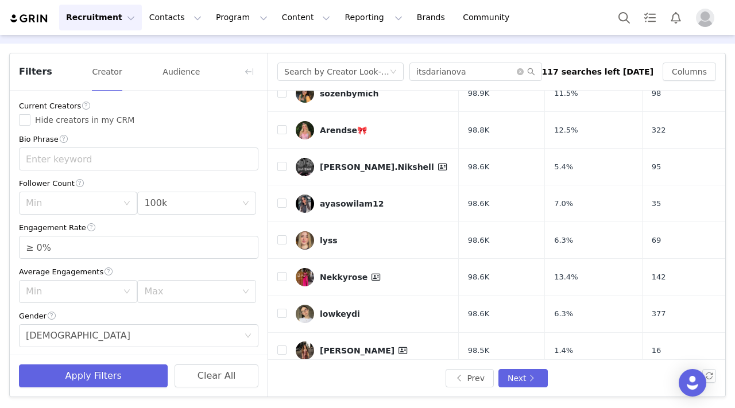
scroll to position [413, 0]
